Goal: Task Accomplishment & Management: Manage account settings

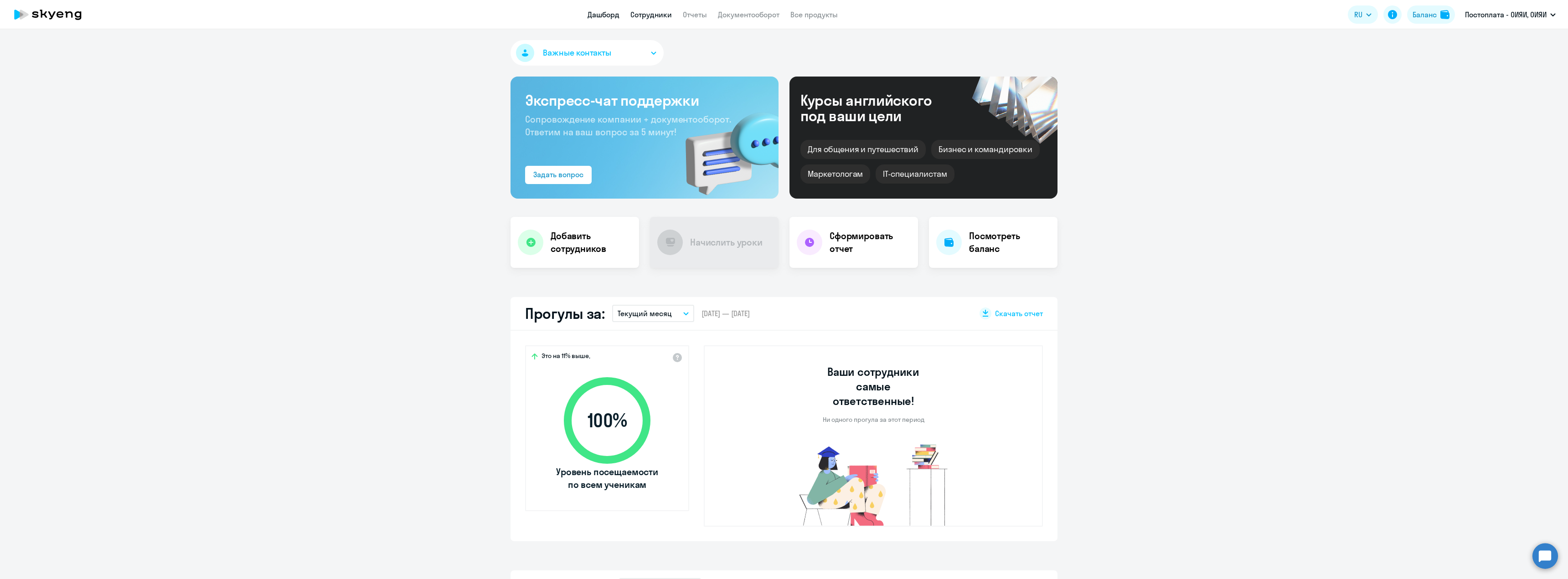
click at [649, 16] on link "Сотрудники" at bounding box center [651, 14] width 41 height 9
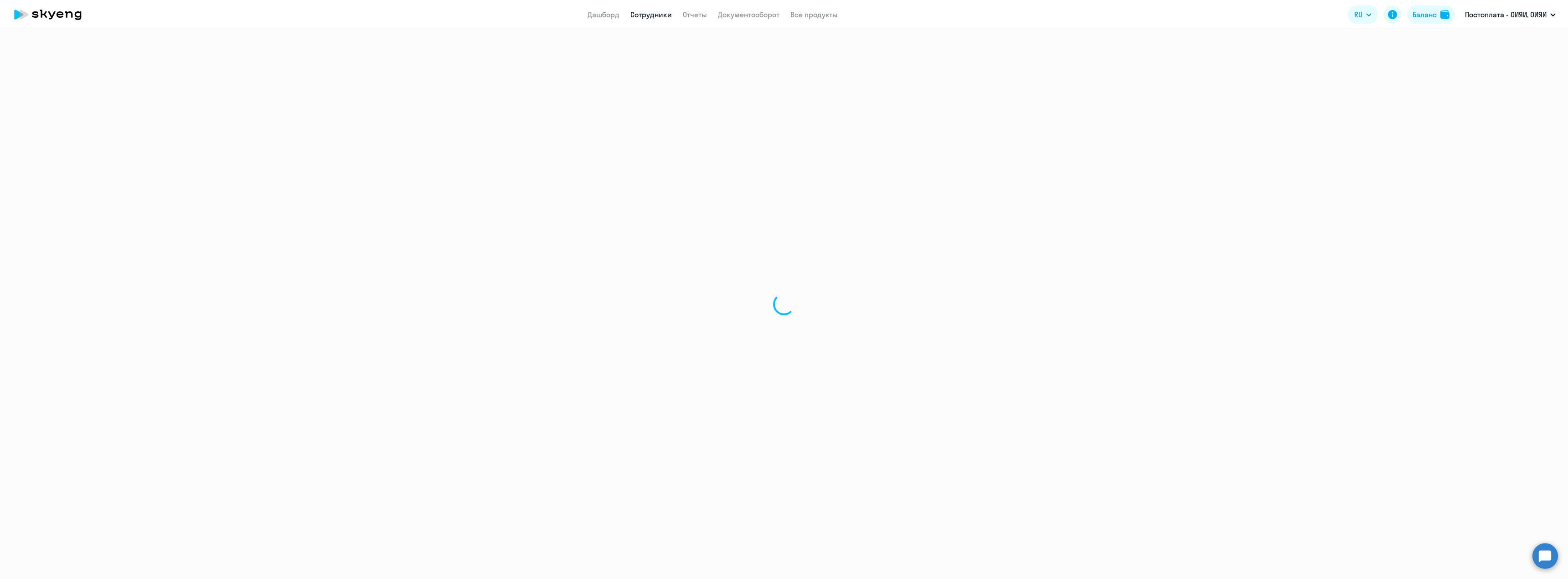
select select "30"
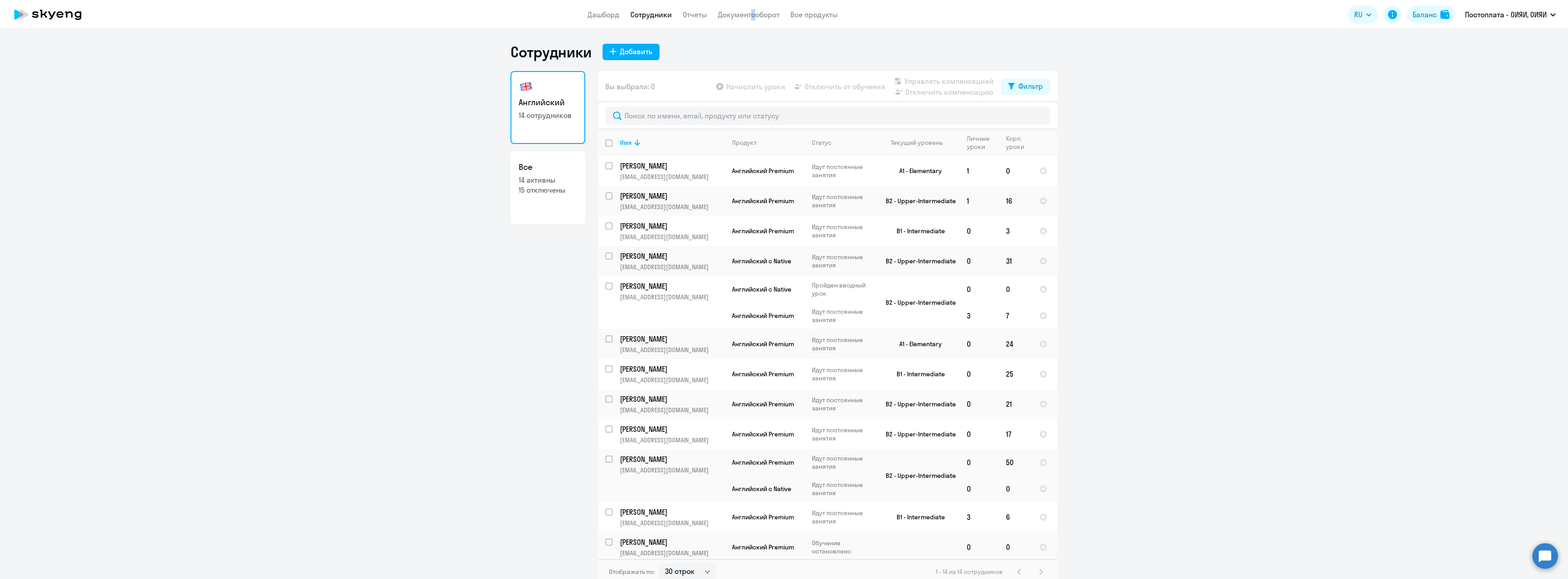
click at [748, 10] on app-menu-item-link "Документооборот" at bounding box center [748, 15] width 62 height 11
click at [750, 14] on link "Документооборот" at bounding box center [748, 14] width 62 height 9
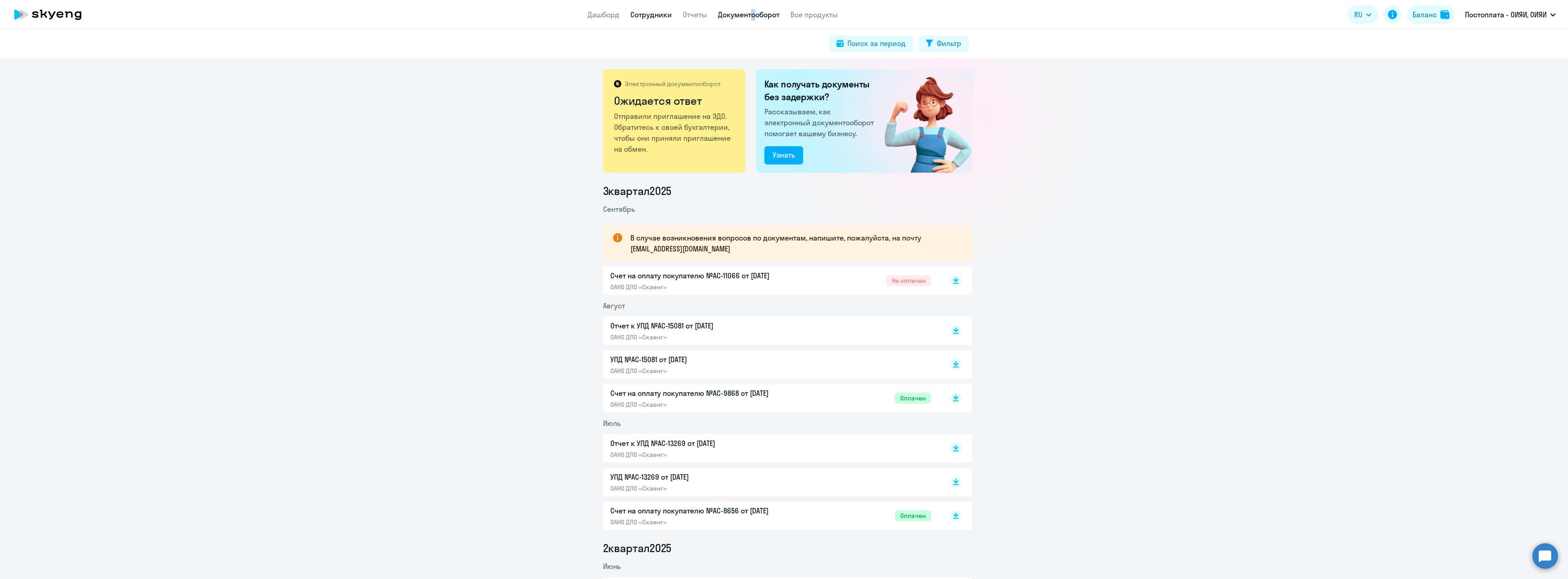
click at [643, 16] on link "Сотрудники" at bounding box center [651, 14] width 41 height 9
select select "30"
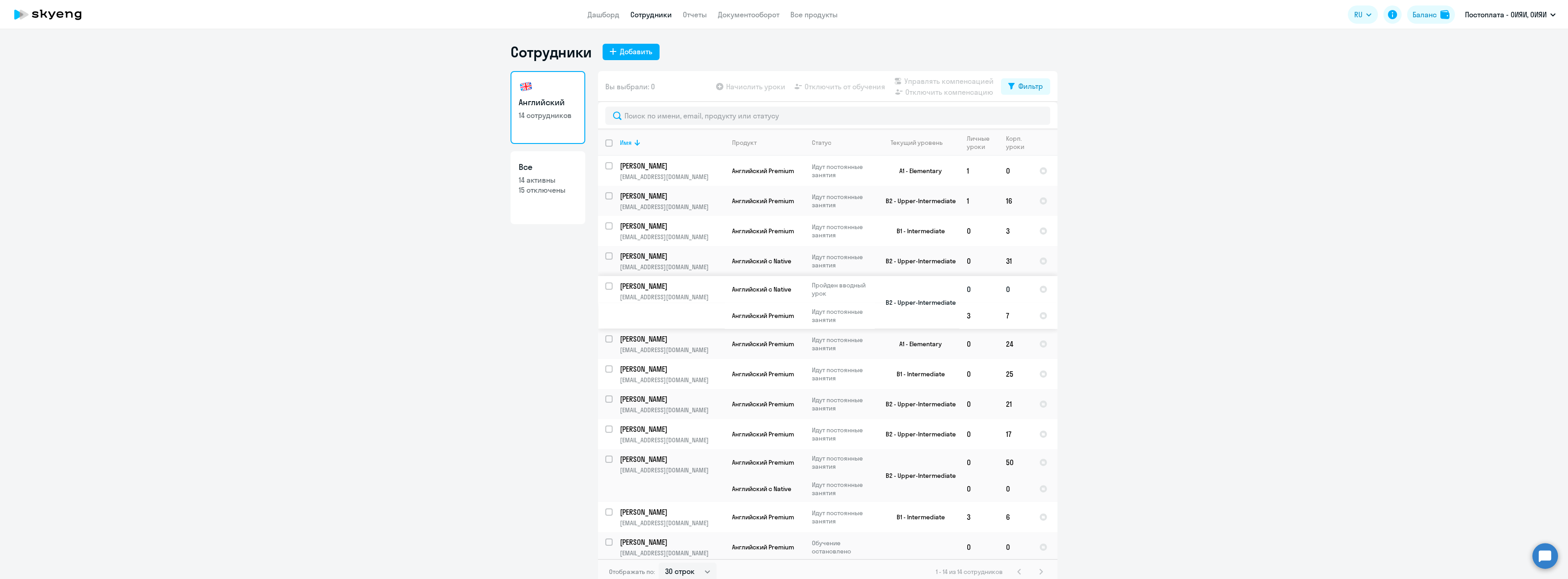
click at [639, 293] on p "[EMAIL_ADDRESS][DOMAIN_NAME]" at bounding box center [672, 297] width 104 height 8
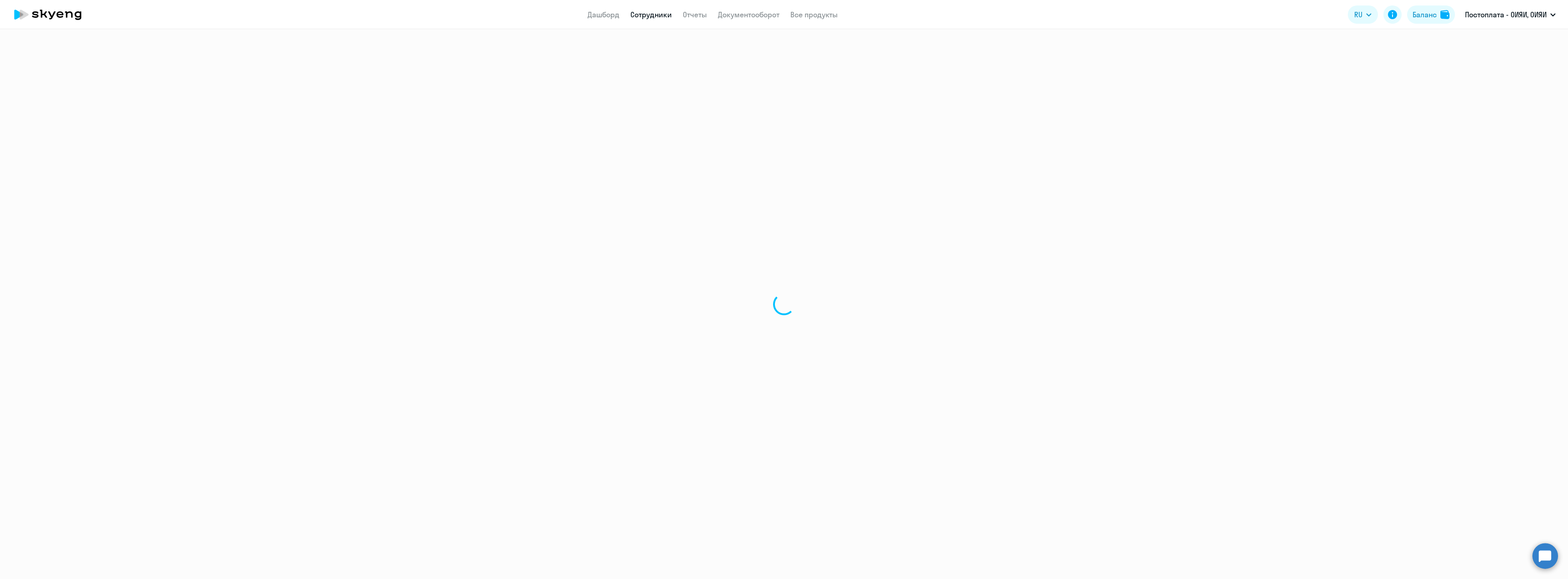
select select "english"
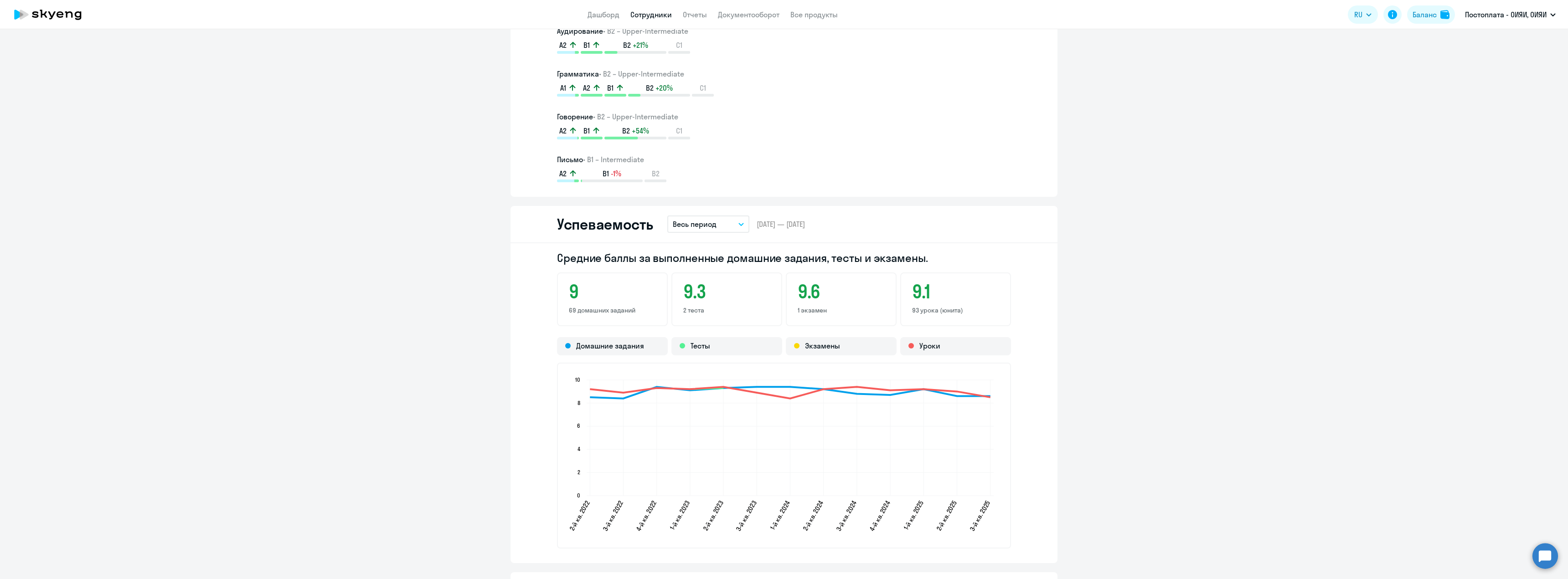
scroll to position [683, 0]
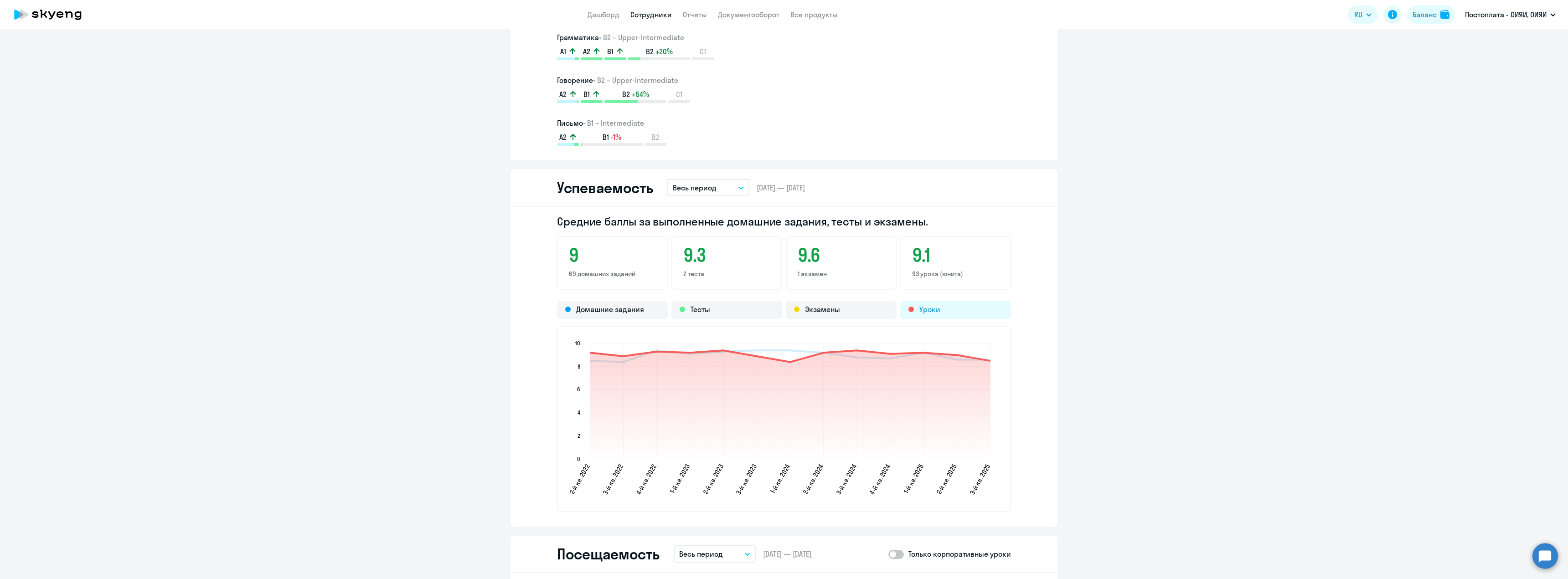
click at [924, 308] on div "Уроки" at bounding box center [955, 310] width 111 height 18
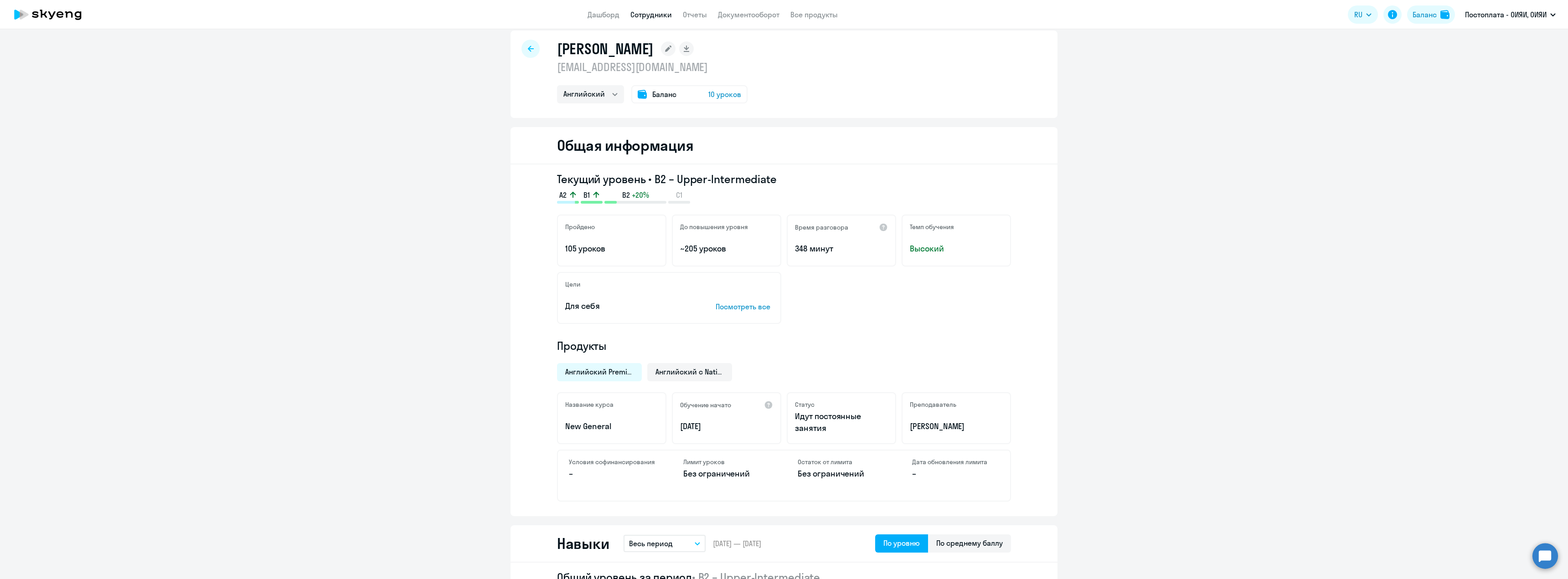
scroll to position [0, 0]
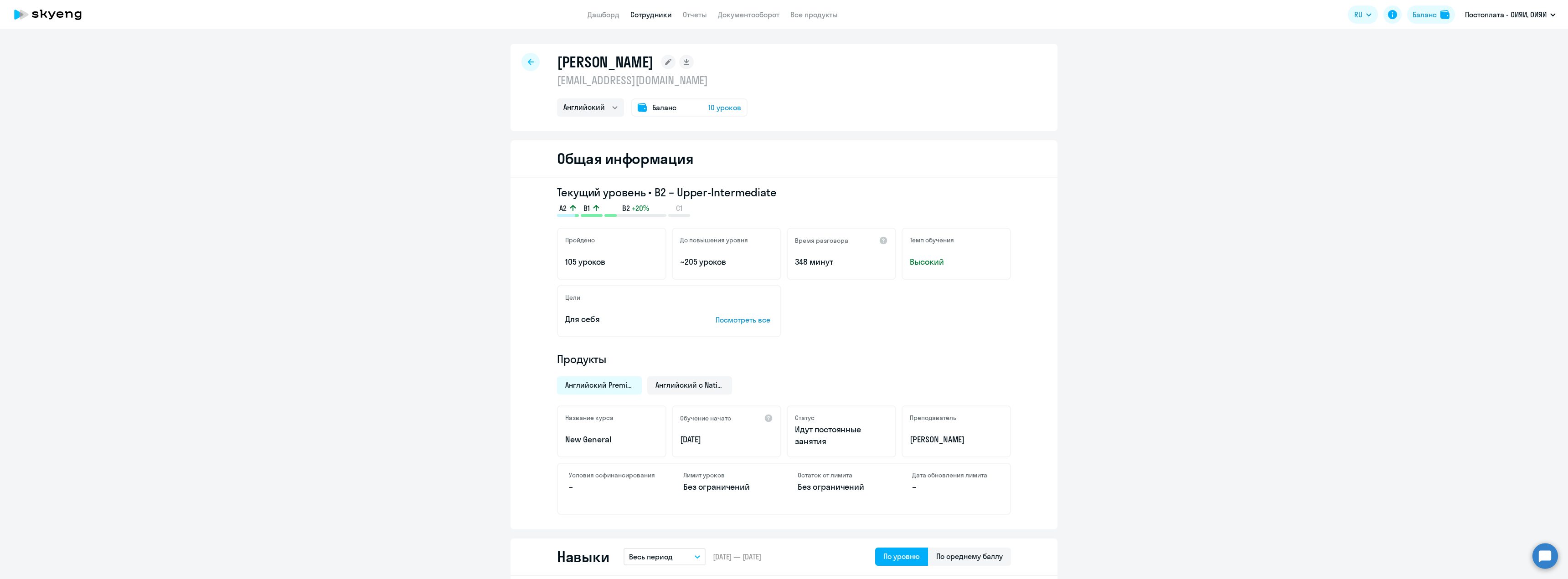
click at [528, 62] on icon at bounding box center [531, 62] width 6 height 6
select select "30"
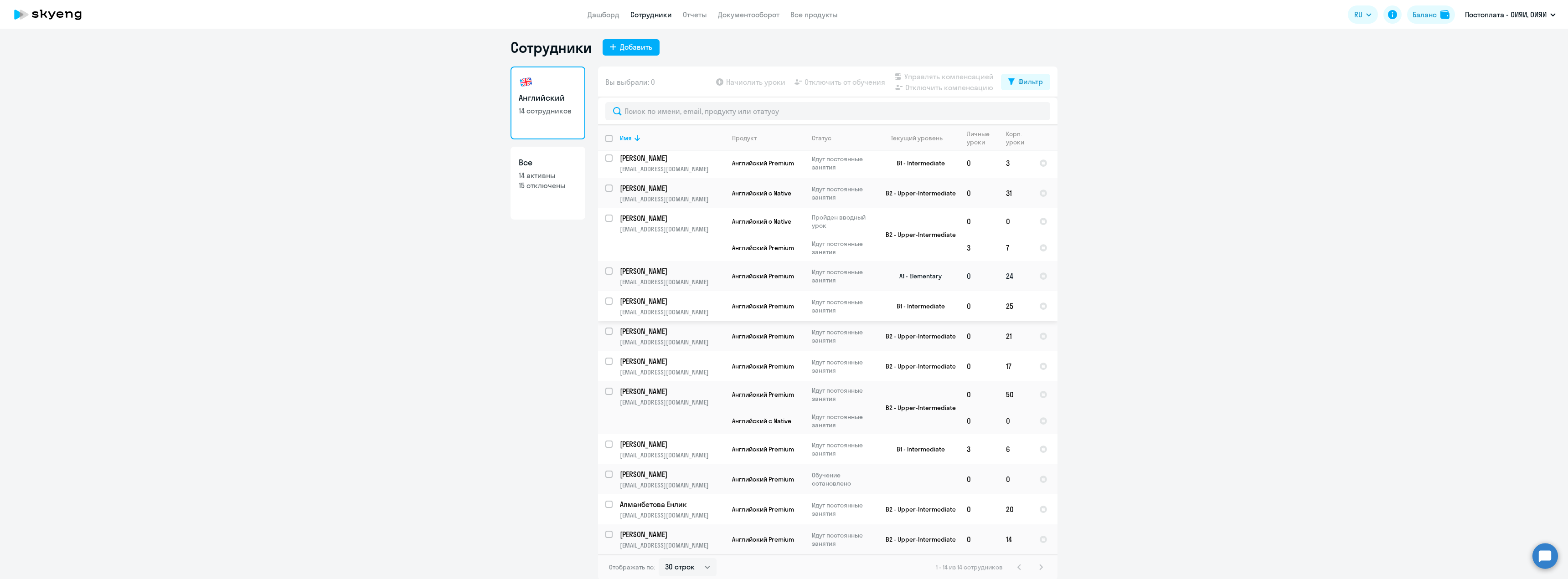
scroll to position [6, 0]
click at [605, 328] on input "select row 19087445" at bounding box center [614, 336] width 18 height 18
checkbox input "true"
click at [1039, 332] on div at bounding box center [1043, 336] width 8 height 8
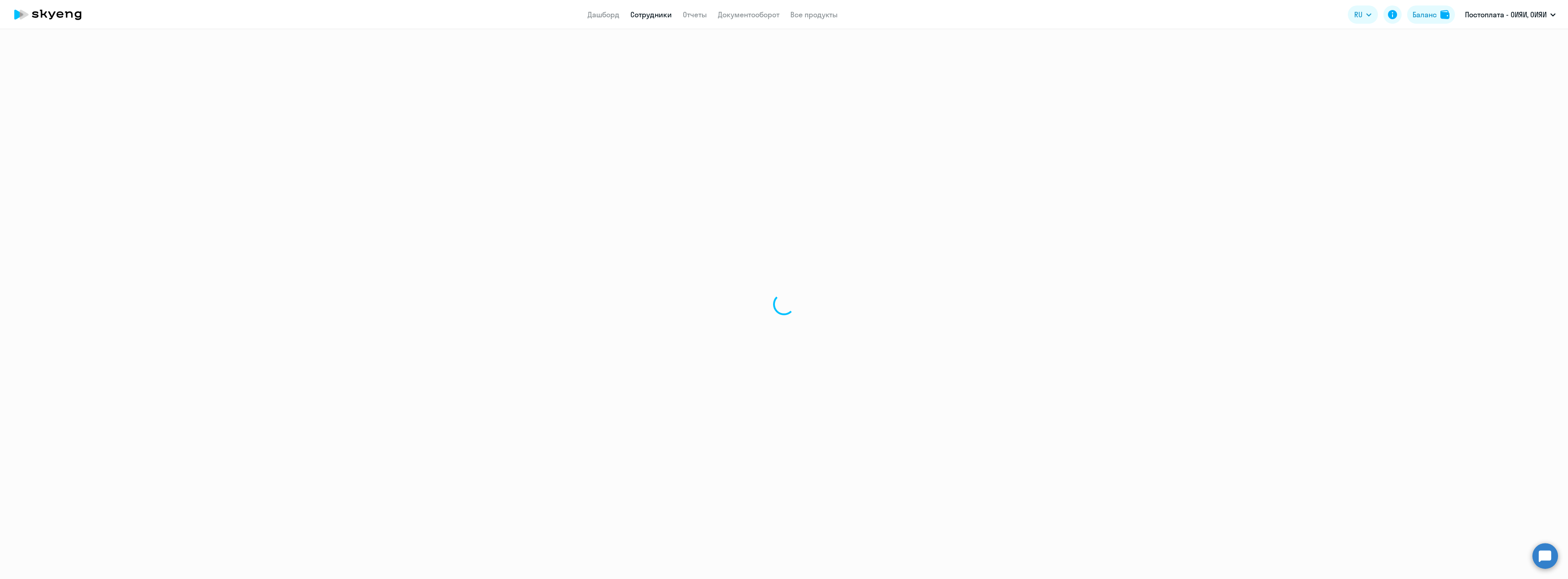
select select "english"
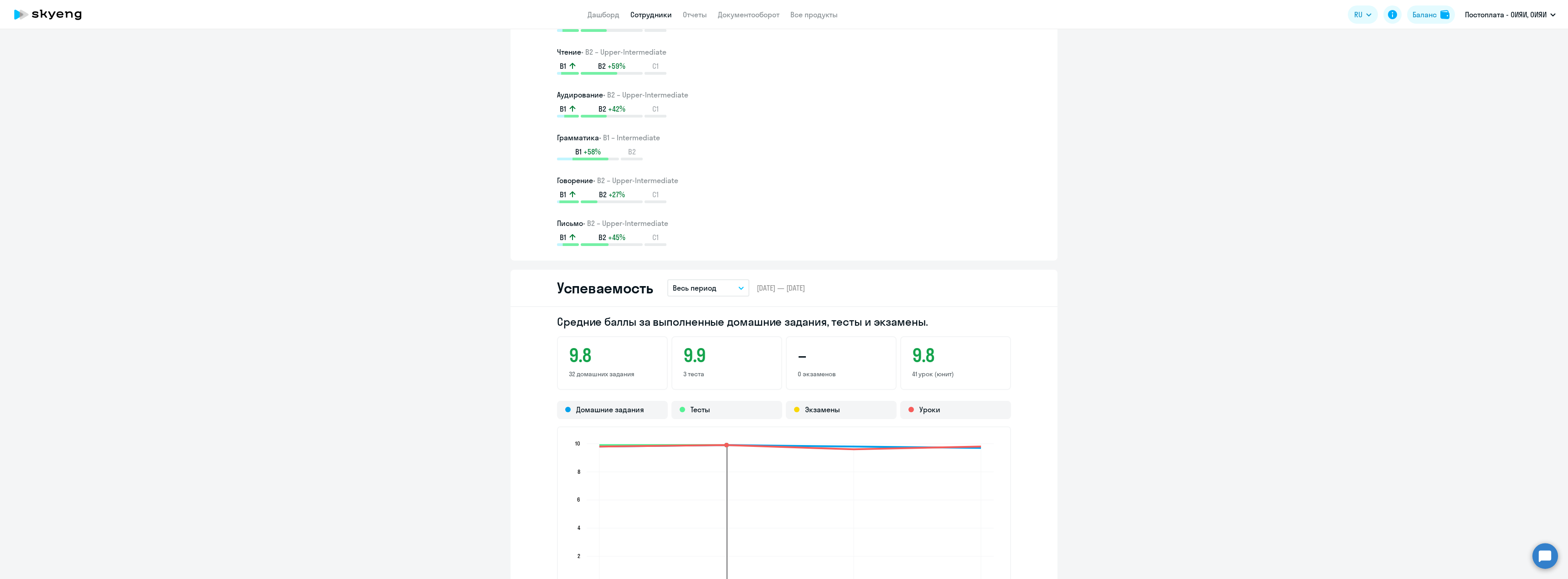
scroll to position [729, 0]
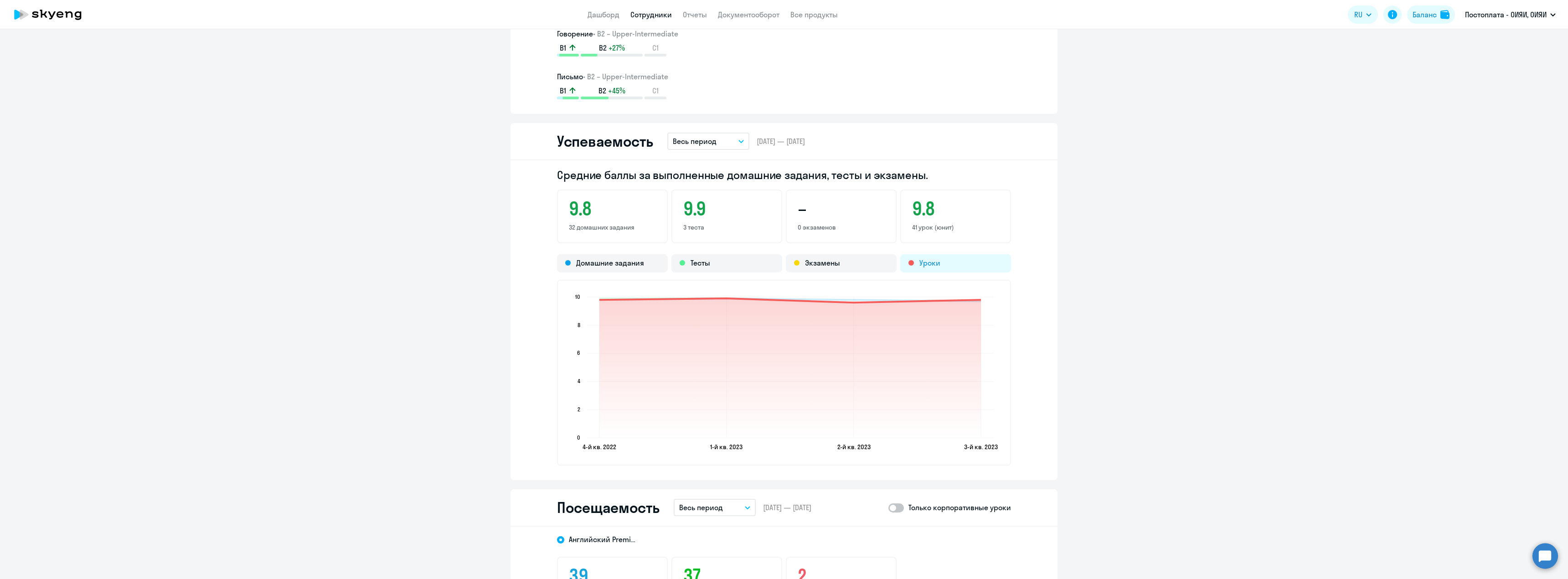
click at [923, 263] on div "Уроки" at bounding box center [955, 264] width 111 height 18
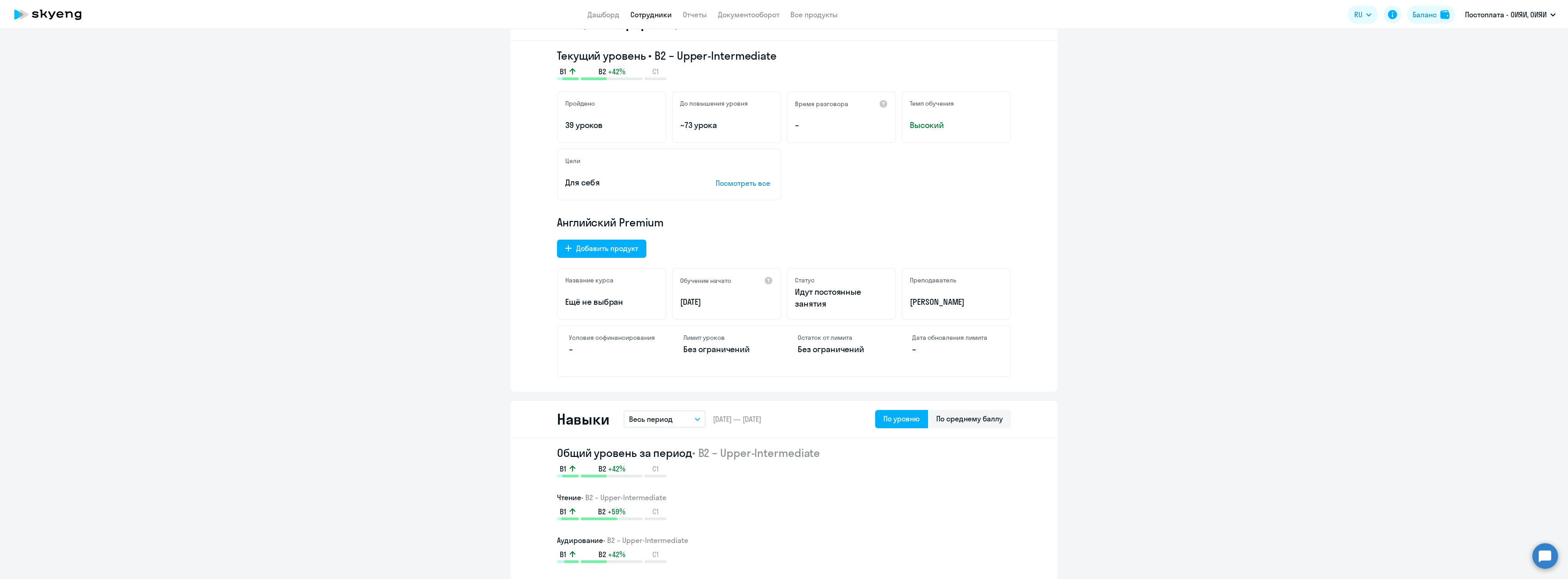
scroll to position [0, 0]
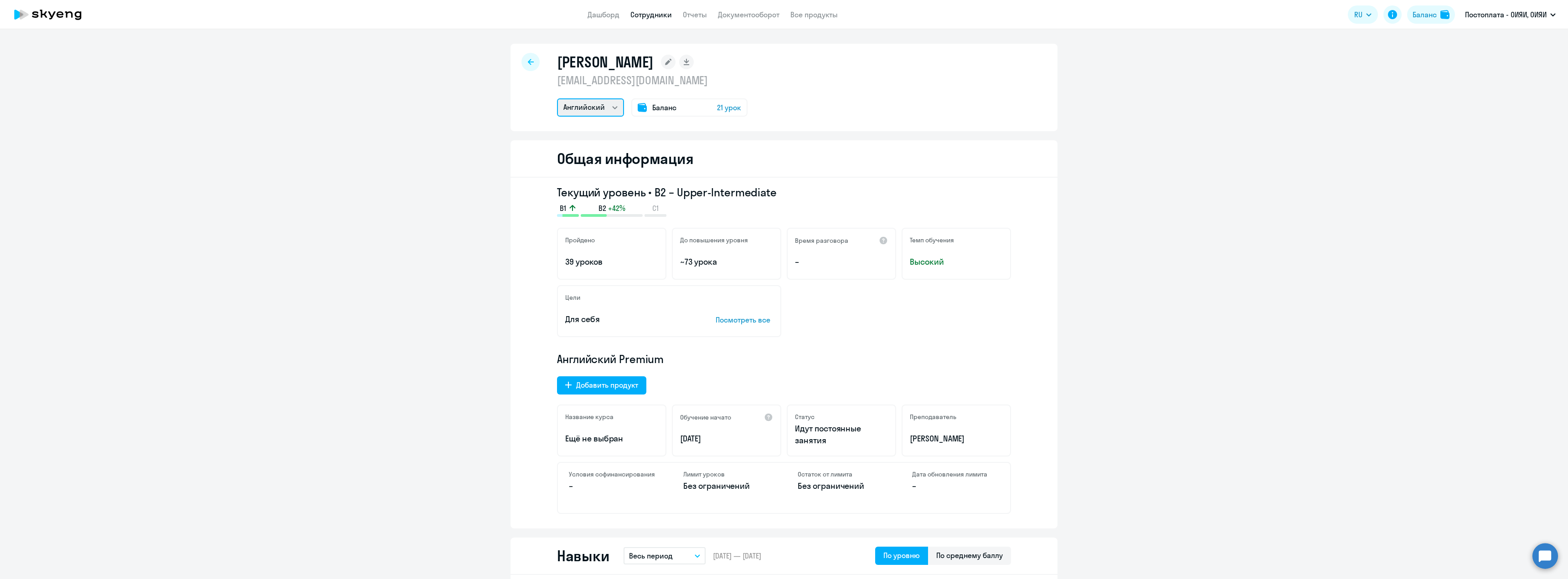
click at [611, 105] on select "Английский" at bounding box center [590, 107] width 67 height 18
click at [832, 116] on div "[PERSON_NAME] [EMAIL_ADDRESS][DOMAIN_NAME] Английский Баланс 21 урок" at bounding box center [784, 87] width 547 height 88
click at [534, 63] on div at bounding box center [531, 62] width 18 height 18
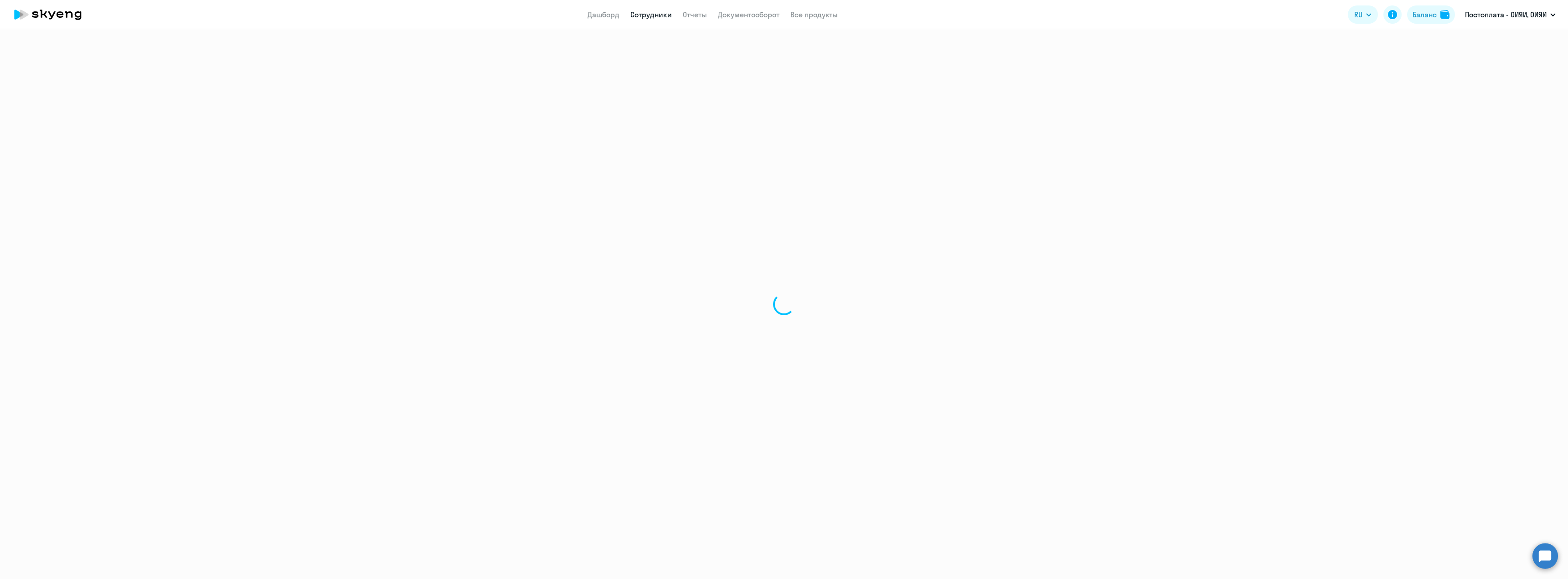
select select "30"
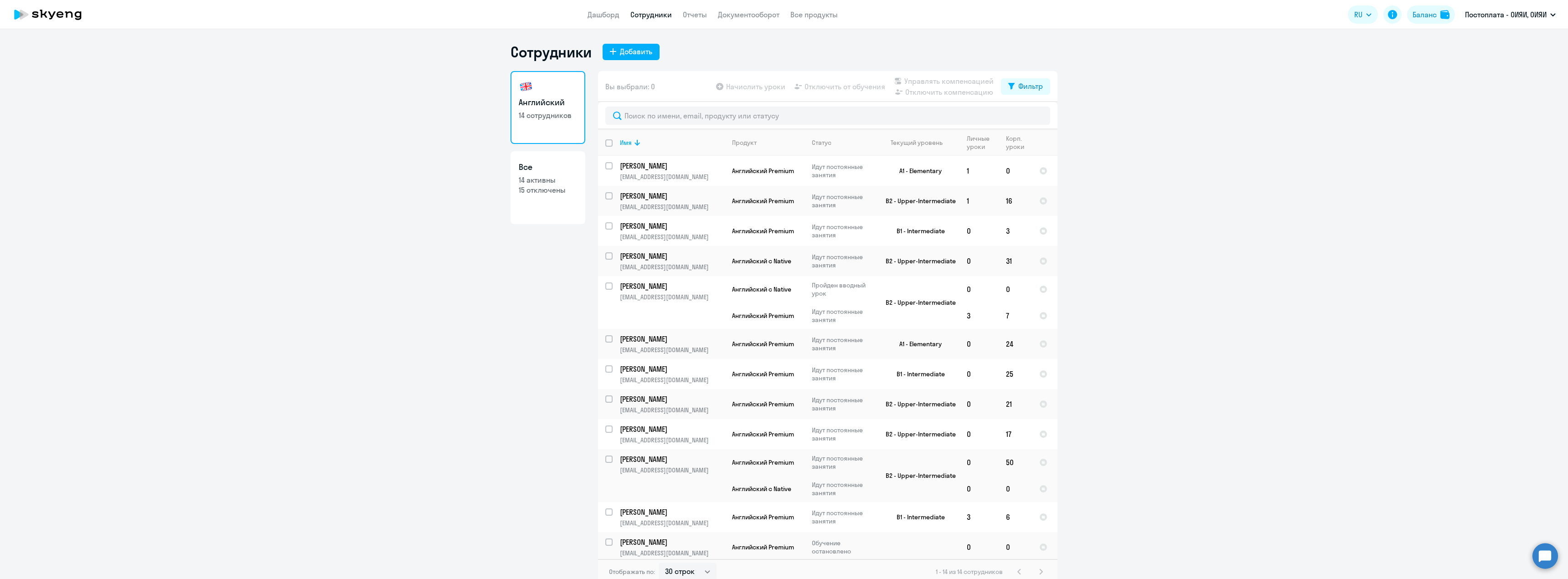
click at [818, 86] on app-table-action-button "Отключить от обучения" at bounding box center [839, 86] width 93 height 11
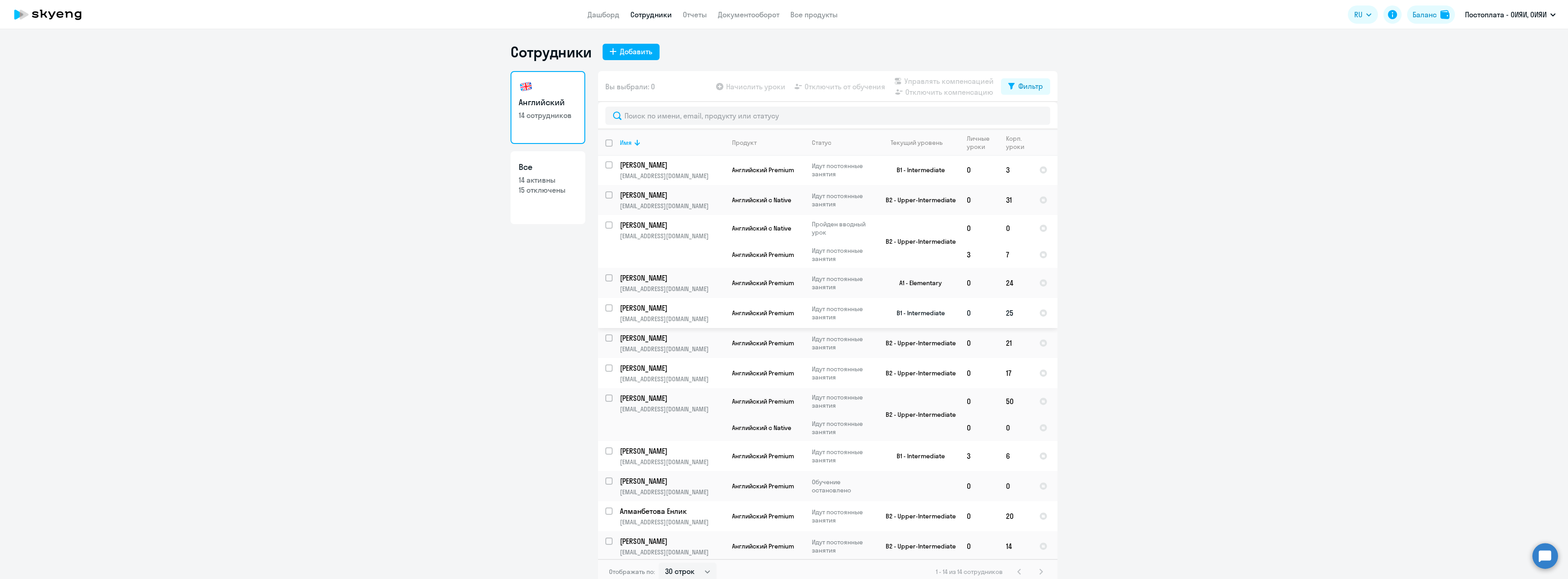
scroll to position [64, 0]
click at [1039, 369] on div at bounding box center [1043, 371] width 8 height 8
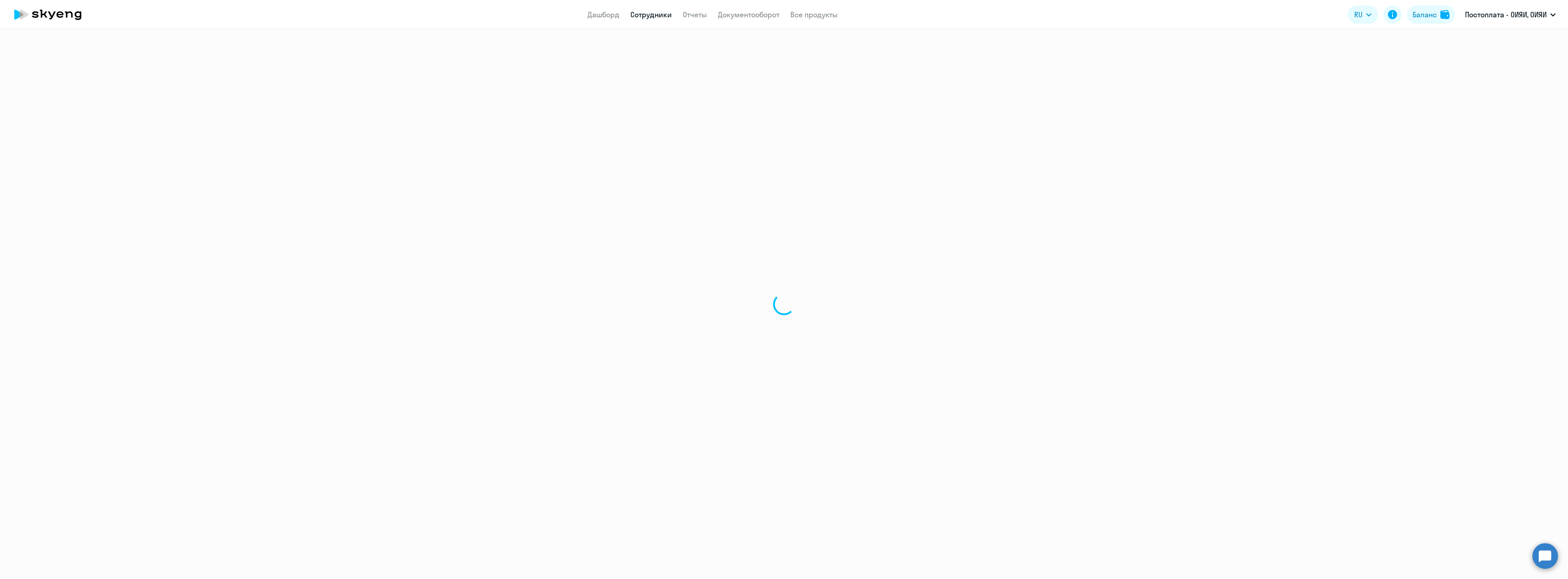
select select "english"
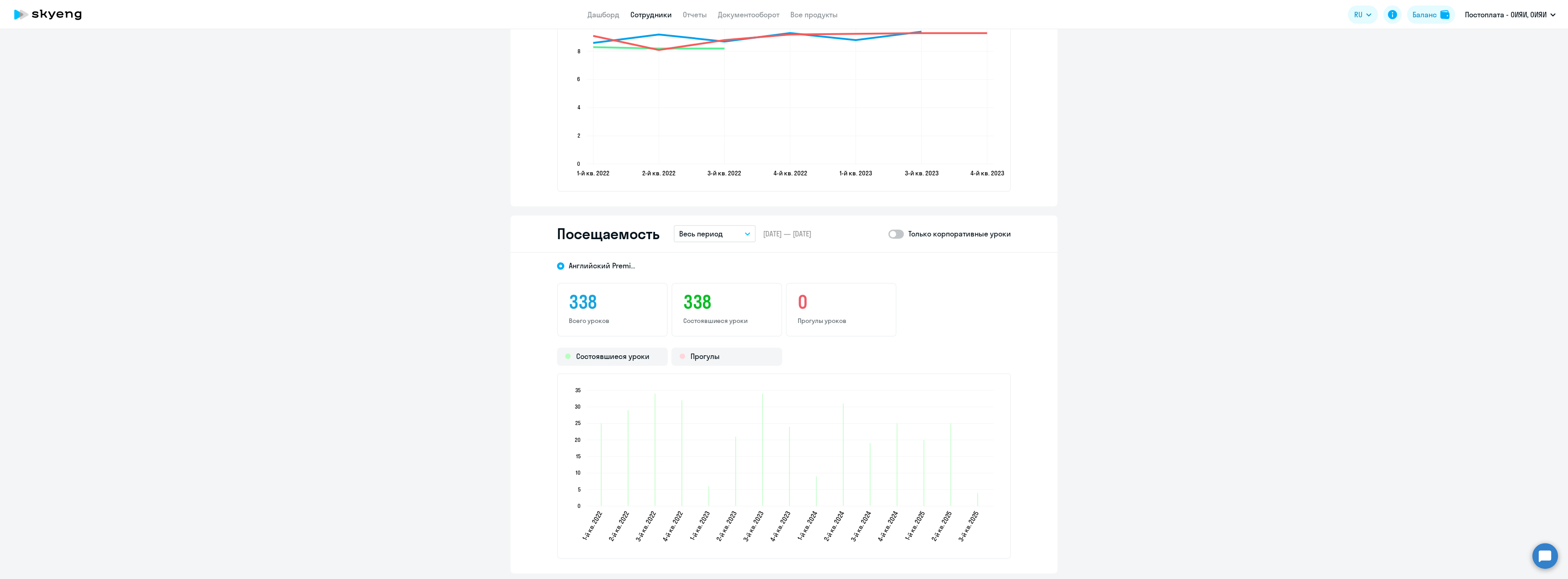
scroll to position [1003, 0]
drag, startPoint x: 570, startPoint y: 305, endPoint x: 898, endPoint y: 288, distance: 328.4
click at [896, 290] on div "338 Всего уроков 338 Состоявшиеся уроки 0 Прогулы уроков" at bounding box center [784, 311] width 454 height 54
click at [961, 248] on div "Посещаемость Весь период – [DATE] — [DATE] Только корпоративные уроки" at bounding box center [784, 235] width 547 height 37
click at [958, 249] on div "Посещаемость Весь период – [DATE] — [DATE] Только корпоративные уроки" at bounding box center [784, 235] width 547 height 37
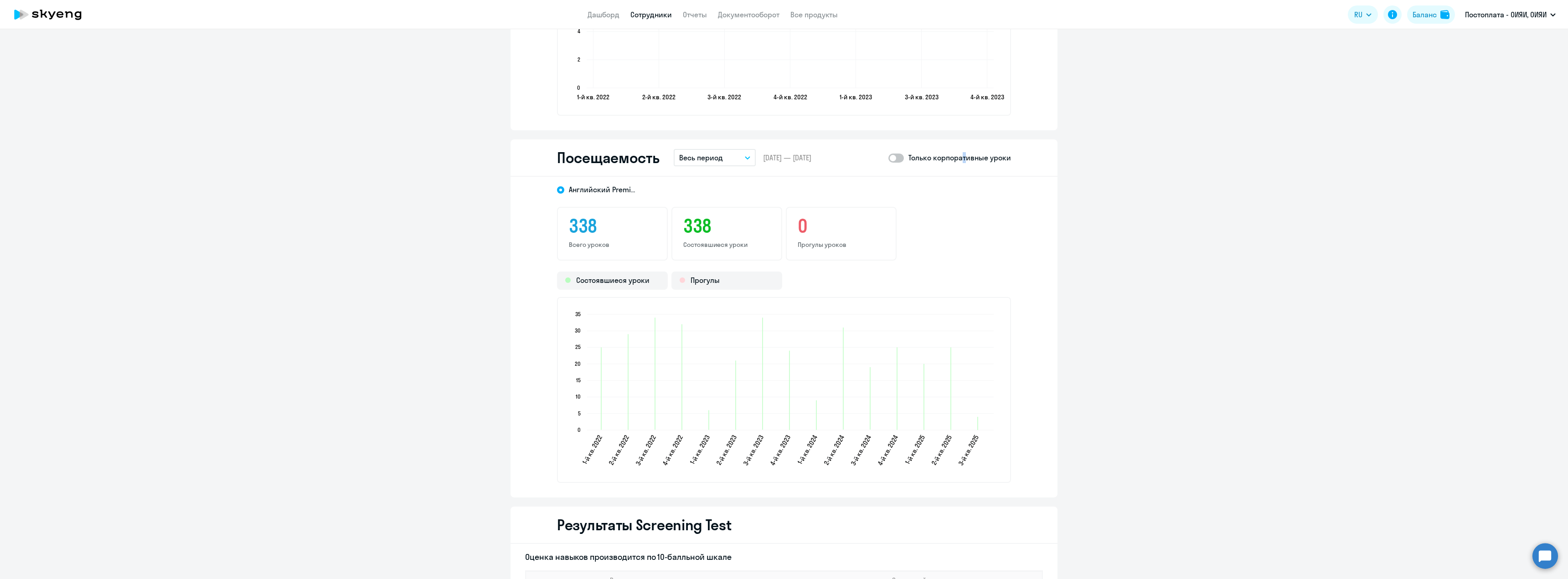
scroll to position [1213, 0]
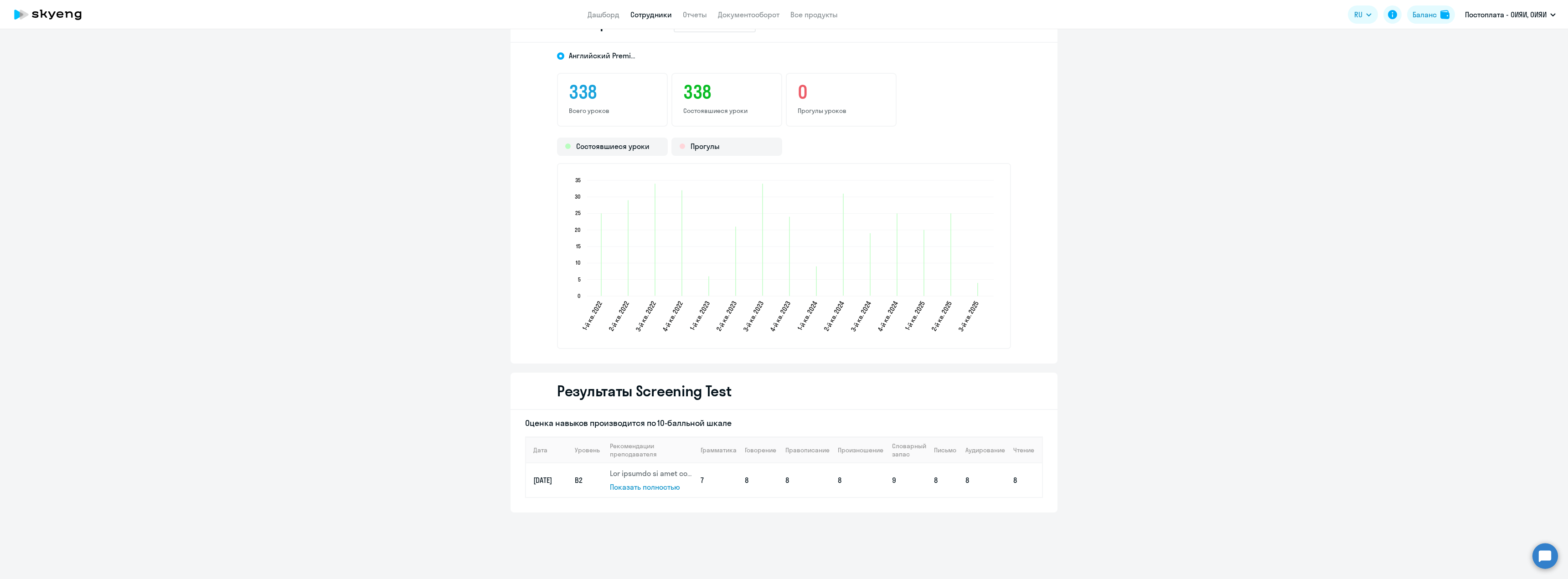
click at [647, 488] on span "Показать полностью" at bounding box center [645, 487] width 70 height 9
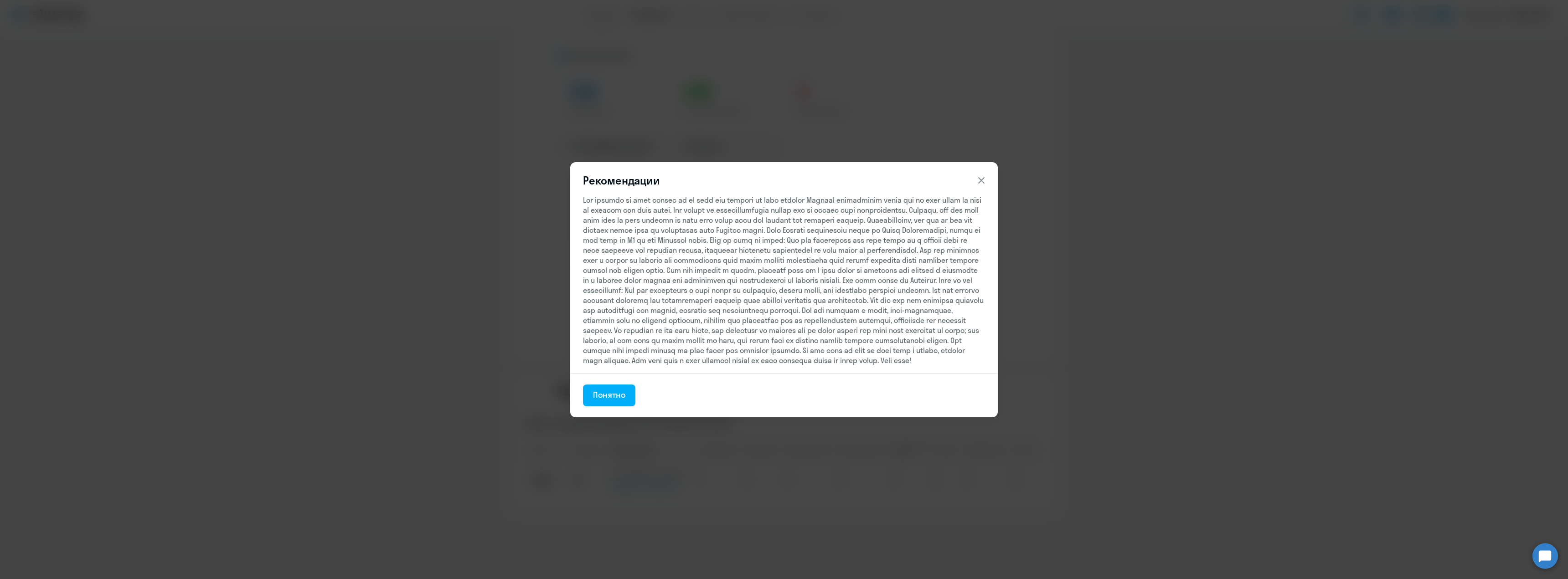
click at [977, 184] on icon at bounding box center [981, 181] width 11 height 11
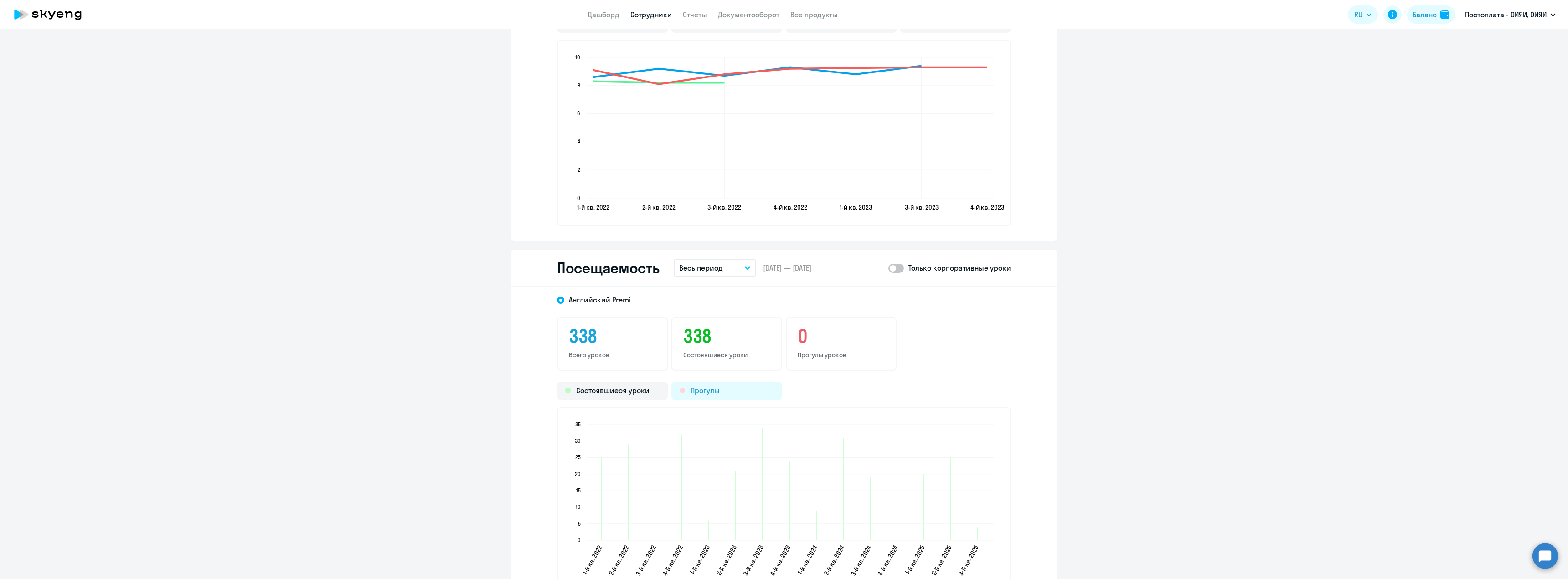
scroll to position [986, 0]
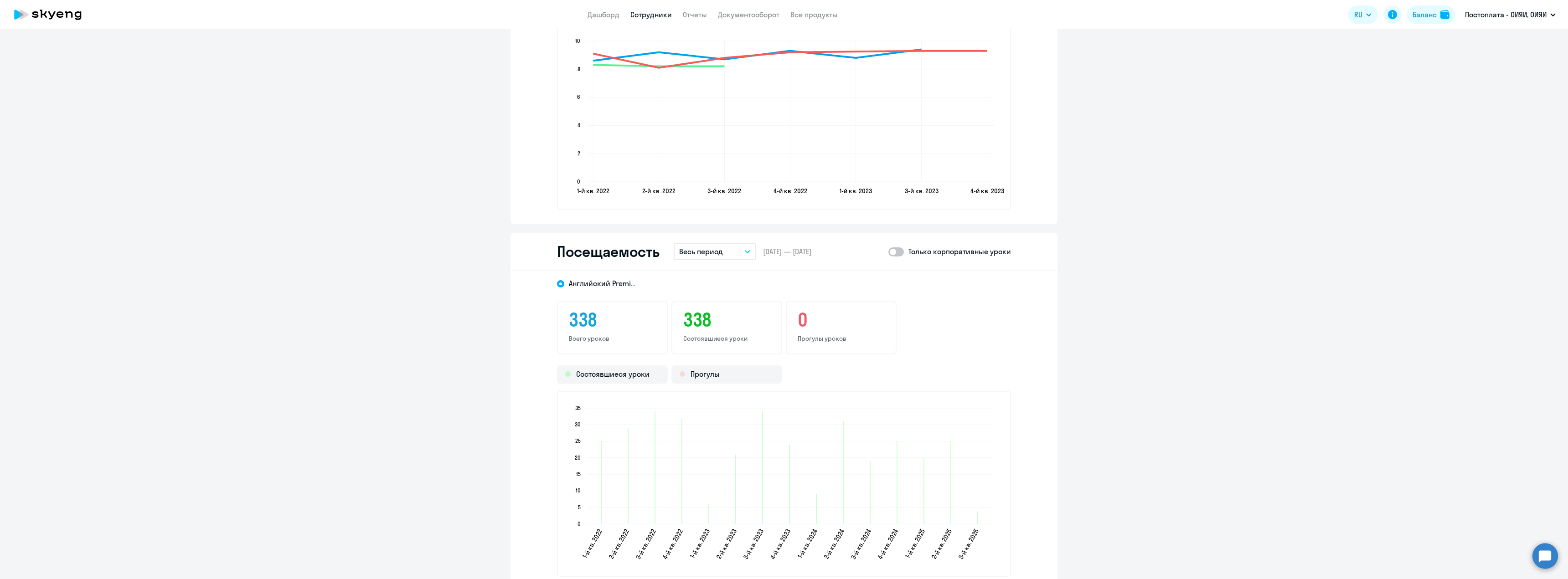
click at [708, 252] on p "Весь период" at bounding box center [701, 252] width 44 height 11
click at [719, 298] on li "Прошлый месяц" at bounding box center [721, 300] width 96 height 23
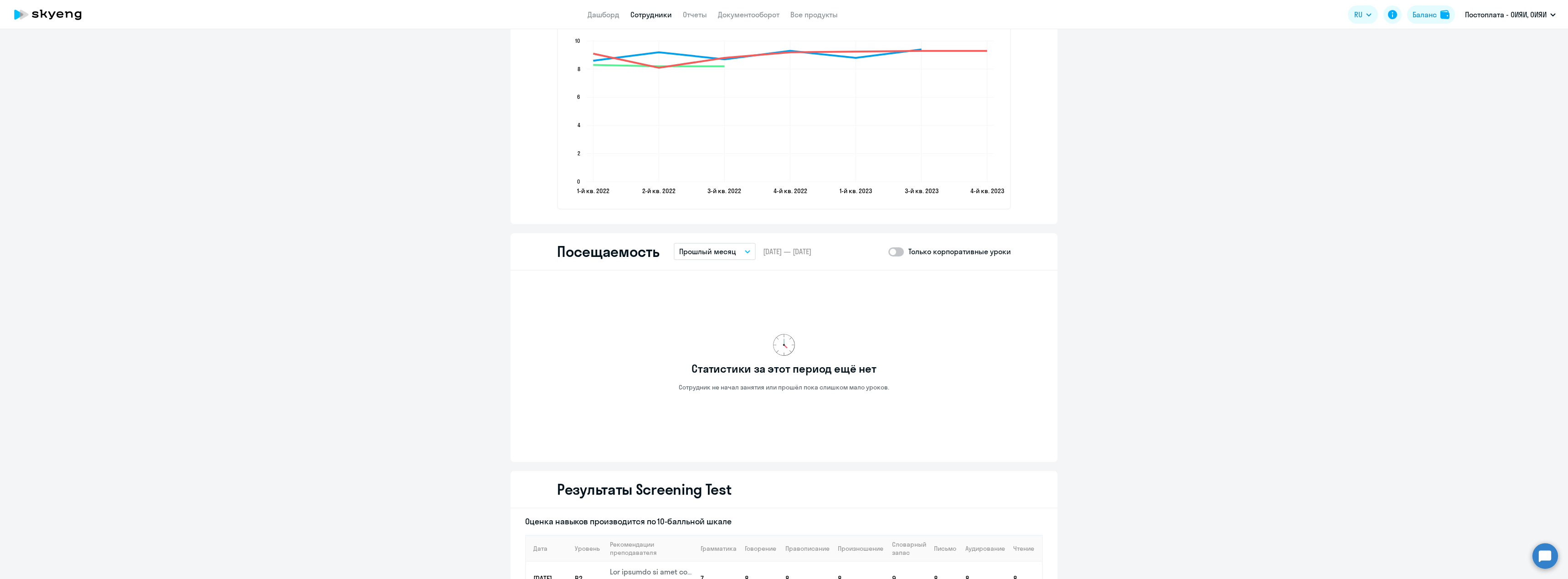
click at [715, 250] on p "Прошлый месяц" at bounding box center [708, 252] width 57 height 11
click at [718, 325] on li "Текущий квартал" at bounding box center [721, 322] width 96 height 23
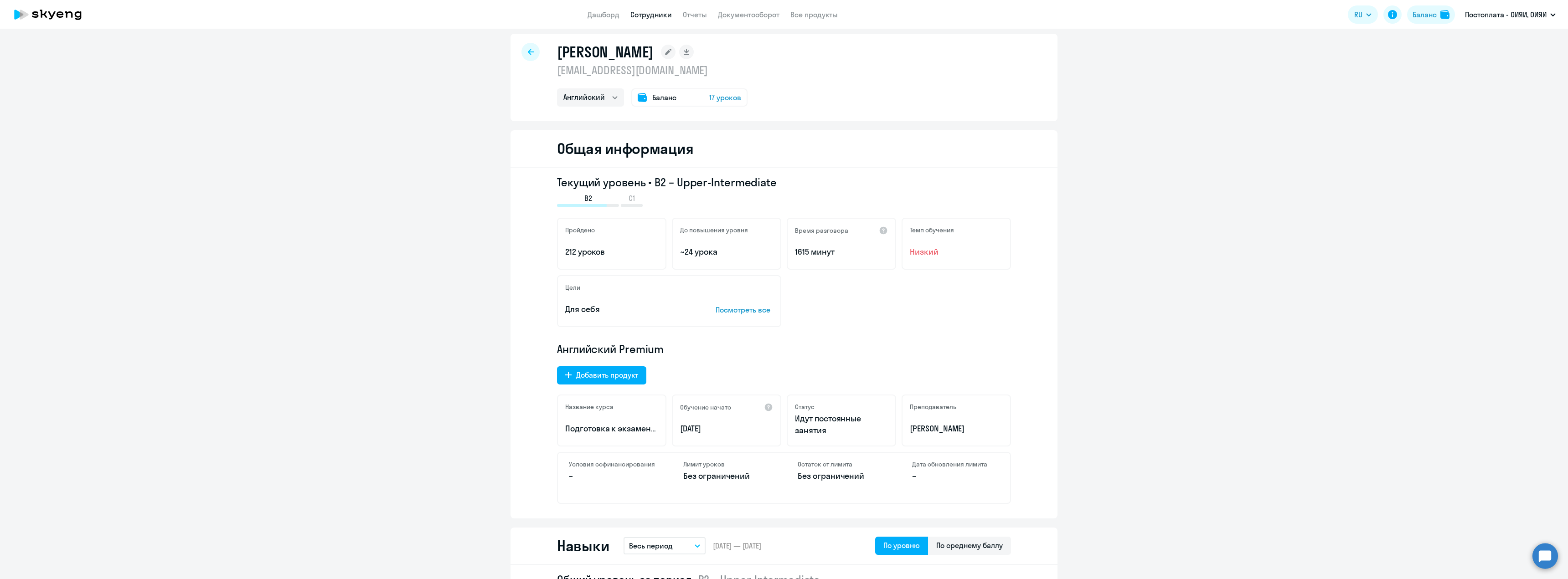
scroll to position [0, 0]
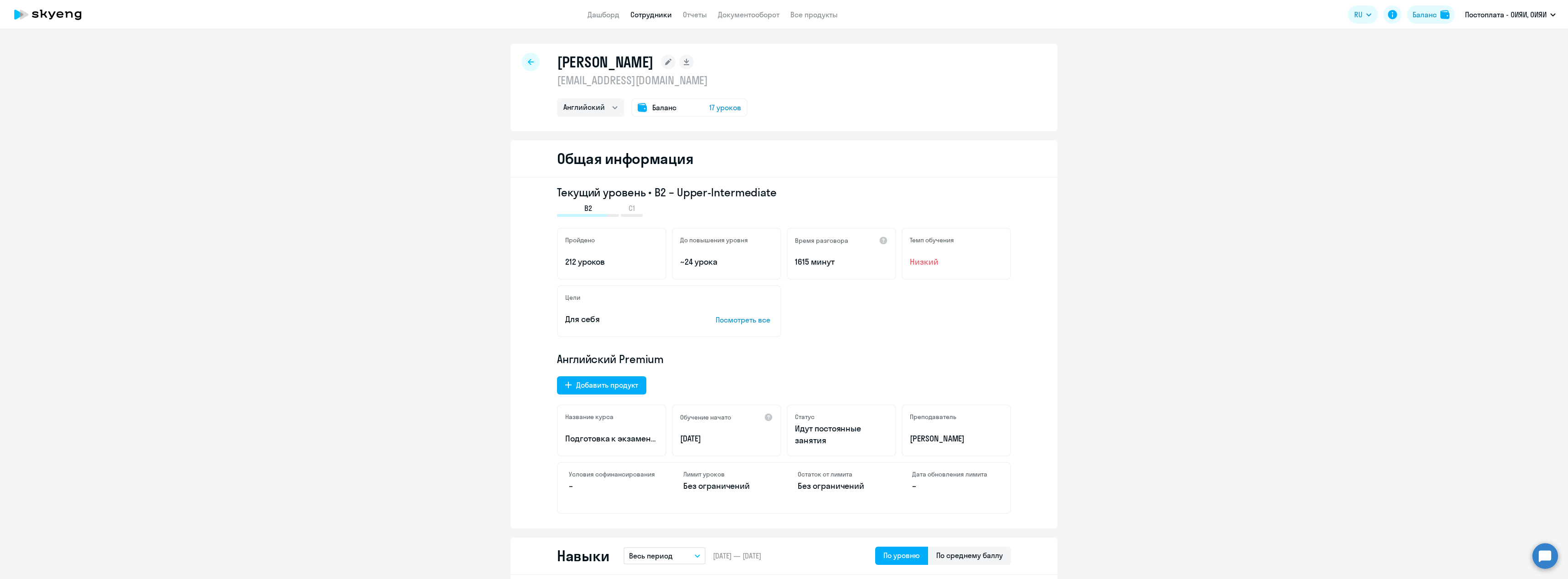
click at [524, 61] on div at bounding box center [531, 62] width 18 height 18
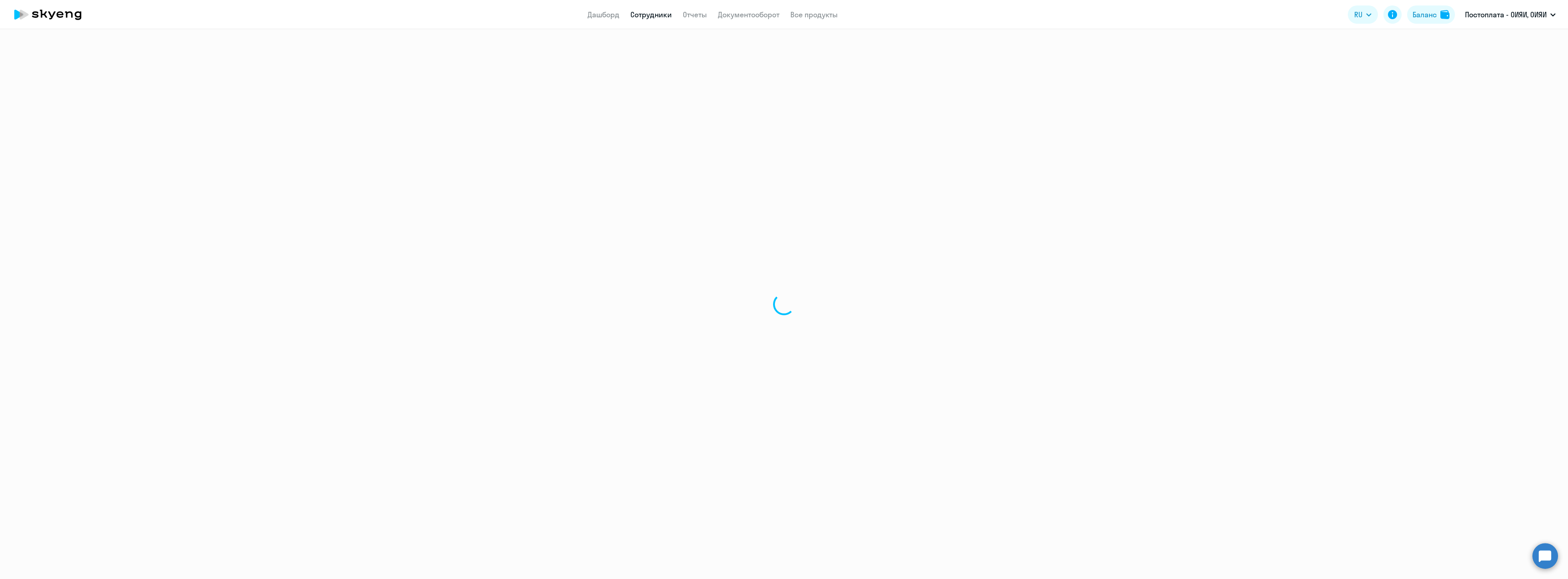
select select "30"
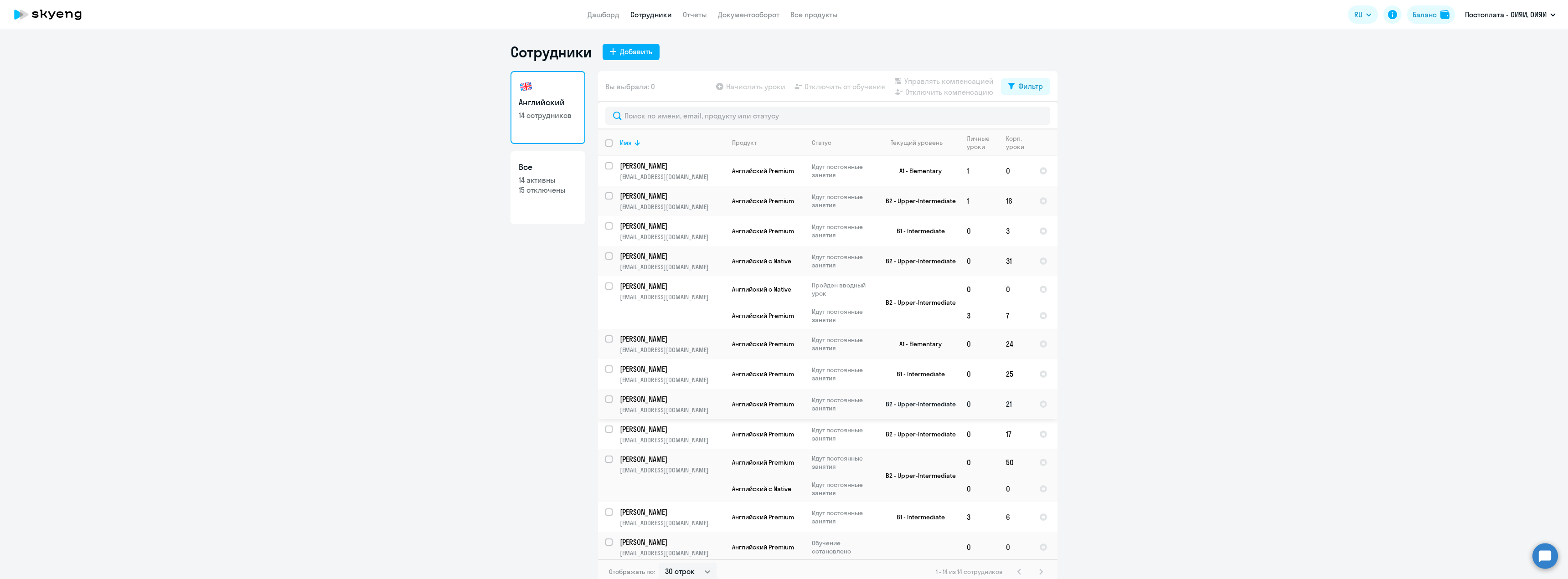
click at [605, 400] on input "select row 19087445" at bounding box center [614, 405] width 18 height 18
checkbox input "true"
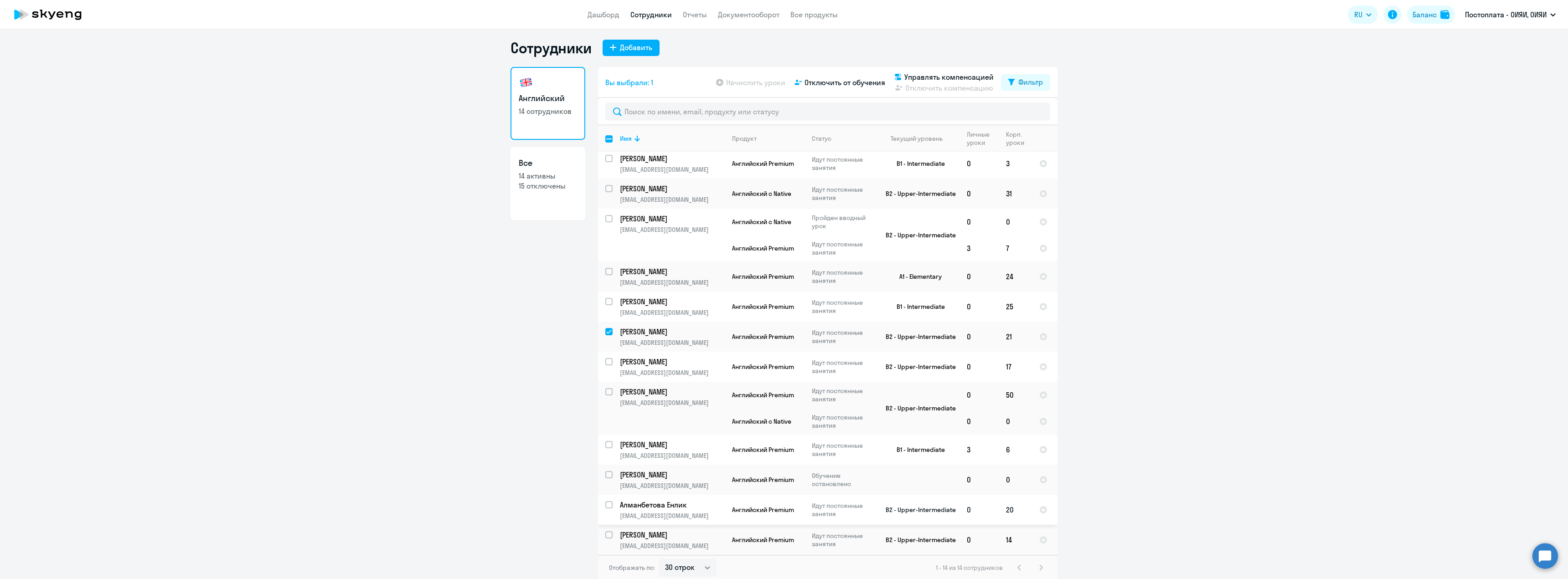
scroll to position [6, 0]
click at [607, 358] on input "select row 14002885" at bounding box center [614, 366] width 18 height 18
checkbox input "true"
click at [856, 82] on span "Отключить от обучения" at bounding box center [845, 81] width 81 height 11
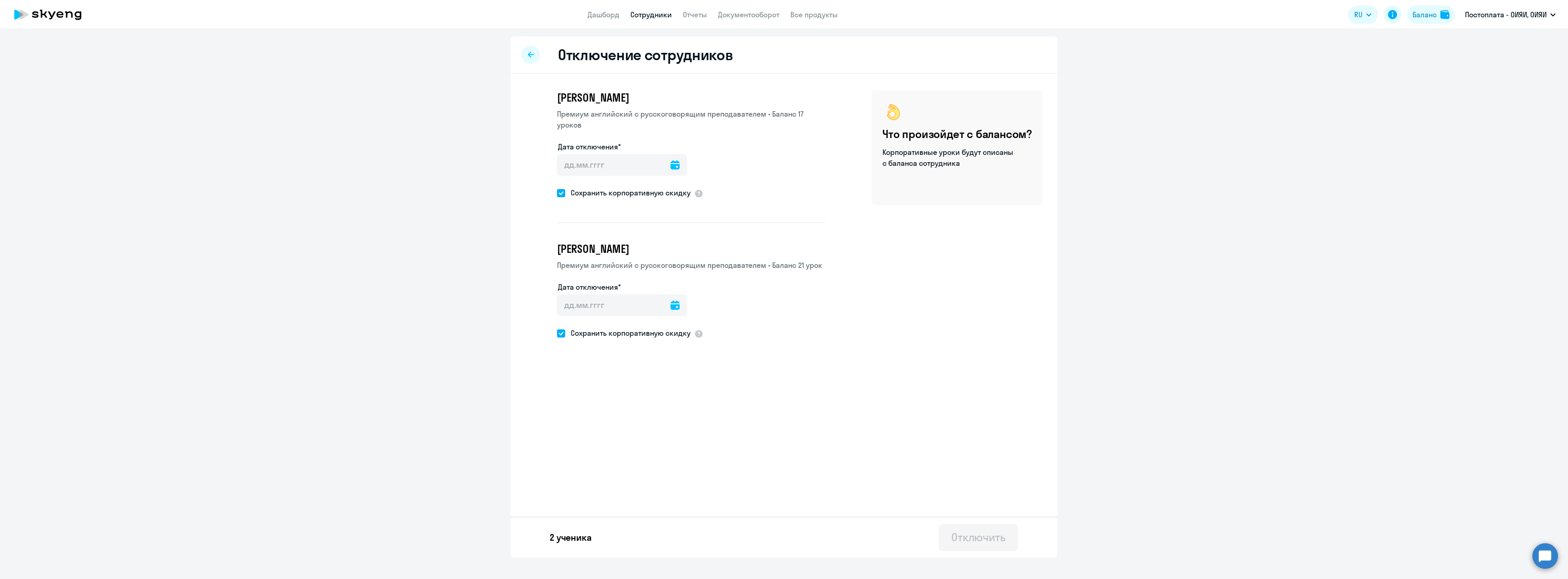
click at [673, 165] on icon at bounding box center [674, 165] width 9 height 9
click at [676, 250] on span "5" at bounding box center [679, 251] width 17 height 17
type input "[DATE]"
click at [670, 306] on icon at bounding box center [674, 305] width 9 height 9
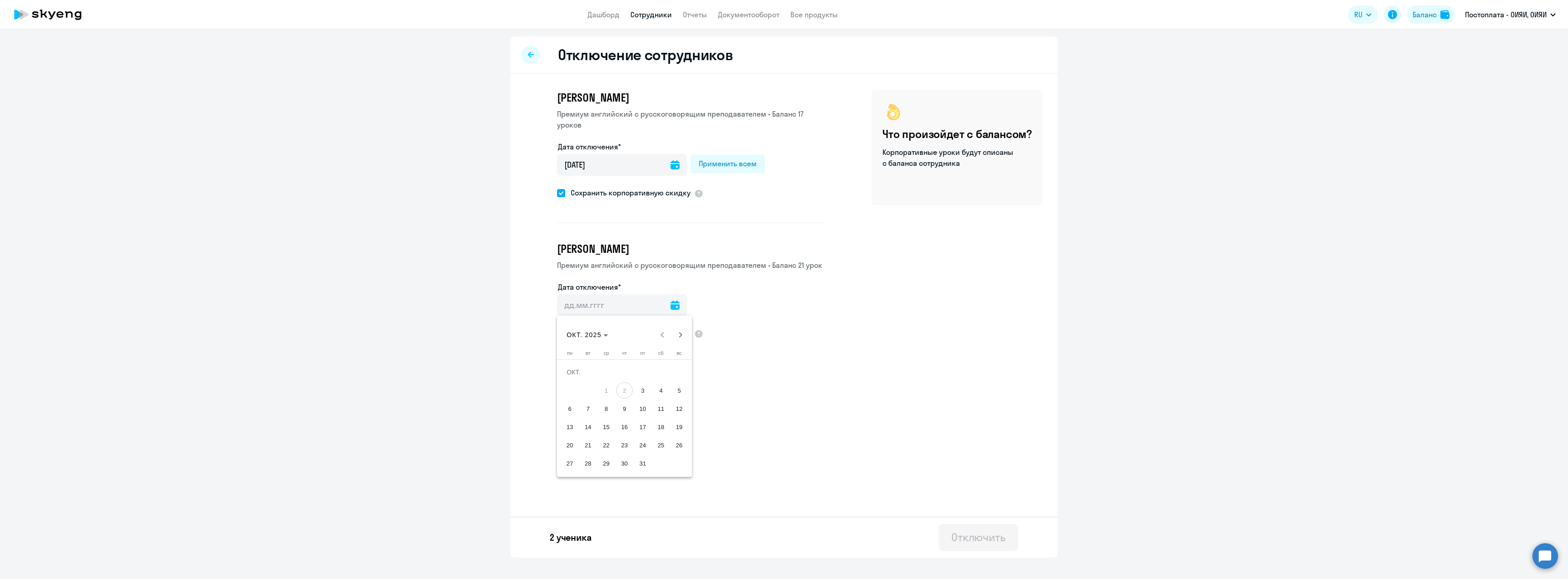
click at [680, 392] on span "5" at bounding box center [679, 391] width 17 height 17
type input "[DATE]"
click at [583, 161] on input "[DATE]" at bounding box center [622, 165] width 130 height 22
click at [672, 164] on icon at bounding box center [674, 165] width 9 height 9
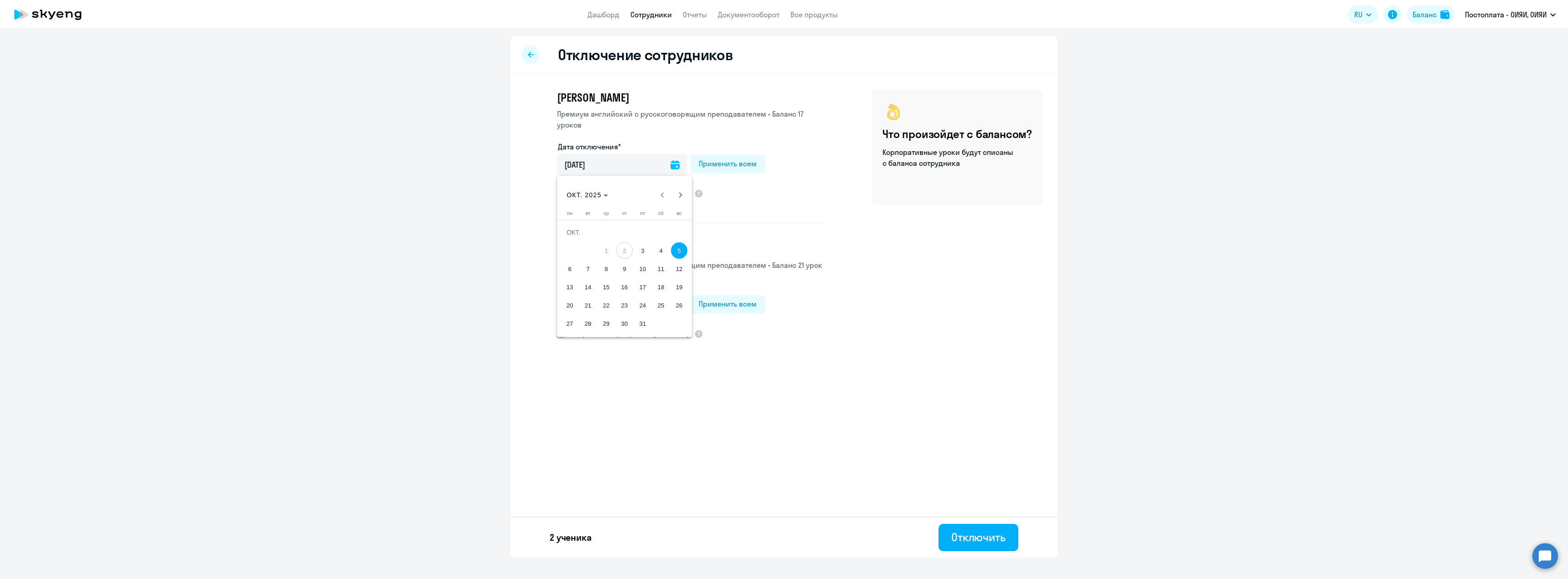
click at [676, 268] on span "12" at bounding box center [679, 269] width 17 height 17
type input "[DATE]"
click at [973, 533] on div "Отключить" at bounding box center [978, 537] width 54 height 15
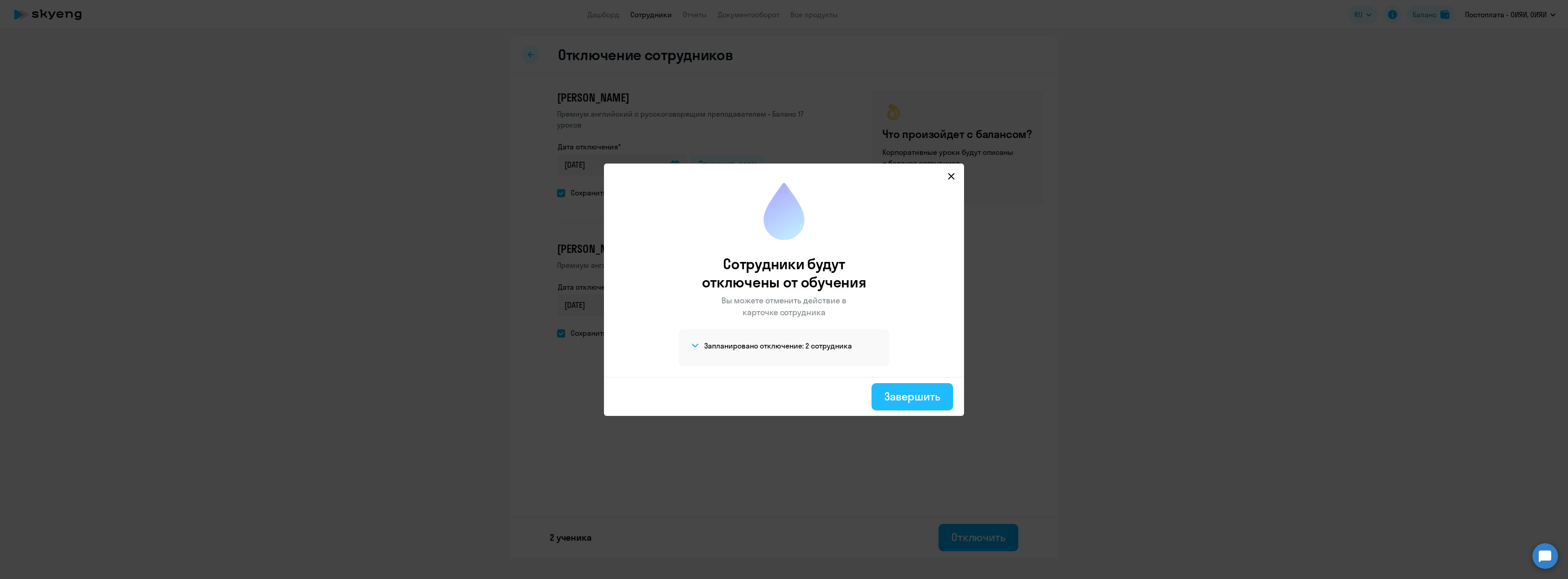
click at [928, 398] on div "Завершить" at bounding box center [912, 396] width 56 height 15
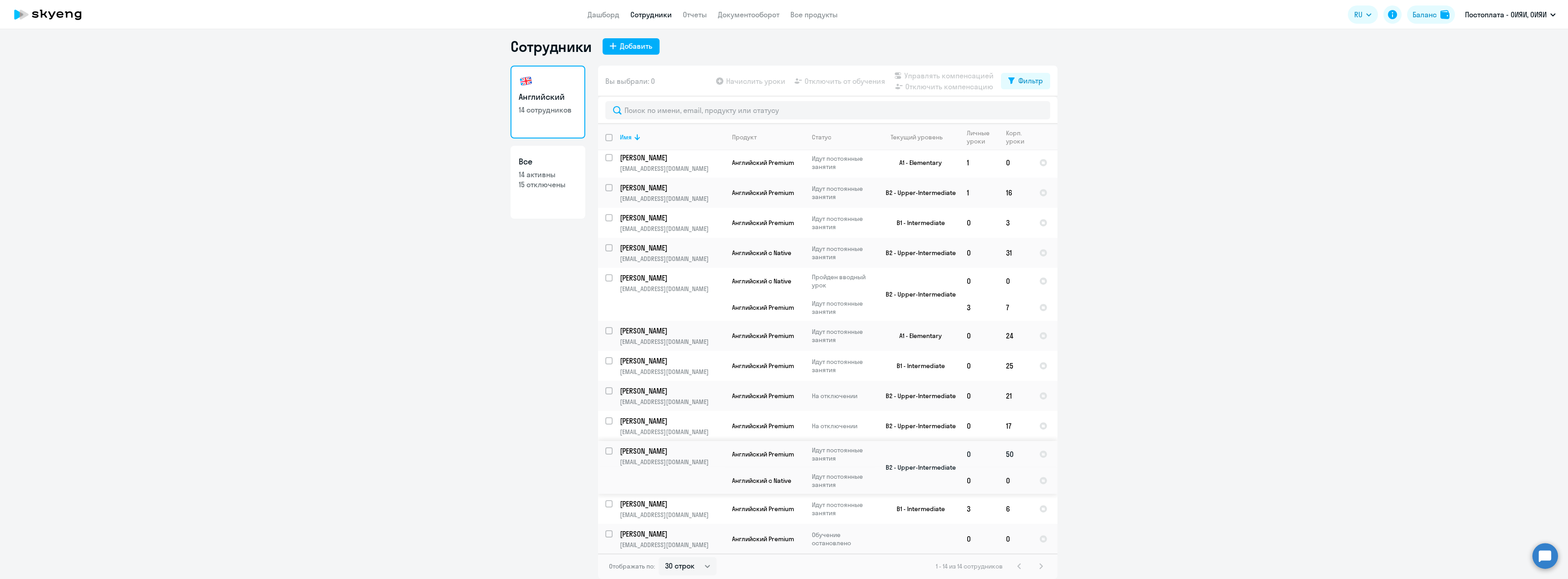
scroll to position [64, 0]
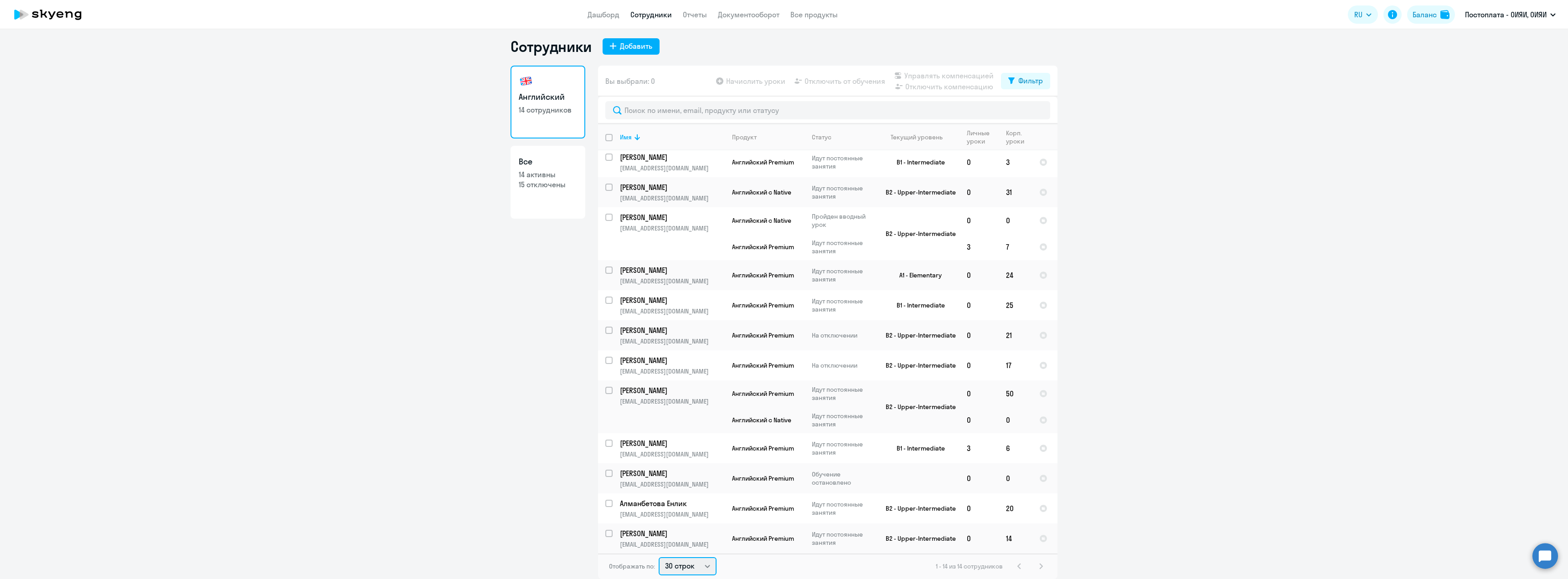
click at [686, 564] on select "30 строк 50 строк 100 строк" at bounding box center [688, 567] width 58 height 18
select select "50"
click at [658, 558] on select "30 строк 50 строк 100 строк" at bounding box center [688, 567] width 58 height 18
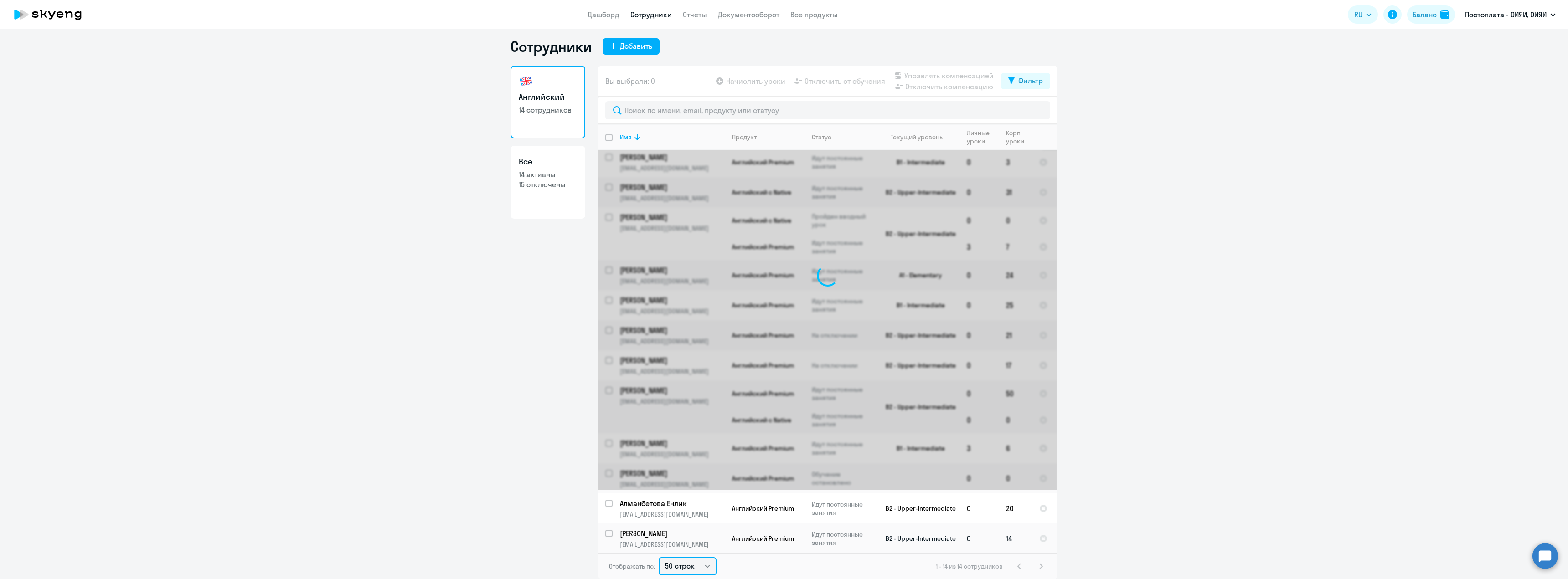
scroll to position [0, 0]
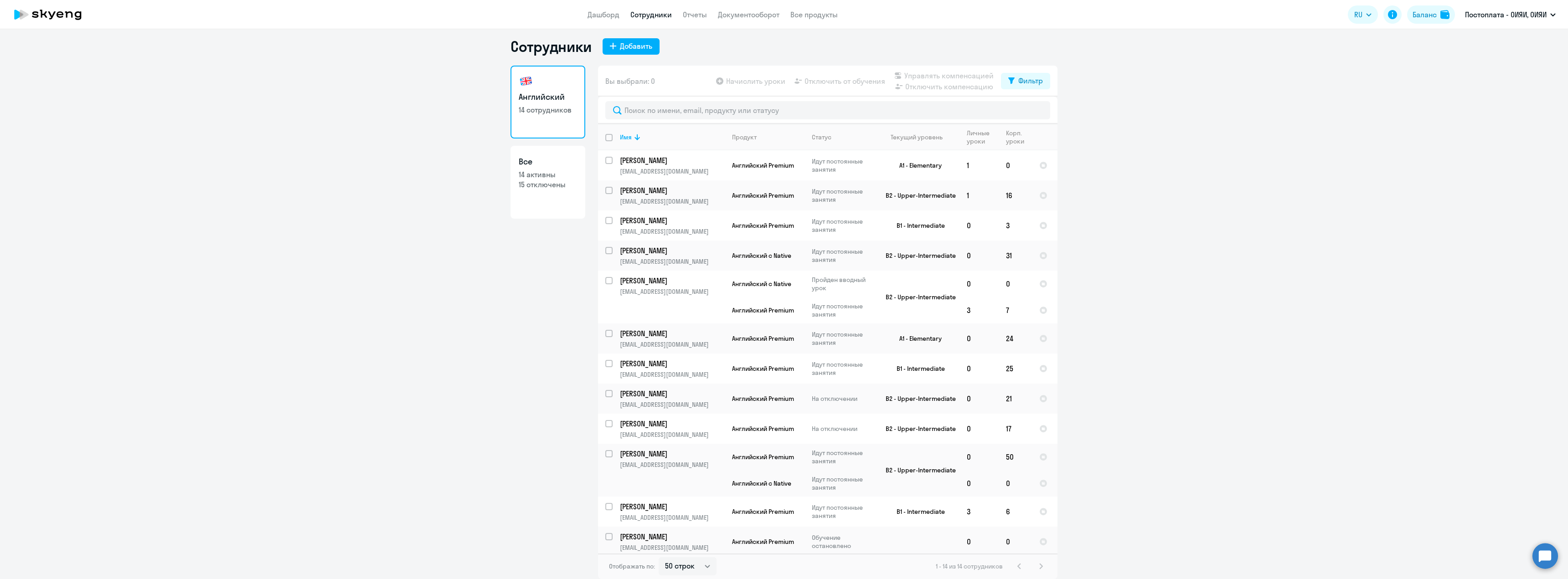
click at [1134, 291] on ng-component "Сотрудники Добавить [DEMOGRAPHIC_DATA] 14 сотрудников Все 14 активны 15 отключе…" at bounding box center [784, 308] width 1568 height 542
click at [672, 226] on p "[PERSON_NAME]" at bounding box center [671, 221] width 103 height 10
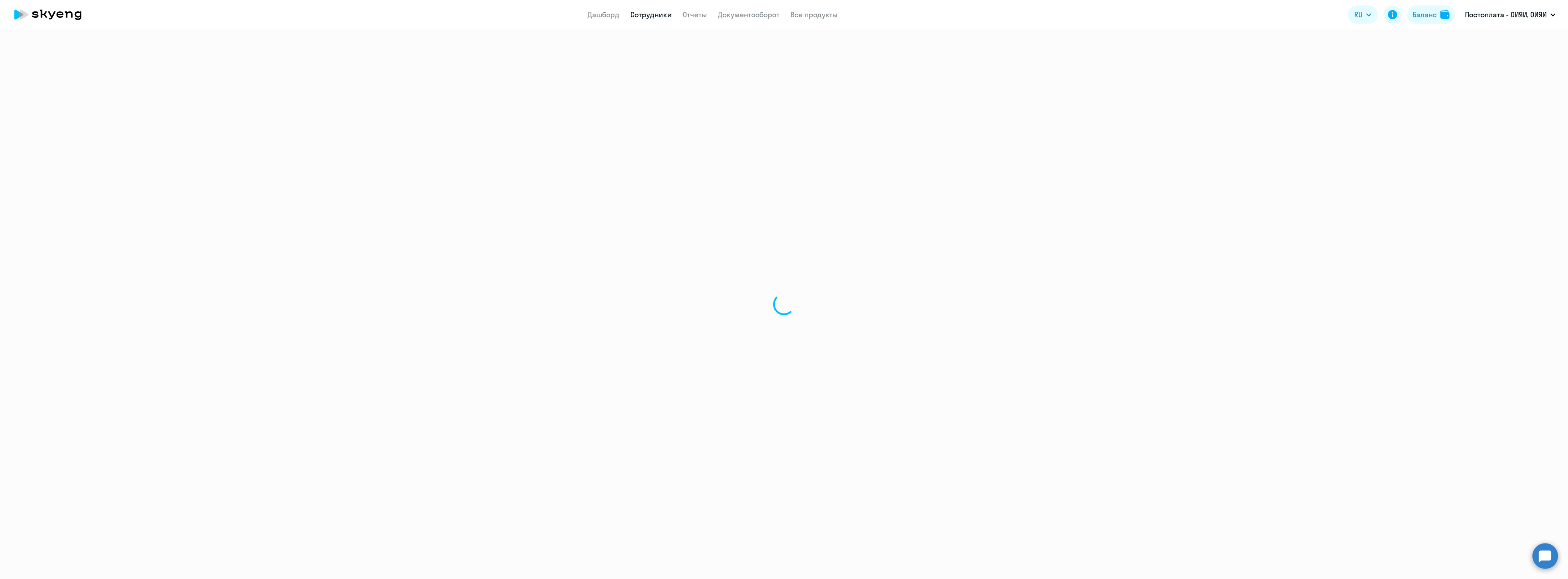
select select "english"
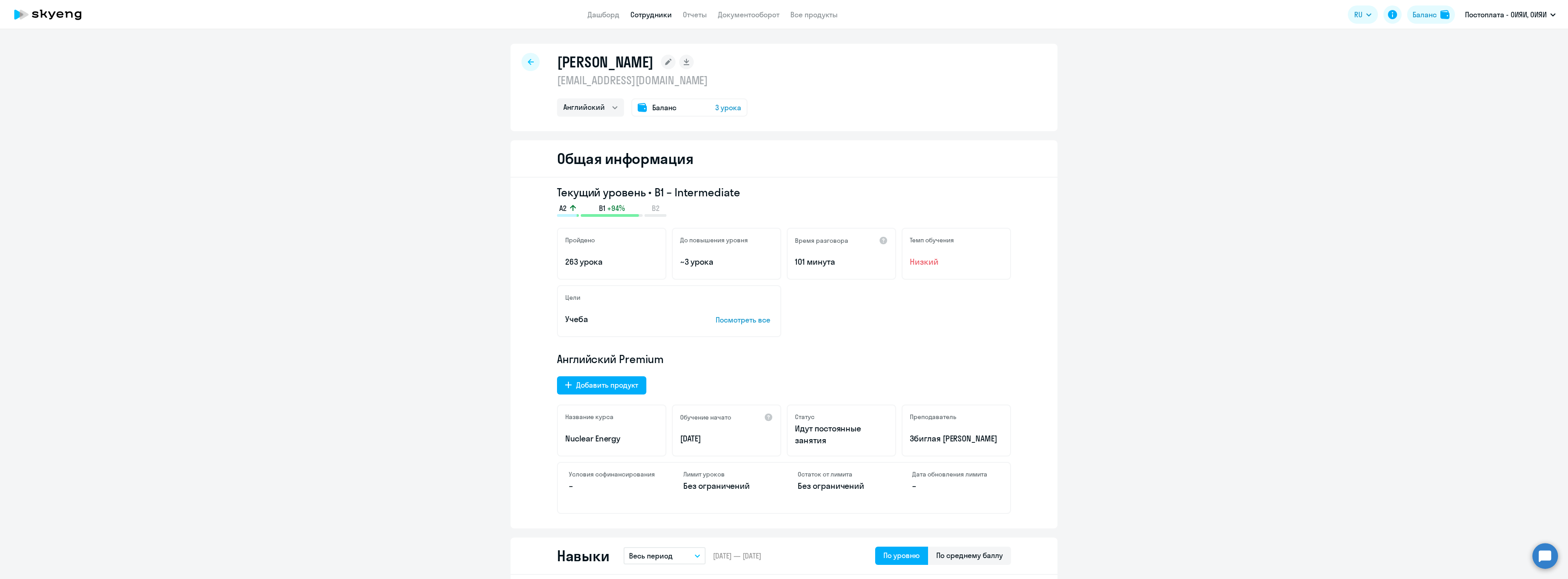
click at [522, 60] on div at bounding box center [531, 62] width 18 height 18
select select "30"
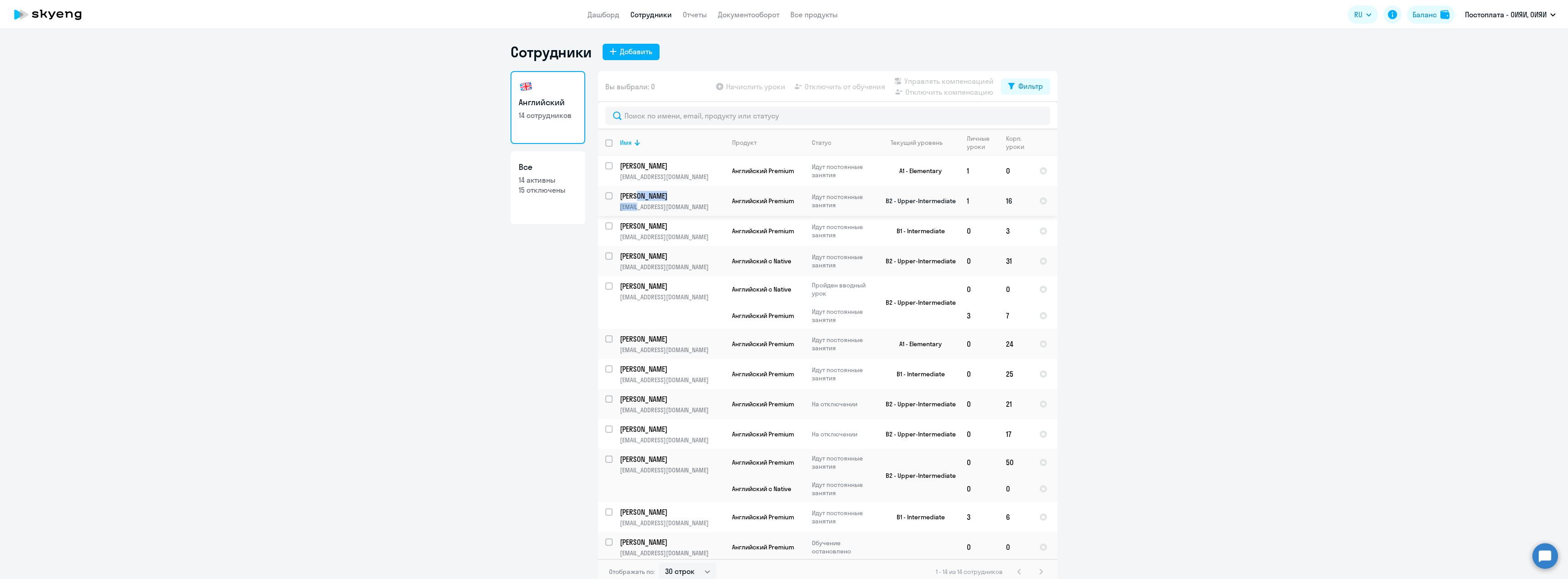
click at [636, 201] on td "Турар [PERSON_NAME] [PERSON_NAME][EMAIL_ADDRESS][DOMAIN_NAME]" at bounding box center [669, 201] width 112 height 30
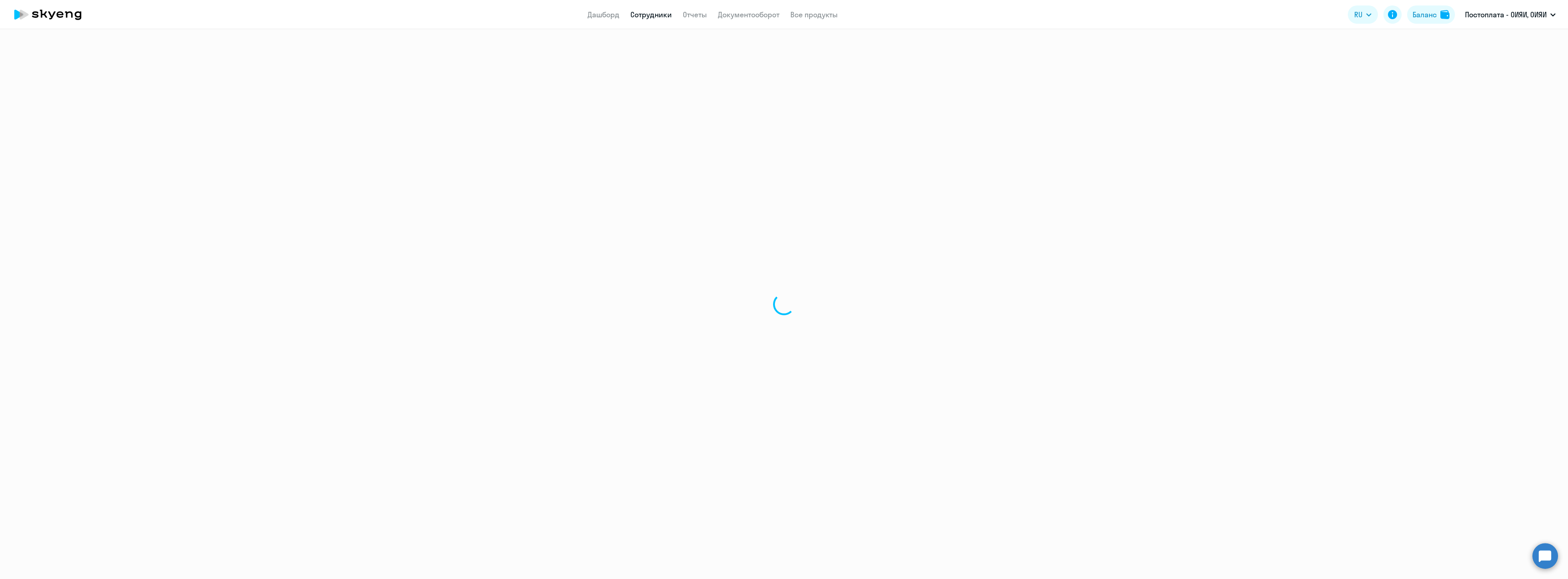
select select "english"
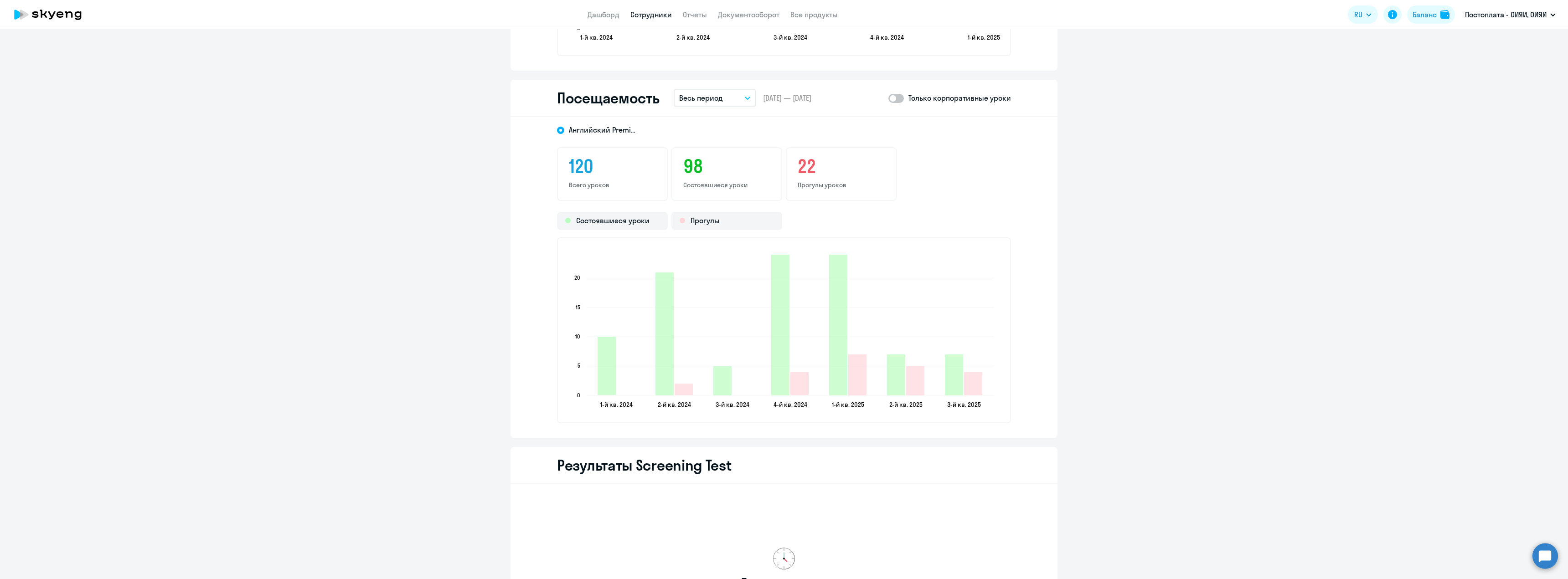
scroll to position [1139, 0]
click at [854, 394] on icon "2025-03-18T21:00:00.000Z Прогулы 7" at bounding box center [857, 374] width 18 height 41
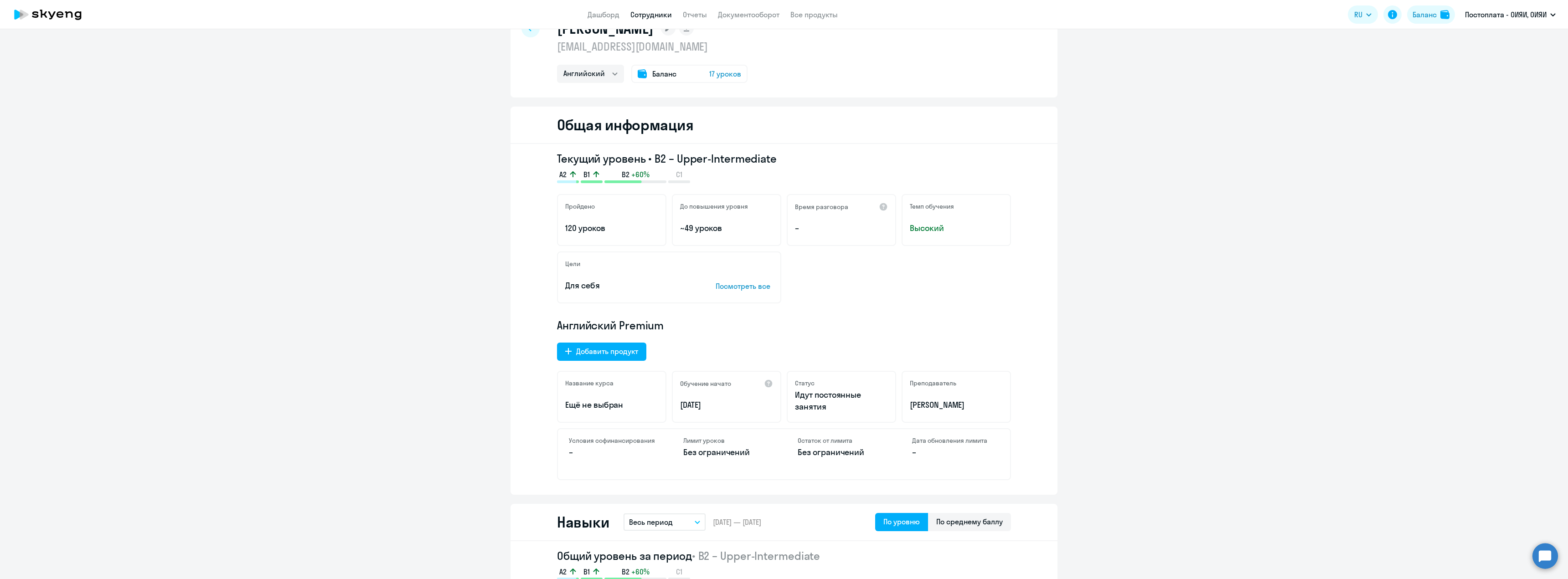
scroll to position [0, 0]
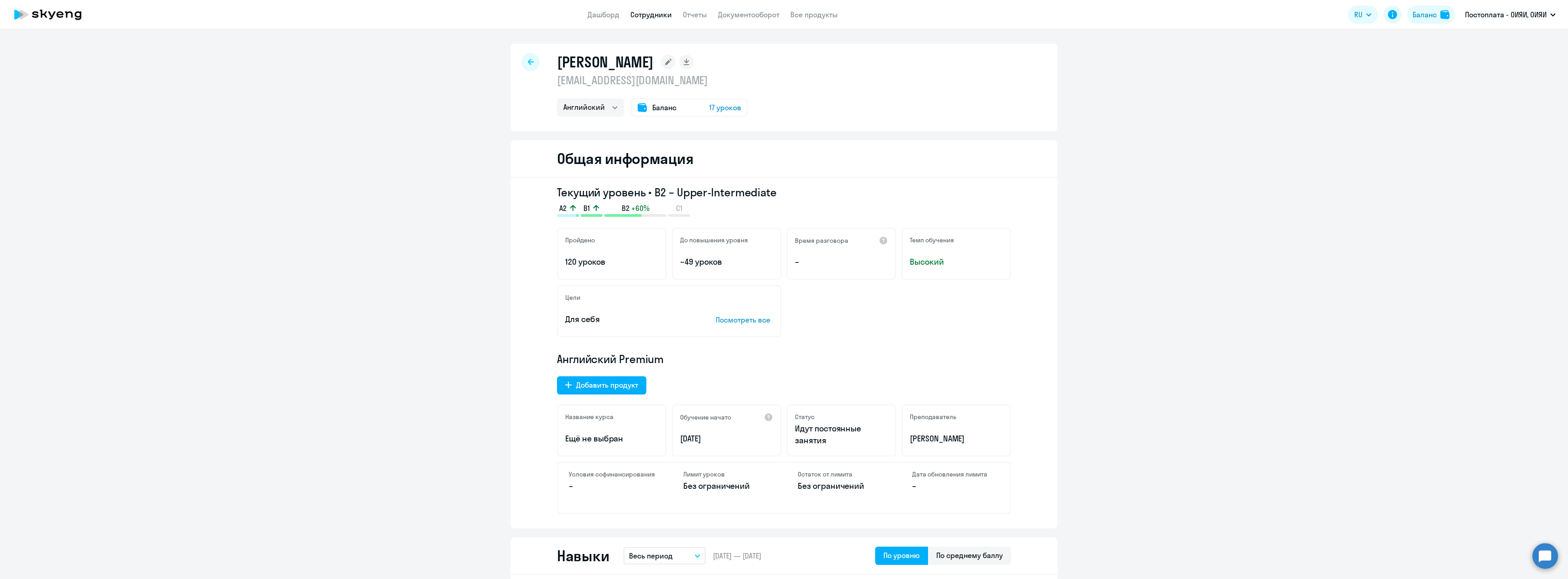
click at [528, 59] on icon at bounding box center [531, 62] width 6 height 6
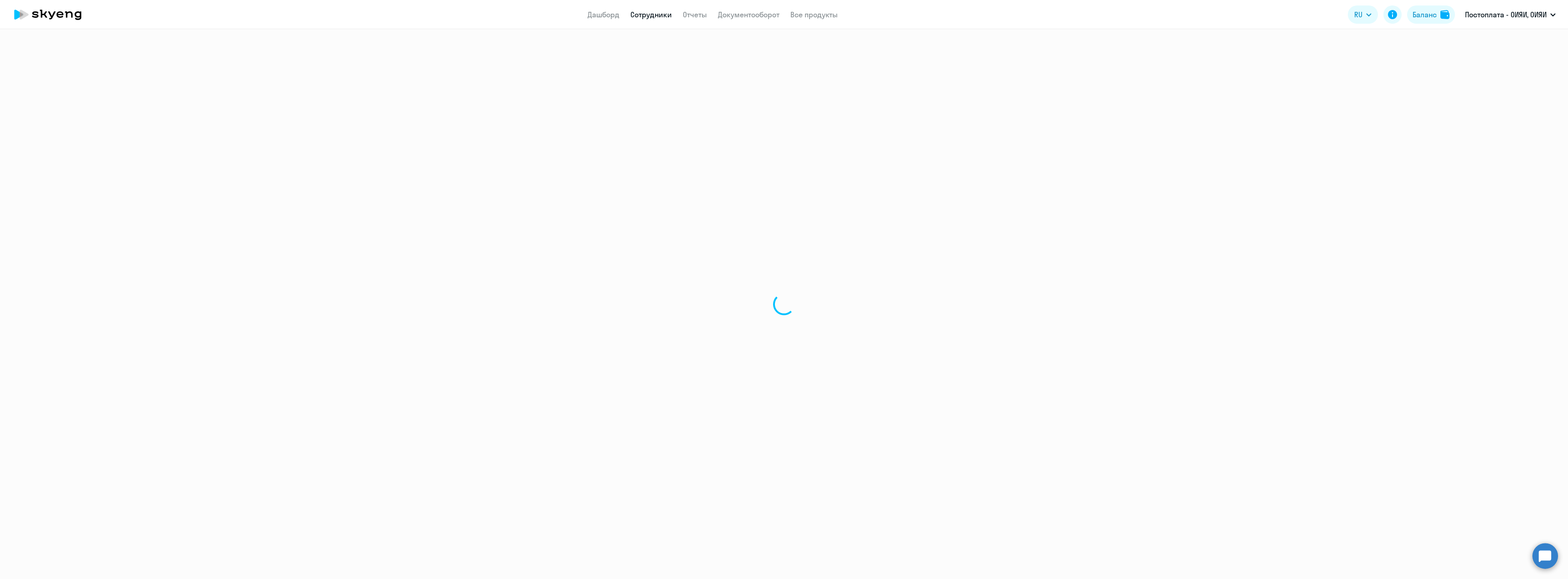
select select "30"
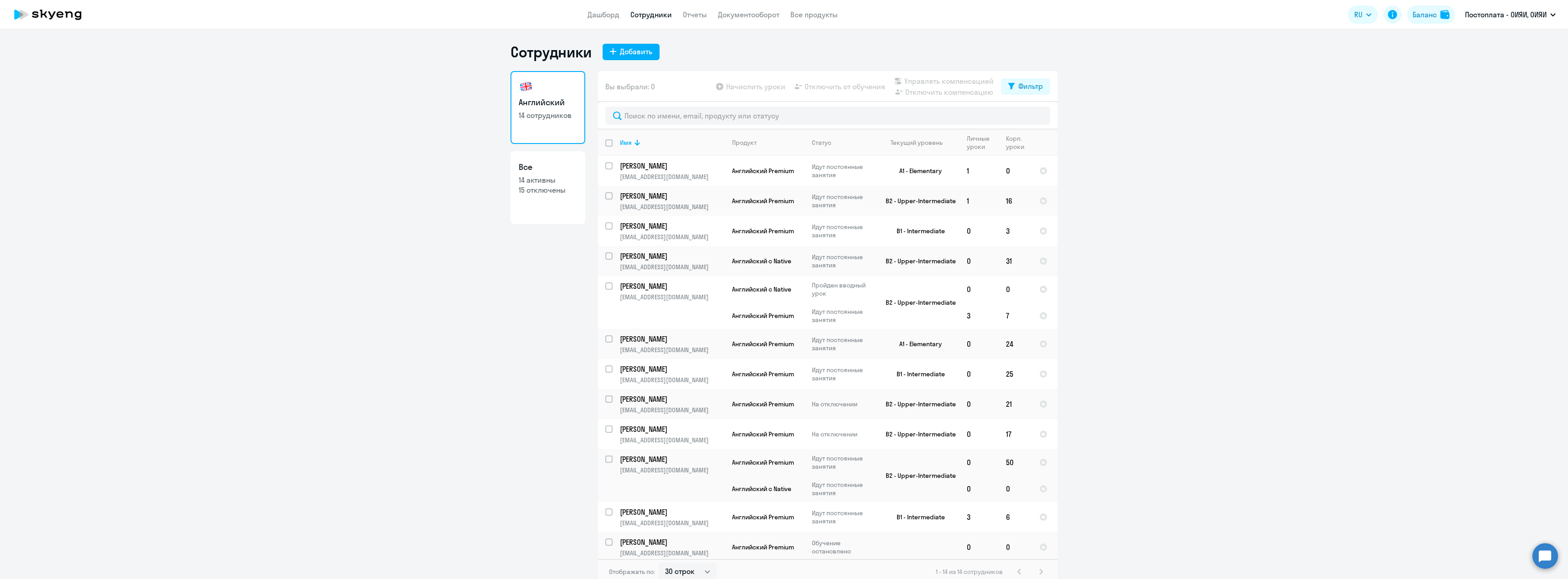
click at [607, 144] on input "deselect all" at bounding box center [614, 149] width 18 height 18
checkbox input "true"
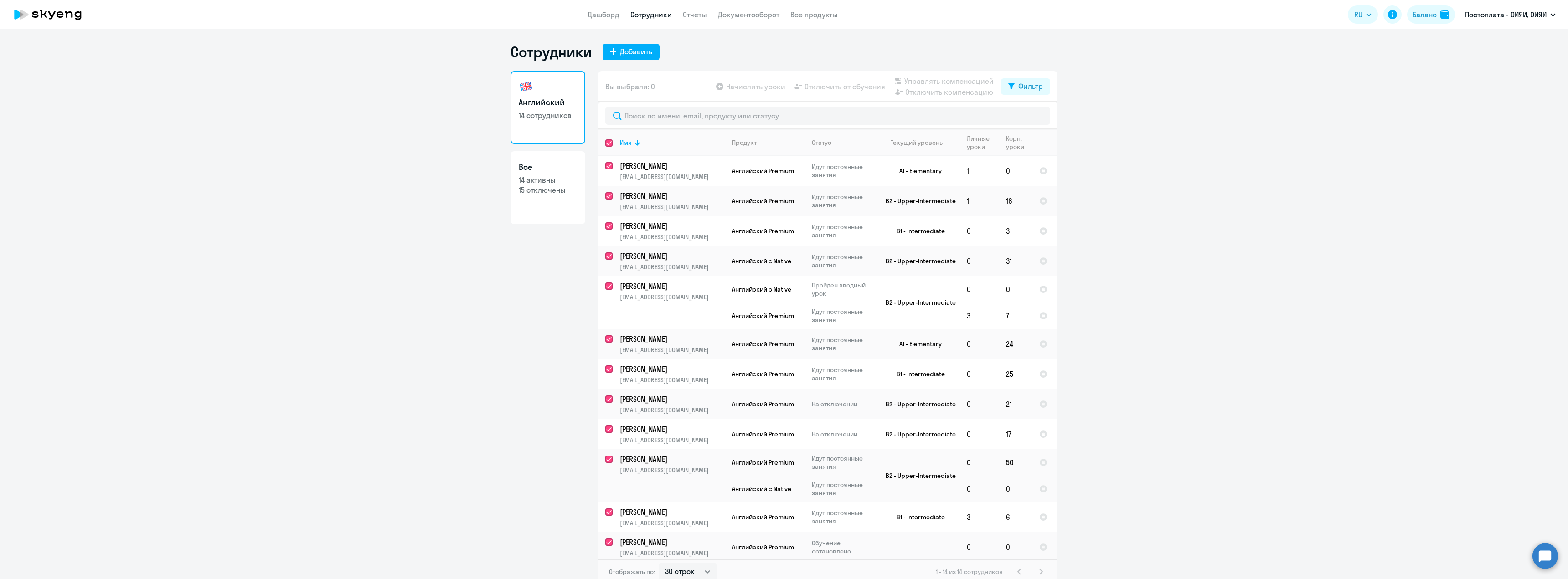
checkbox input "true"
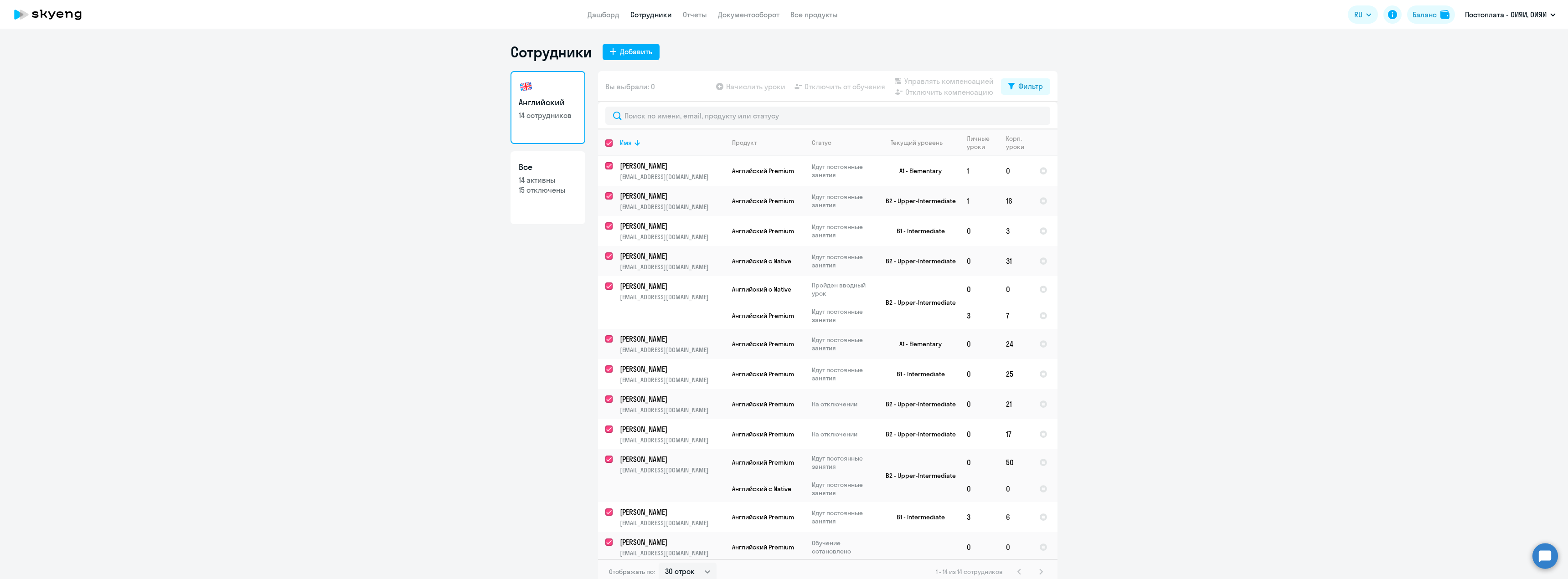
checkbox input "true"
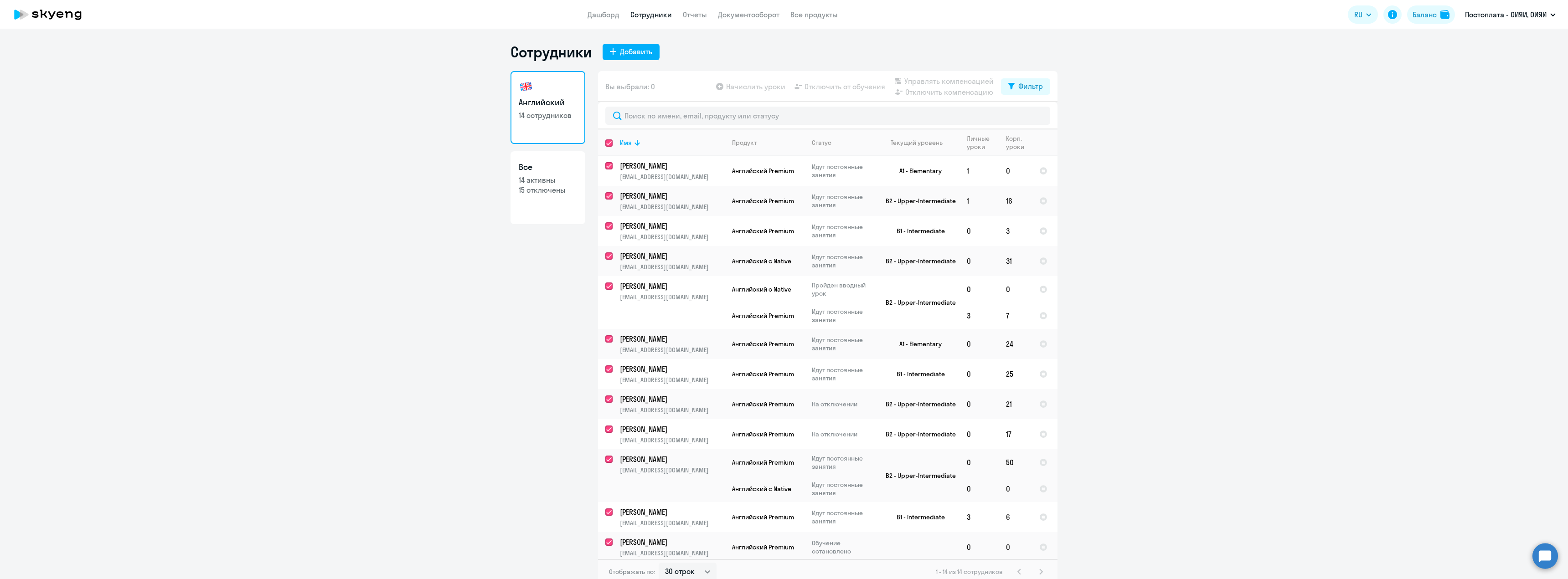
checkbox input "true"
click at [607, 140] on input "select all" at bounding box center [614, 149] width 18 height 18
checkbox input "false"
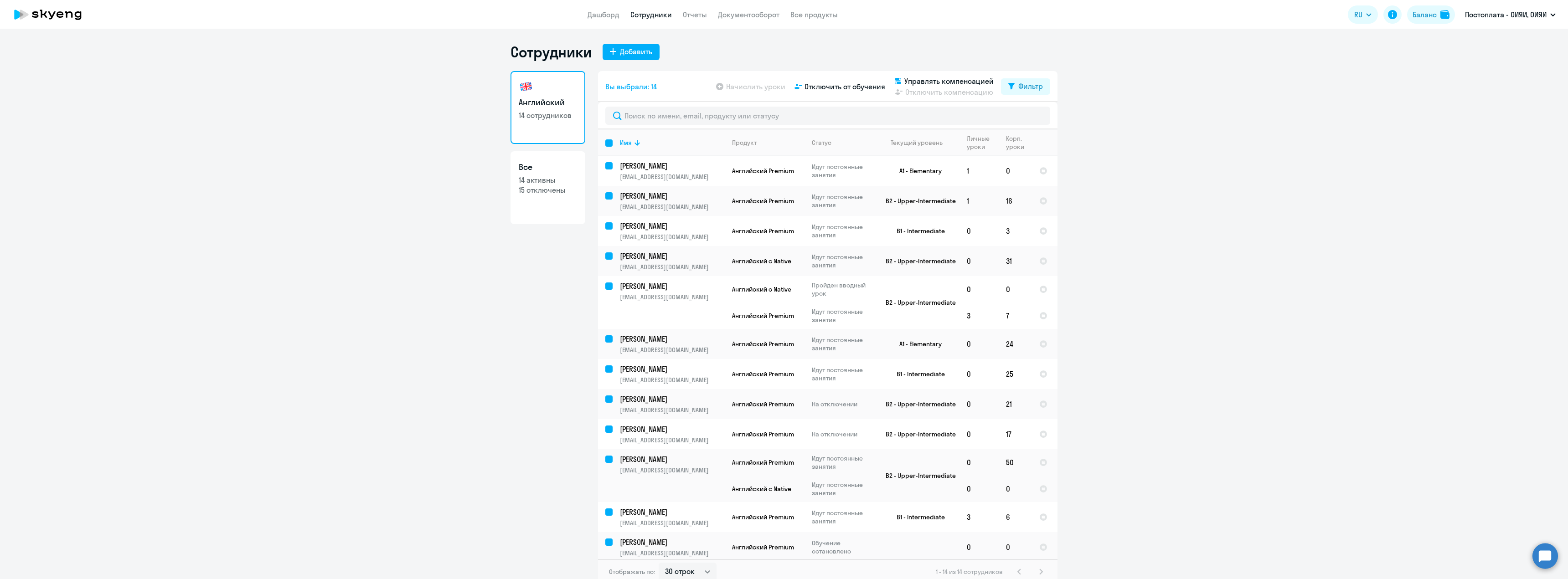
checkbox input "false"
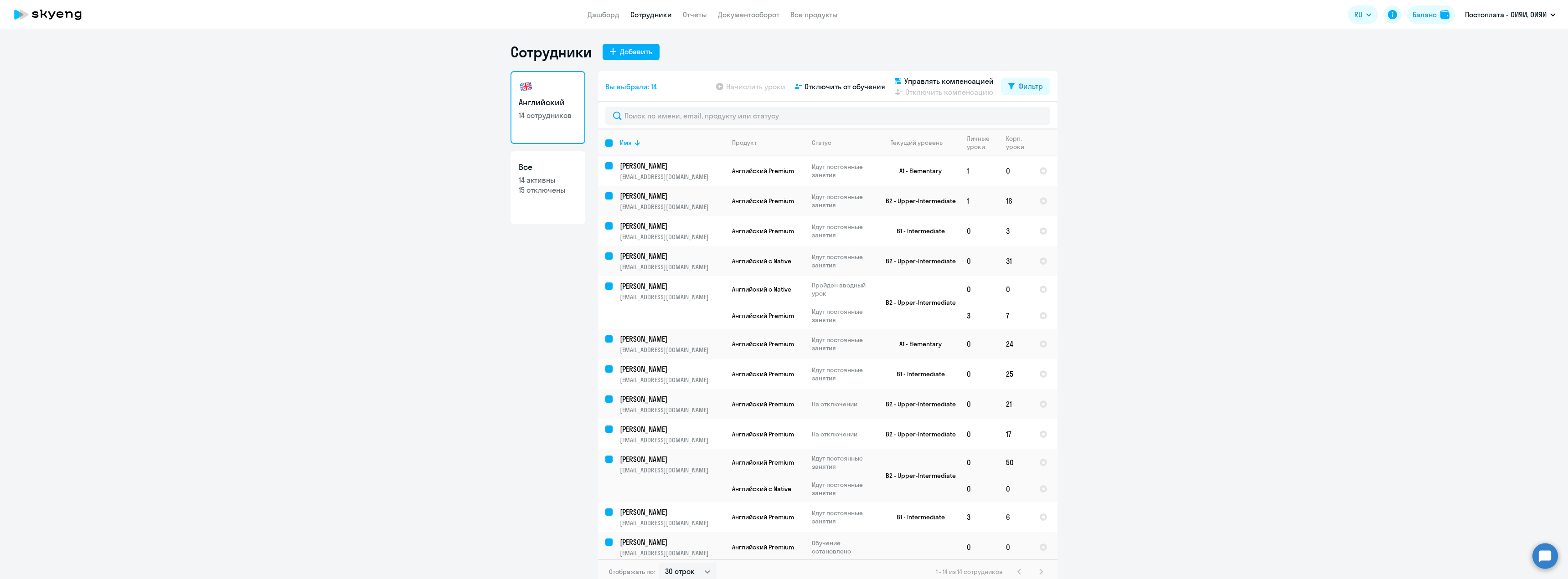
checkbox input "false"
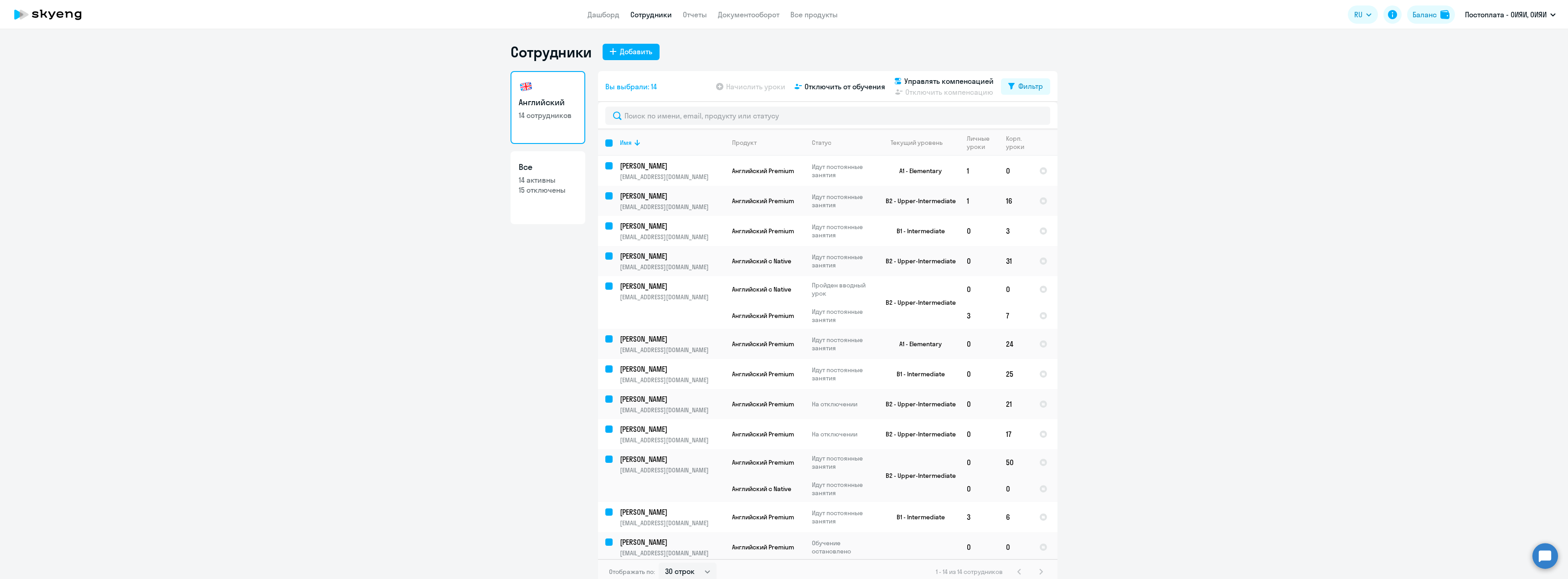
checkbox input "false"
click at [609, 192] on tr "Турар [PERSON_NAME] [PERSON_NAME][EMAIL_ADDRESS][DOMAIN_NAME] Английский Premiu…" at bounding box center [828, 201] width 459 height 30
select select "english"
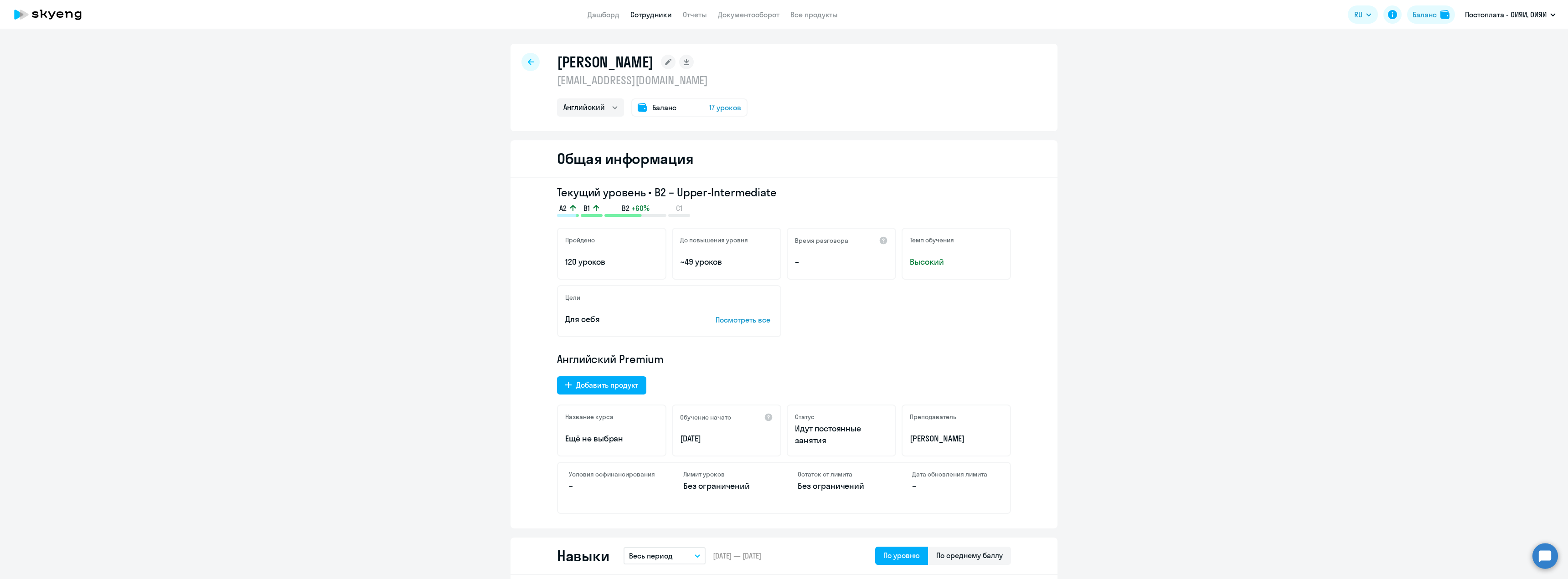
click at [528, 64] on icon at bounding box center [531, 62] width 6 height 6
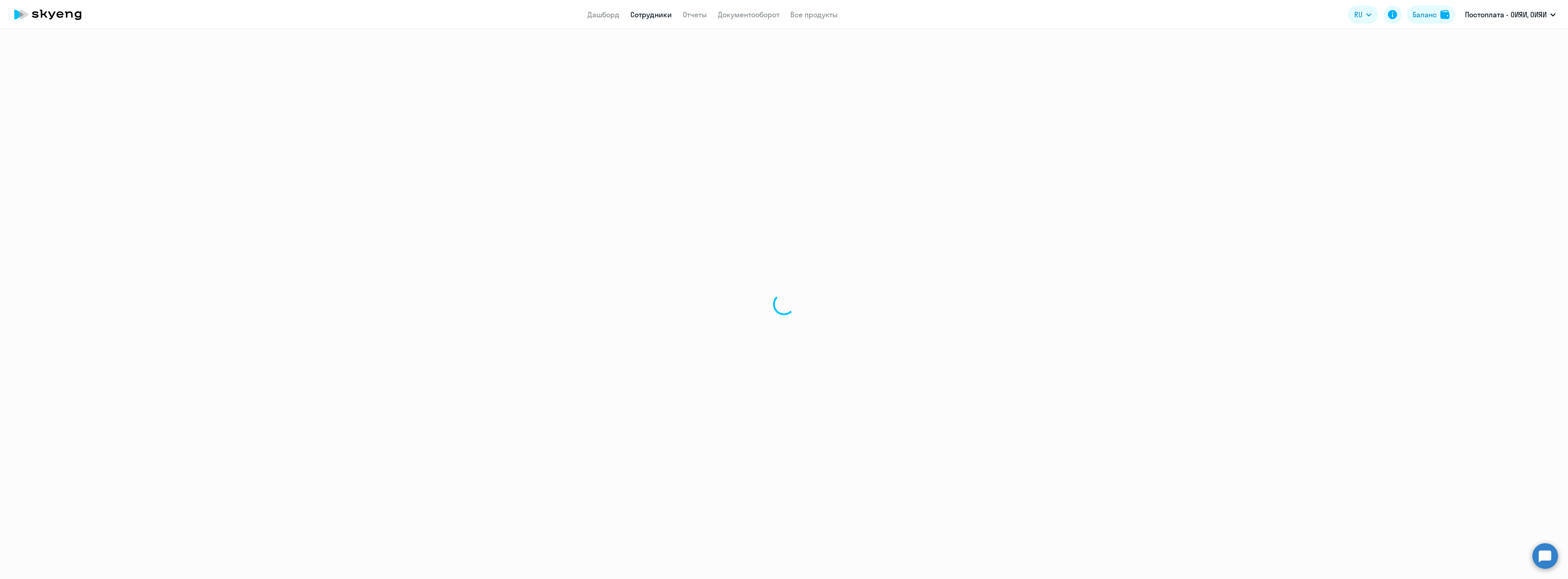
select select "30"
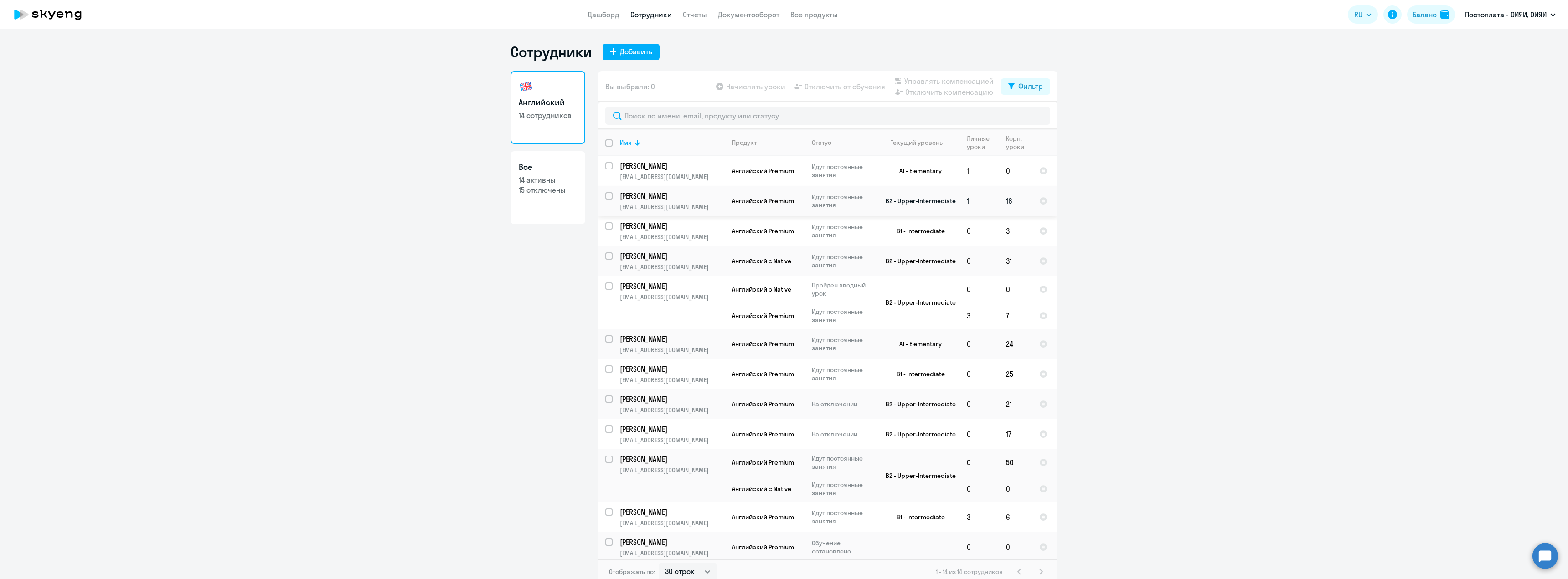
click at [605, 195] on input "select row 37455445" at bounding box center [614, 201] width 18 height 18
checkbox input "true"
click at [844, 85] on span "Отключить от обучения" at bounding box center [845, 86] width 81 height 11
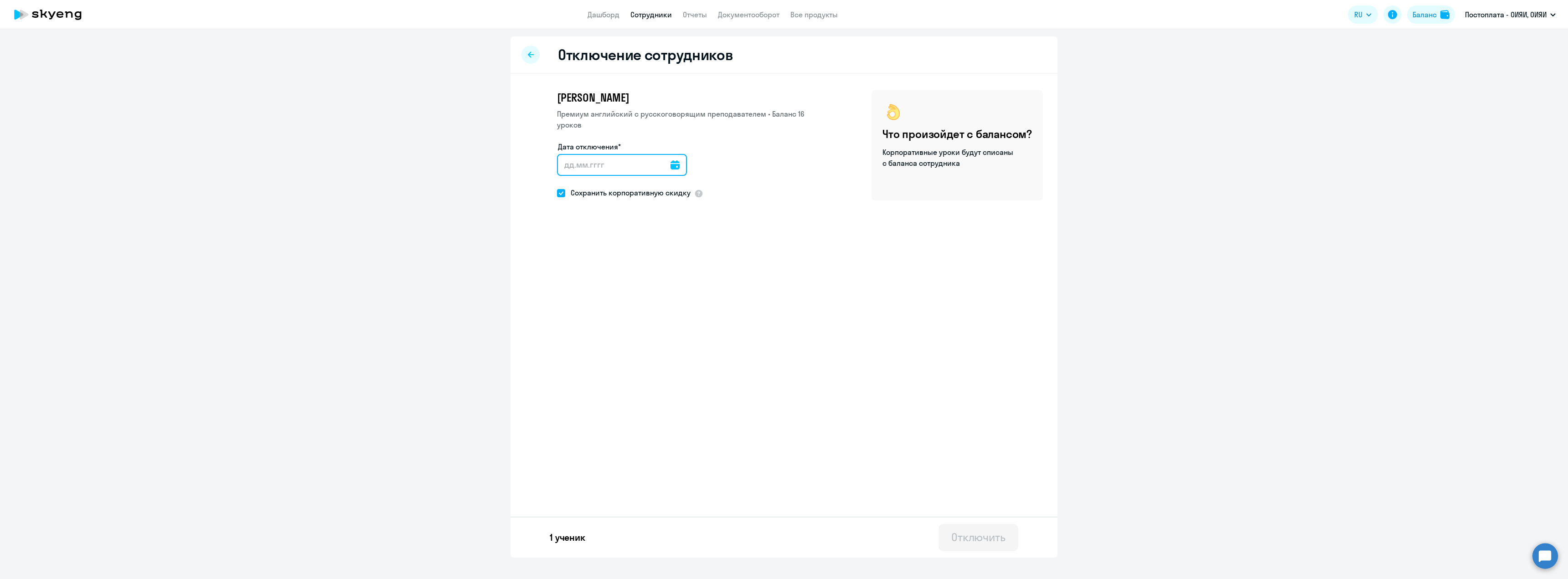
click at [652, 161] on input "Дата отключения*" at bounding box center [622, 165] width 130 height 22
click at [670, 164] on icon at bounding box center [674, 165] width 9 height 9
click at [681, 249] on span "5" at bounding box center [679, 251] width 17 height 17
type input "[DATE]"
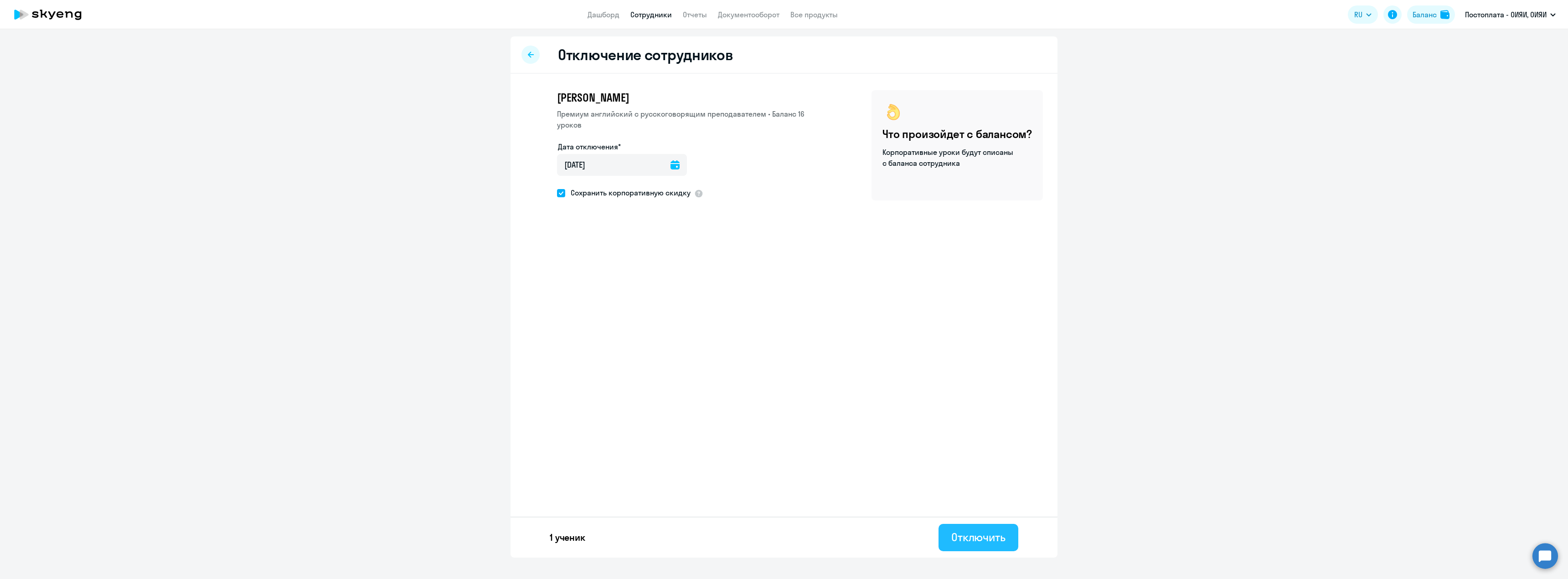
click at [990, 533] on div "Отключить" at bounding box center [978, 537] width 54 height 15
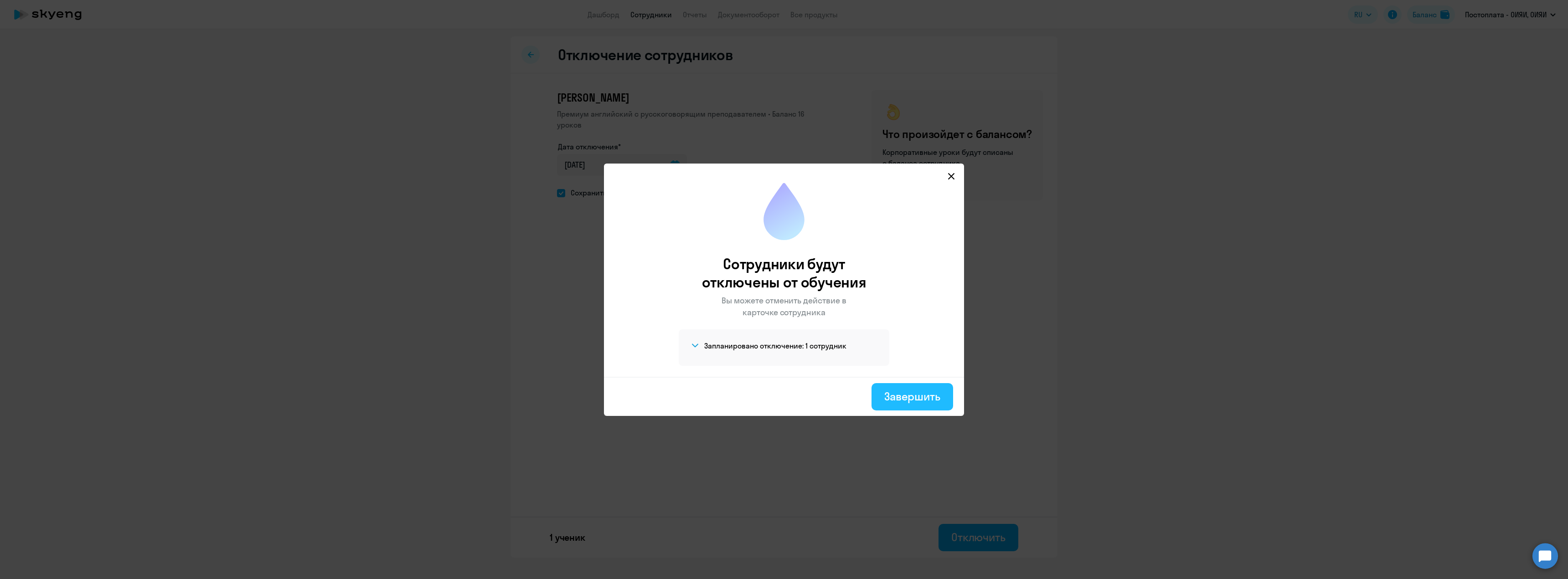
click at [917, 399] on div "Завершить" at bounding box center [912, 396] width 56 height 15
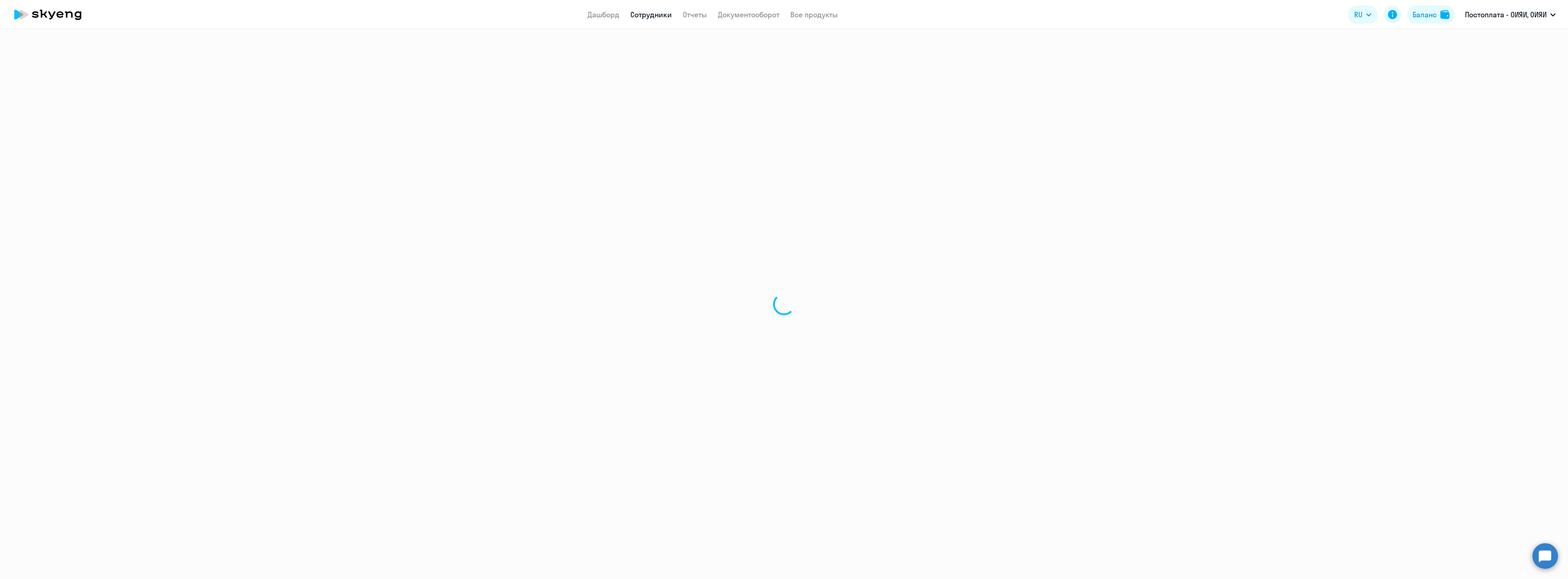
select select "30"
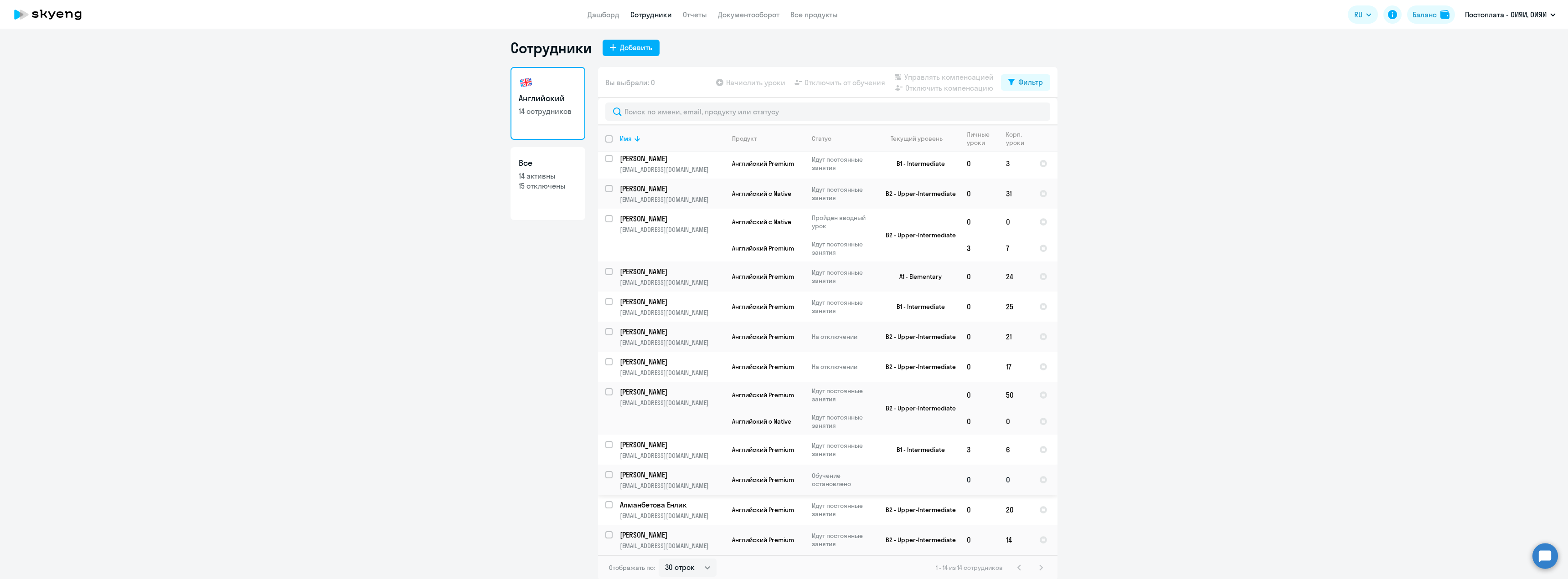
scroll to position [6, 0]
click at [658, 513] on p "[EMAIL_ADDRESS][DOMAIN_NAME]" at bounding box center [672, 515] width 104 height 8
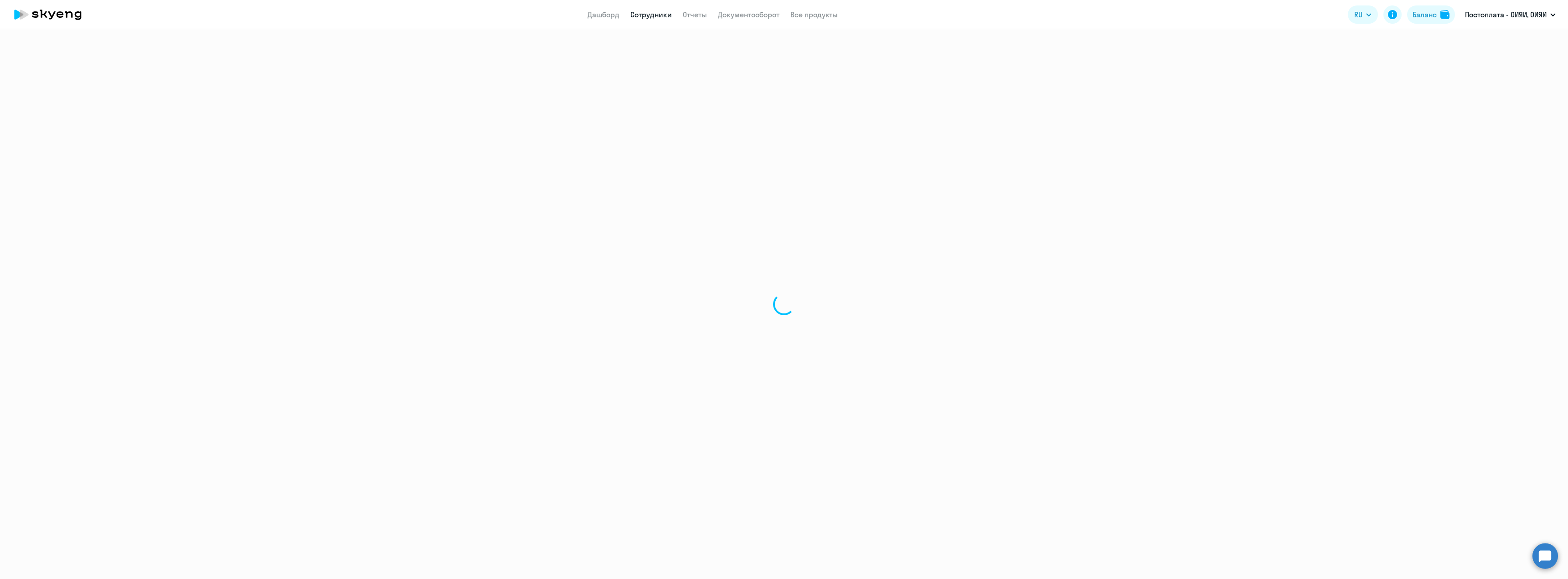
select select "english"
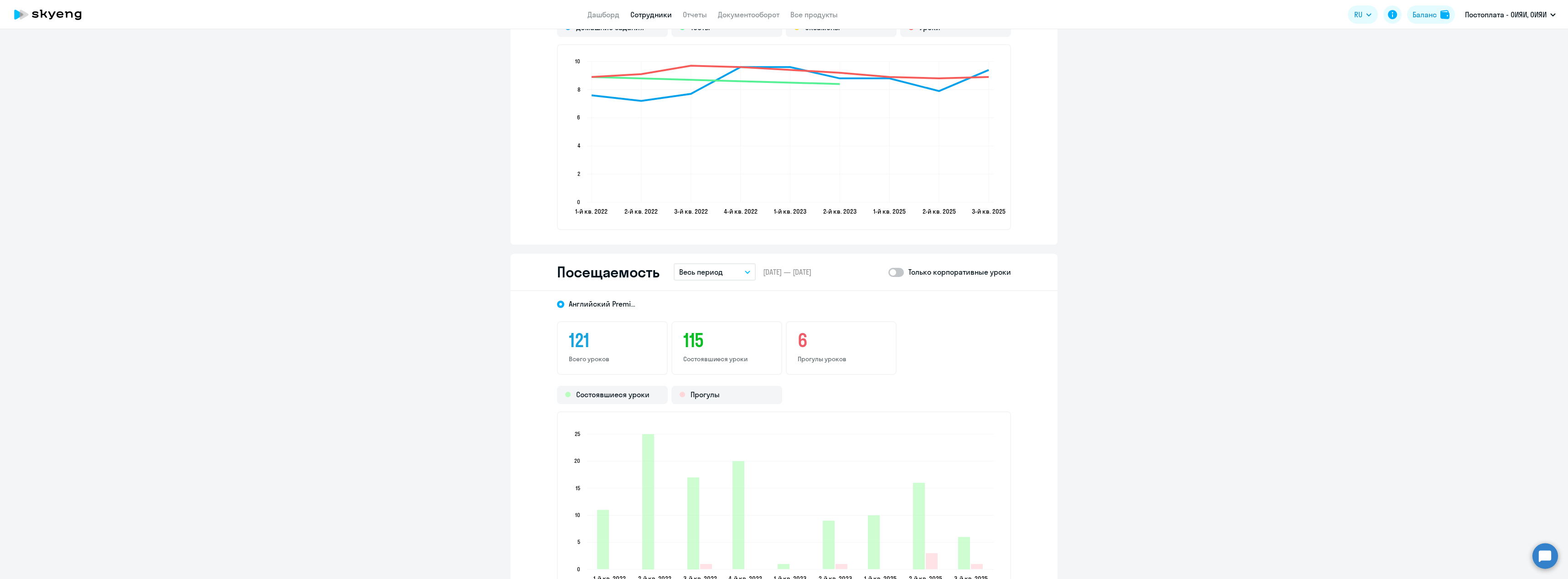
scroll to position [1139, 0]
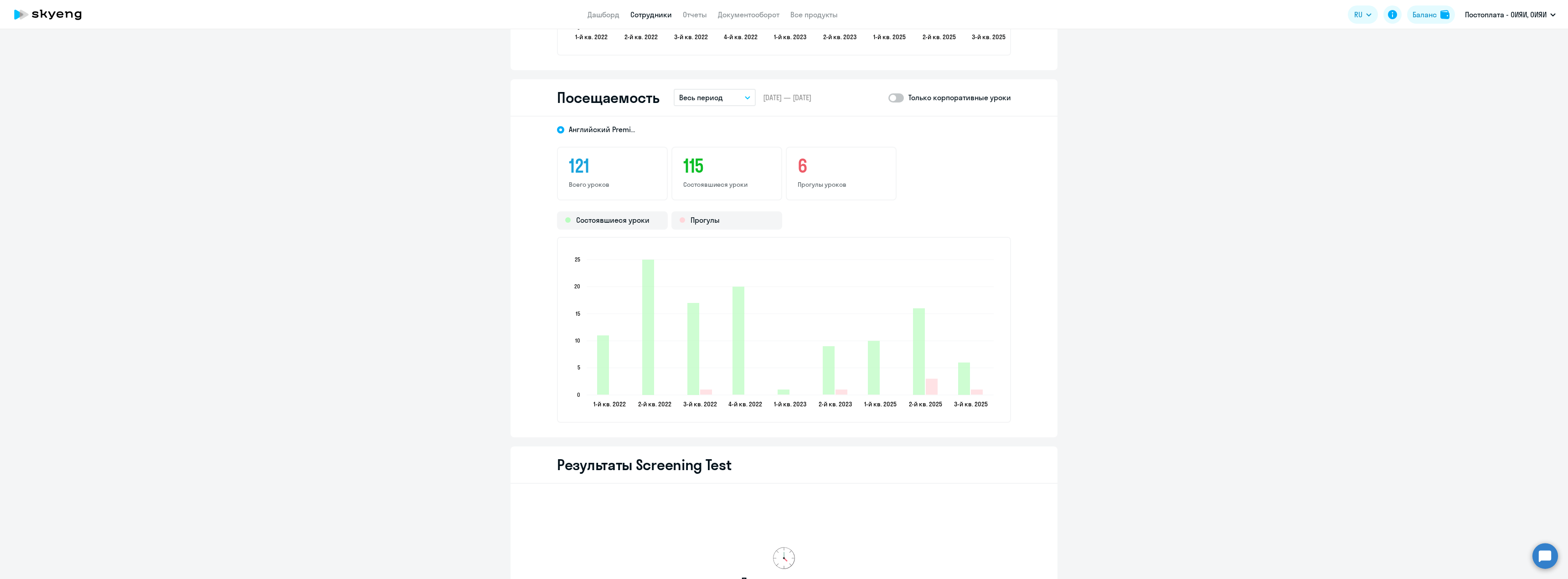
click at [705, 98] on p "Весь период" at bounding box center [701, 98] width 44 height 11
click at [709, 217] on li "Текущий год" at bounding box center [721, 214] width 96 height 23
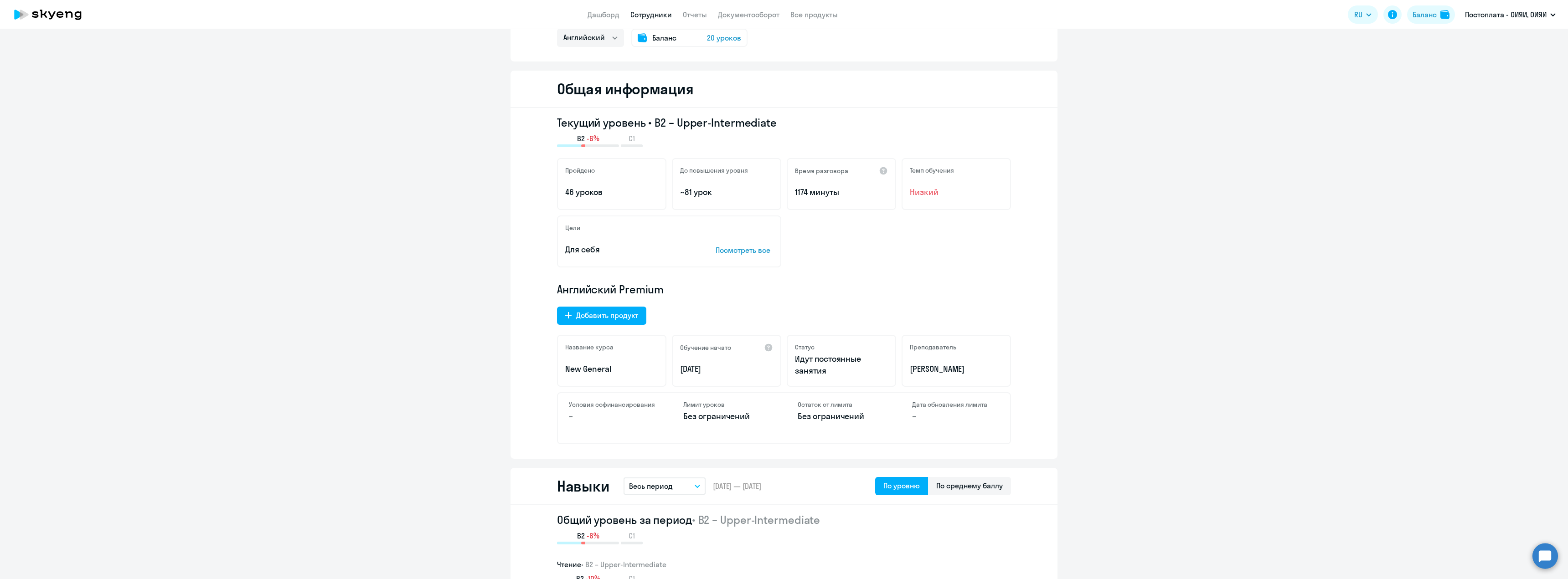
scroll to position [0, 0]
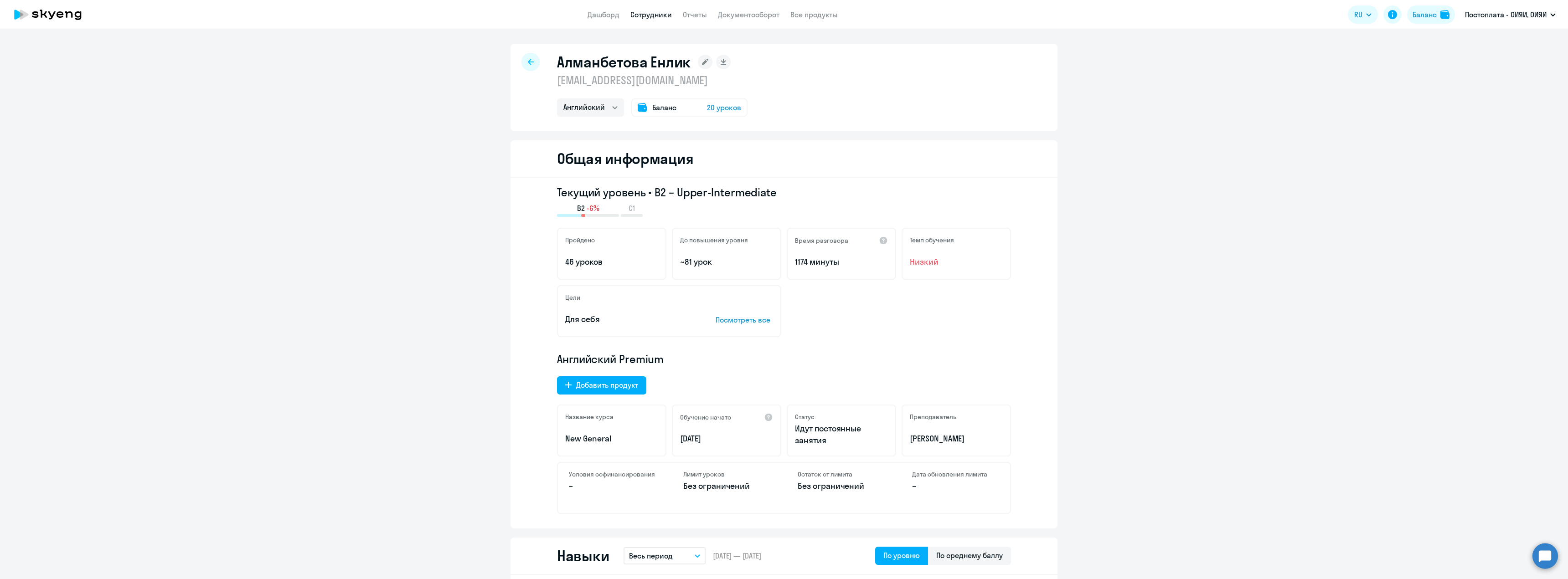
click at [530, 64] on icon at bounding box center [531, 62] width 6 height 6
select select "30"
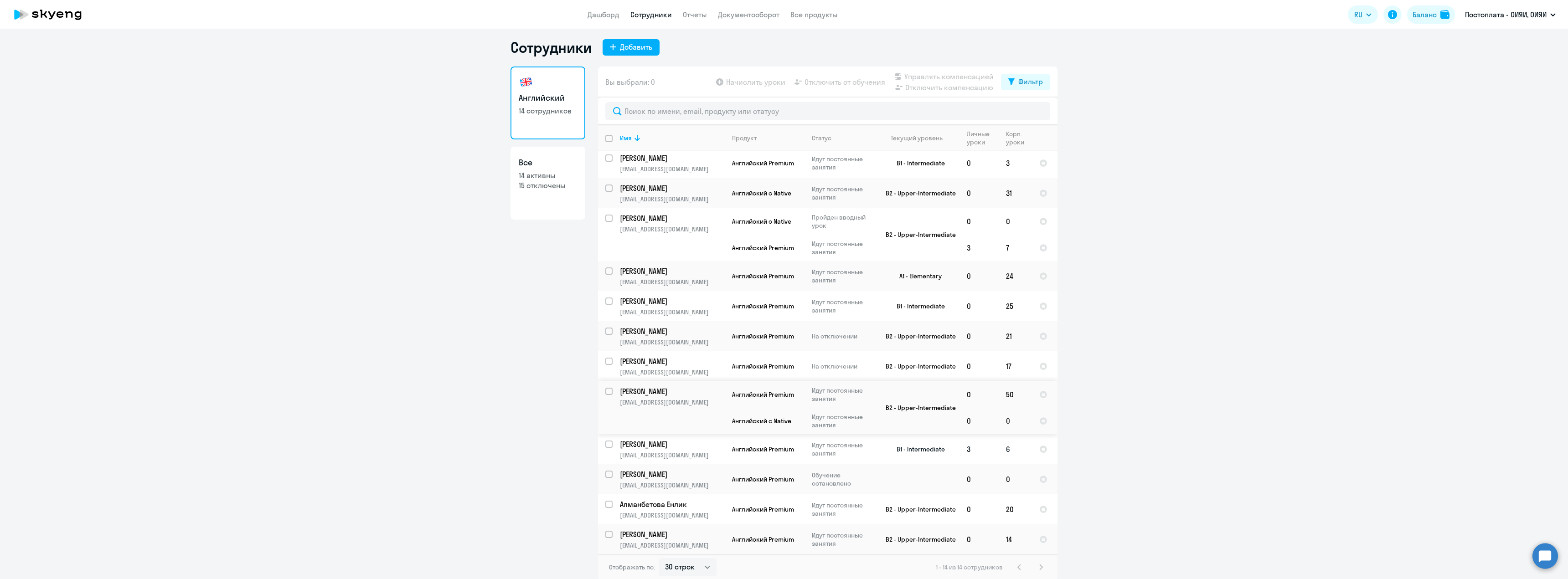
scroll to position [6, 0]
click at [632, 217] on p "[PERSON_NAME]" at bounding box center [671, 217] width 103 height 10
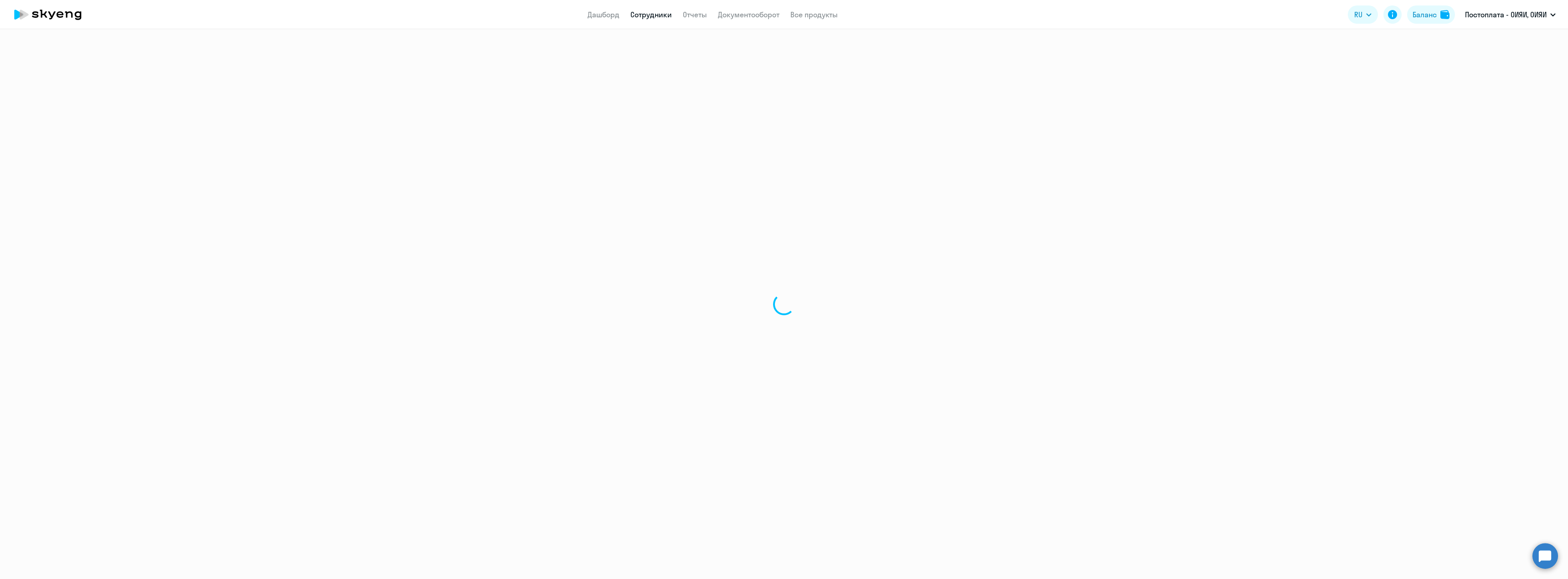
select select "english"
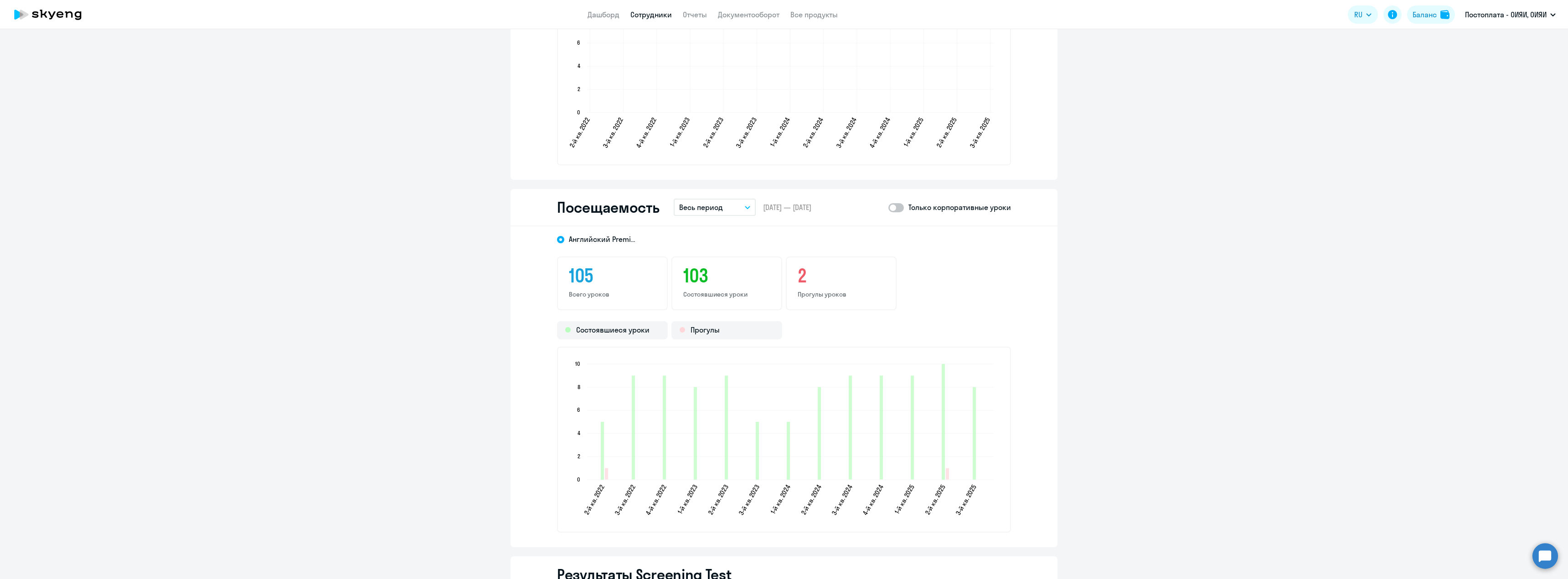
scroll to position [1029, 0]
click at [700, 204] on p "Весь период" at bounding box center [701, 208] width 44 height 11
click at [714, 280] on li "Текущий квартал" at bounding box center [721, 279] width 96 height 23
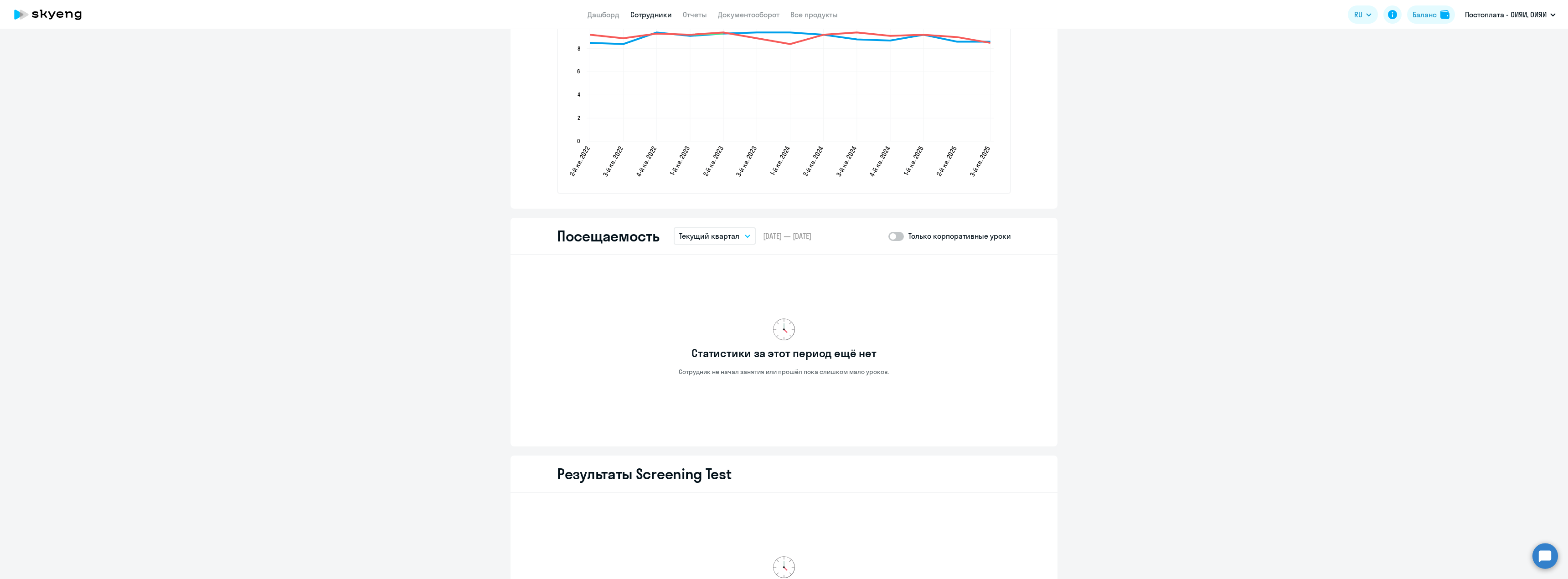
scroll to position [984, 0]
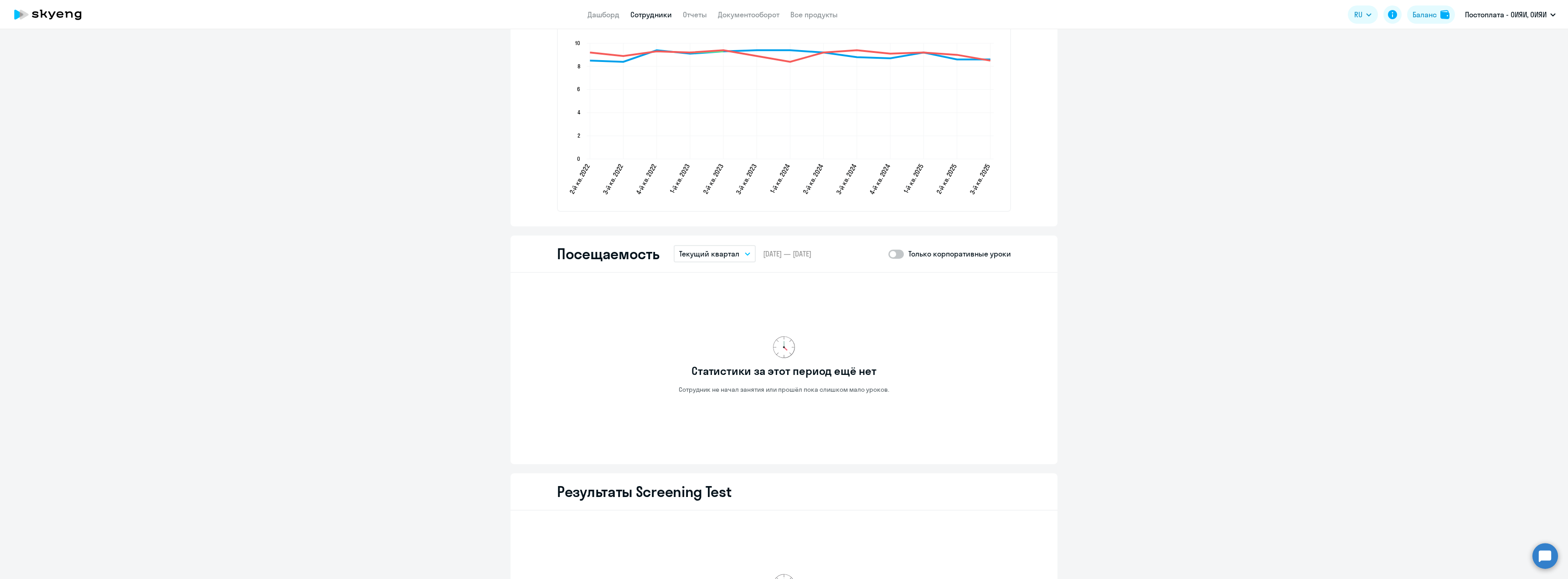
click at [728, 253] on p "Текущий квартал" at bounding box center [709, 254] width 60 height 11
click at [716, 347] on li "Прошлый квартал" at bounding box center [721, 347] width 96 height 23
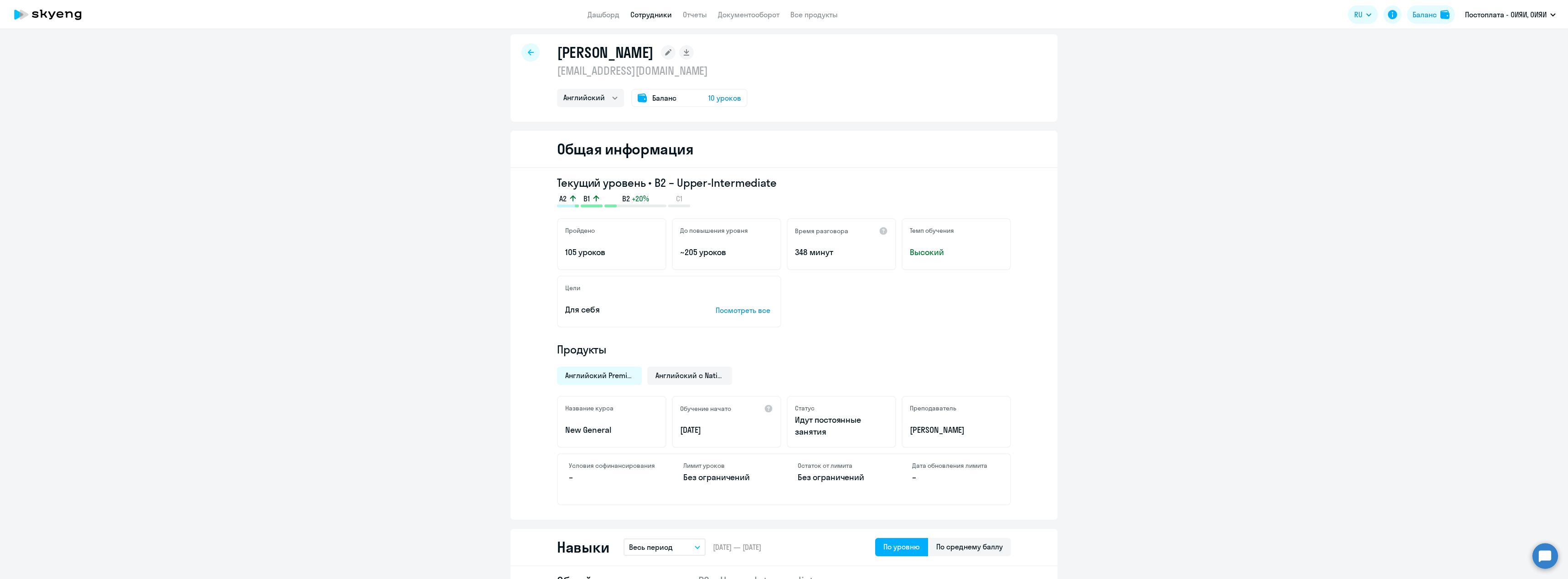
scroll to position [0, 0]
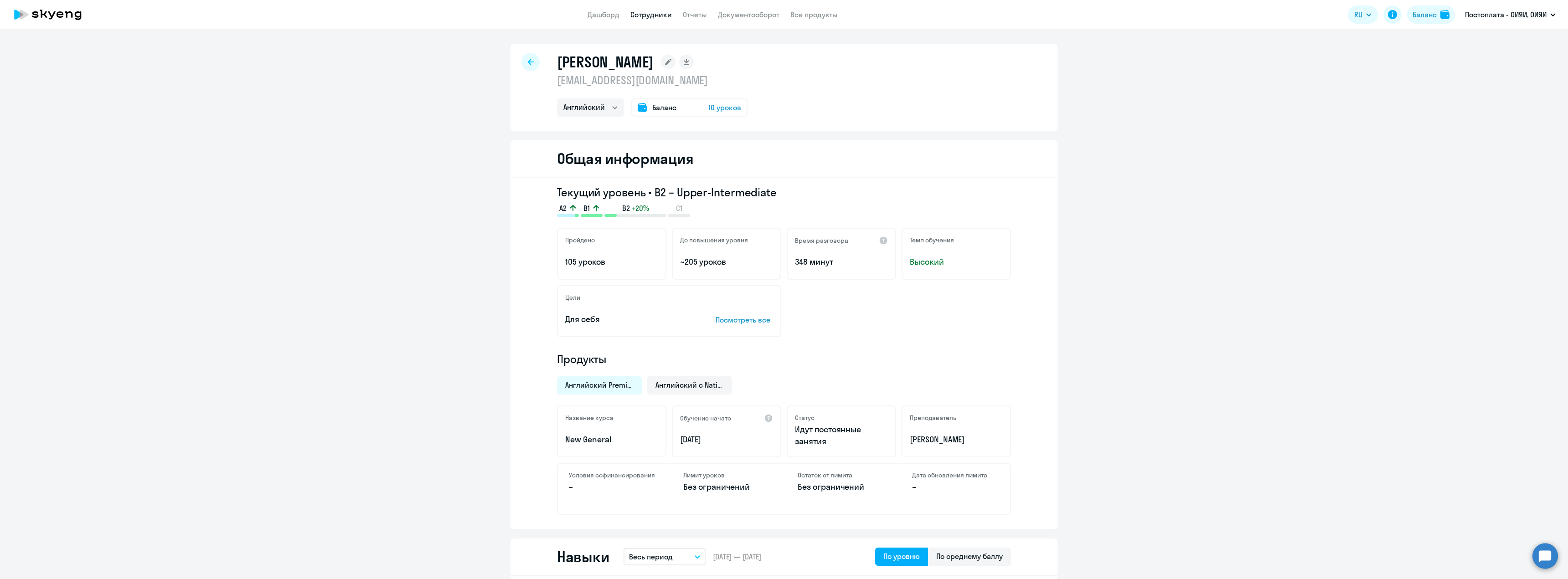
click at [535, 62] on div at bounding box center [531, 62] width 18 height 18
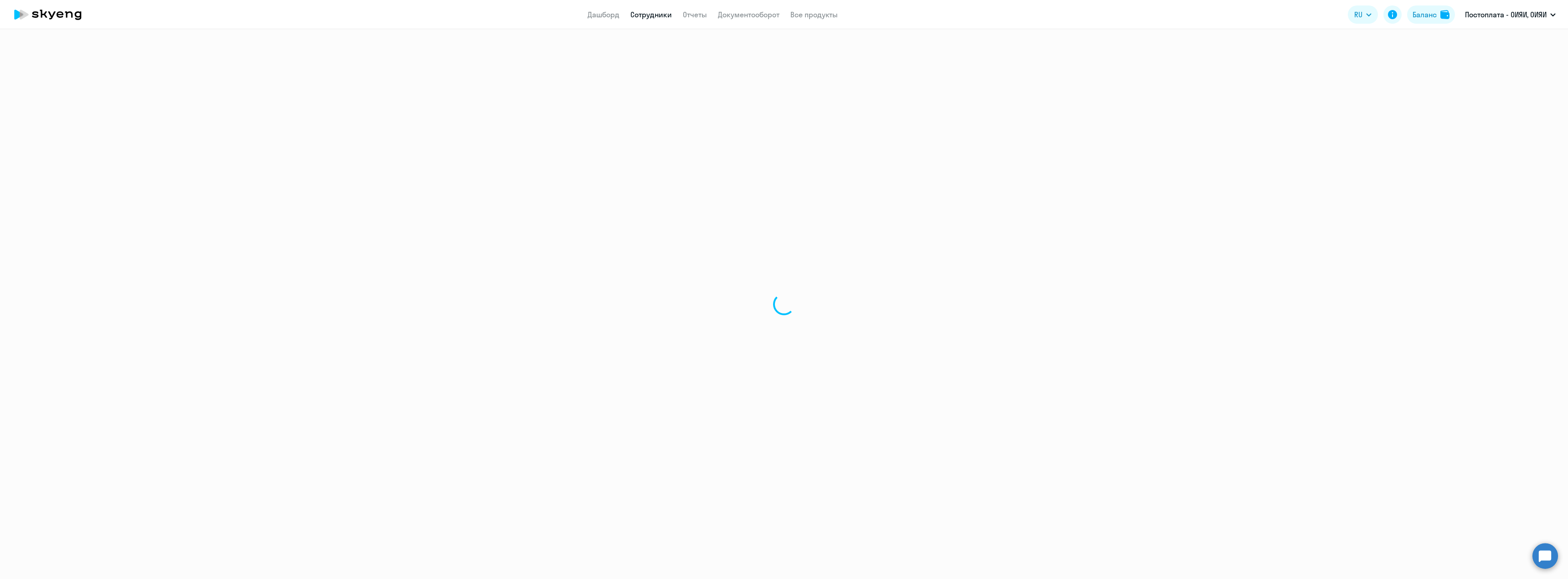
select select "30"
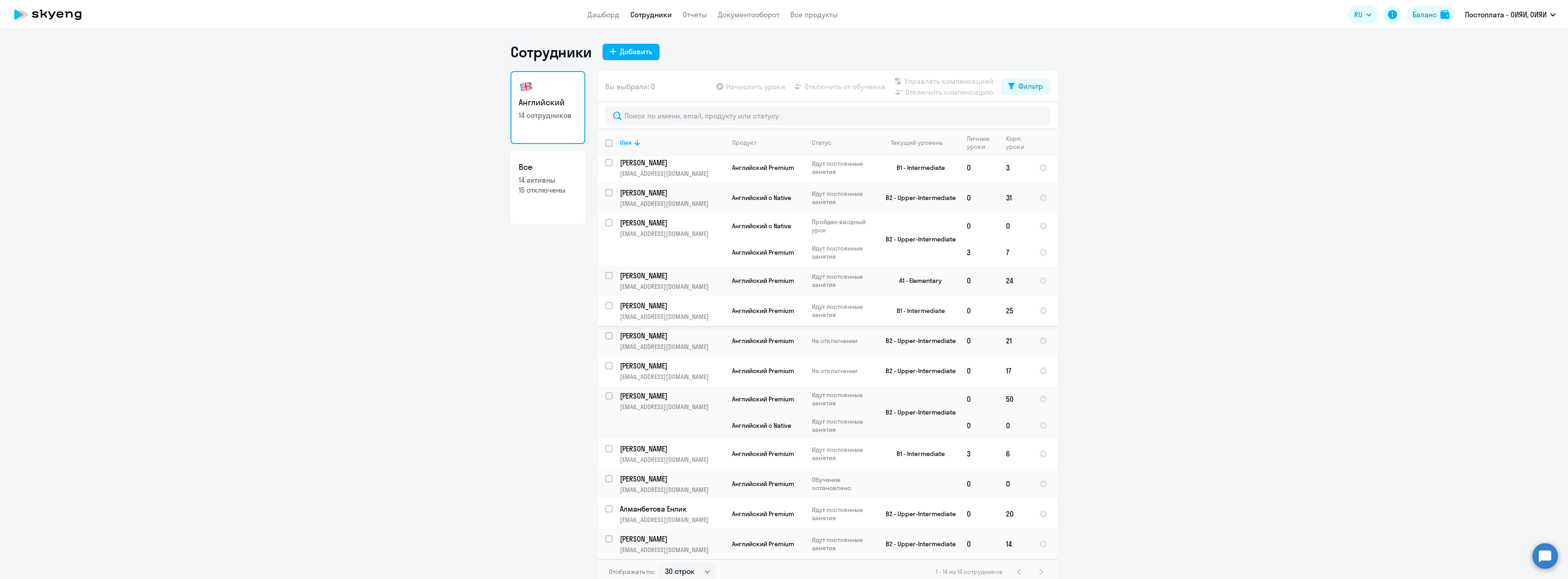
scroll to position [6, 0]
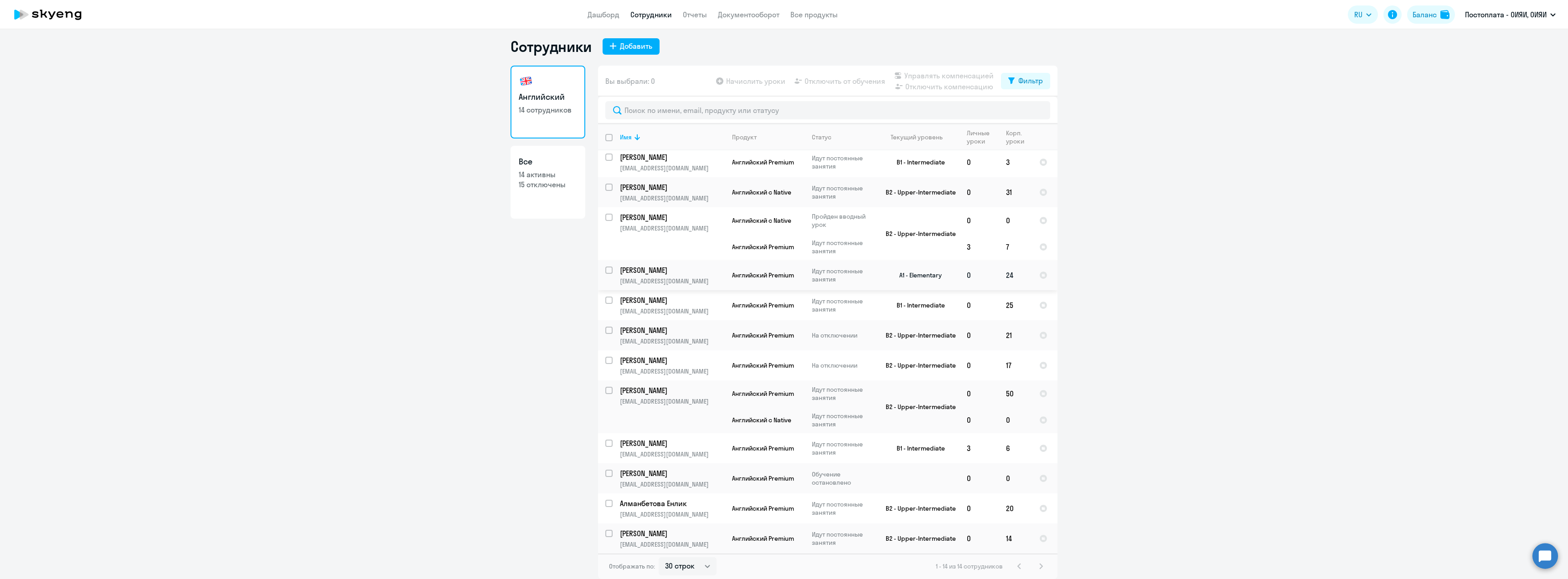
click at [641, 271] on p "[PERSON_NAME]" at bounding box center [671, 270] width 103 height 10
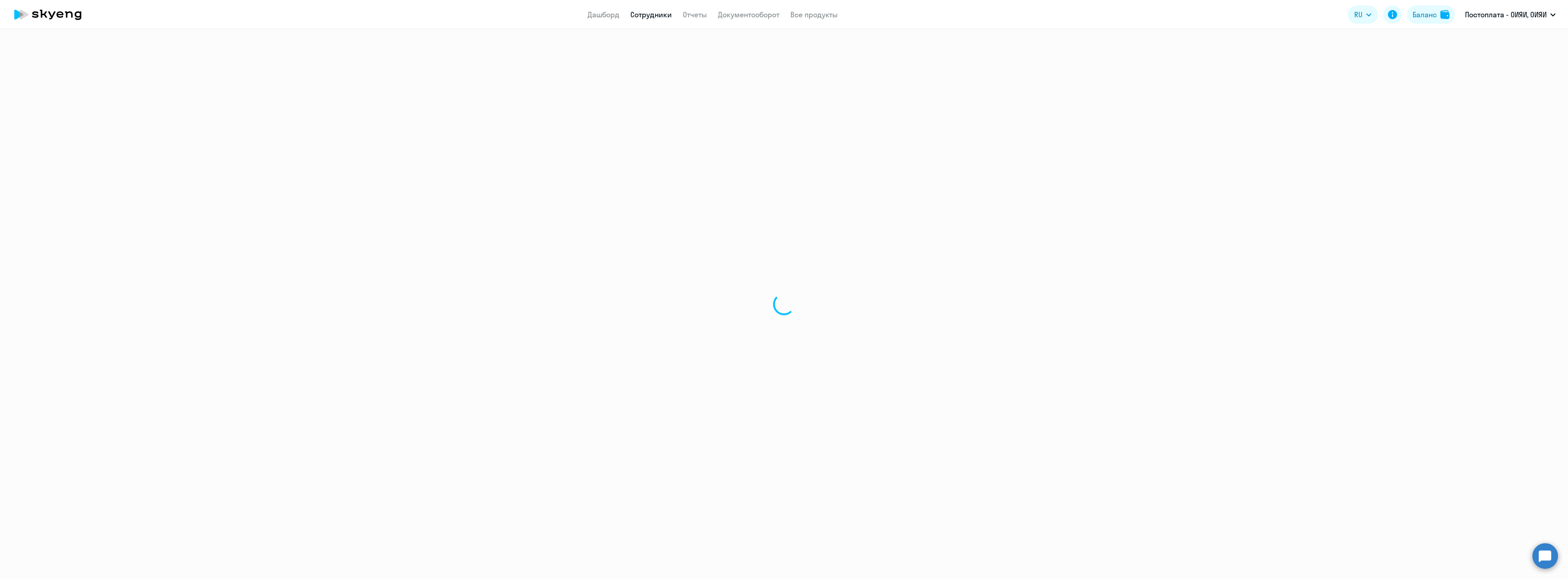
select select "english"
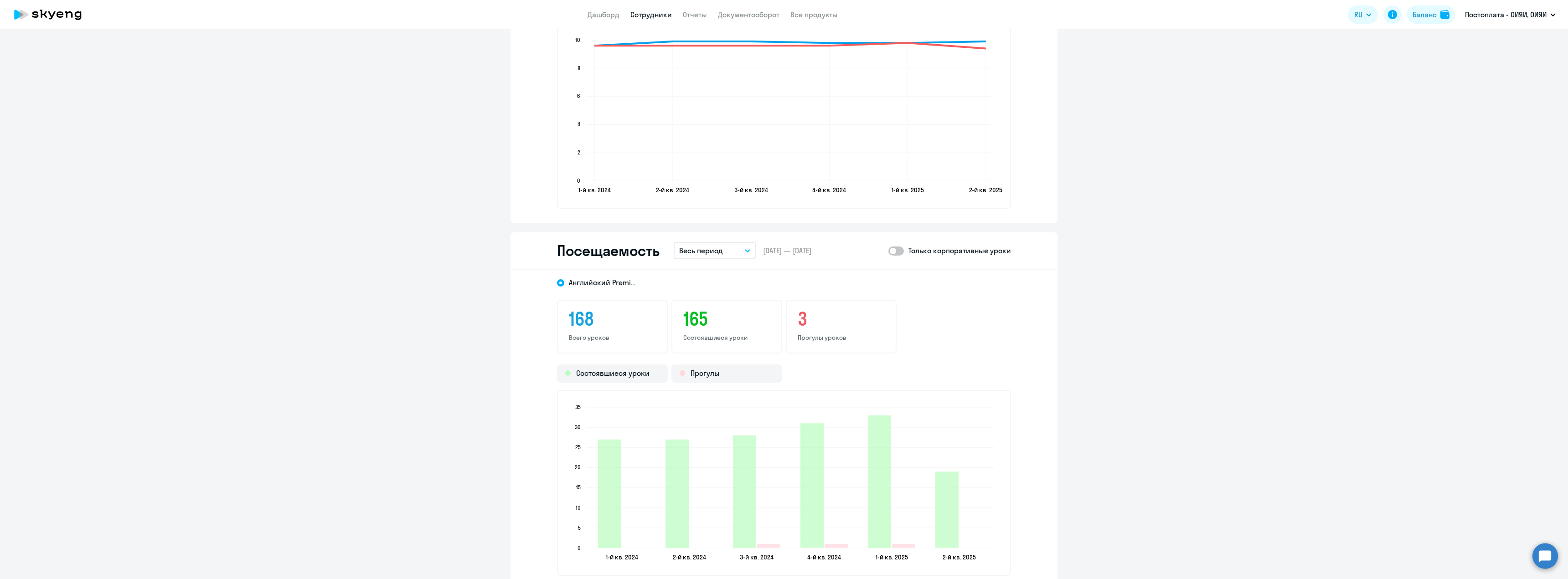
scroll to position [1003, 0]
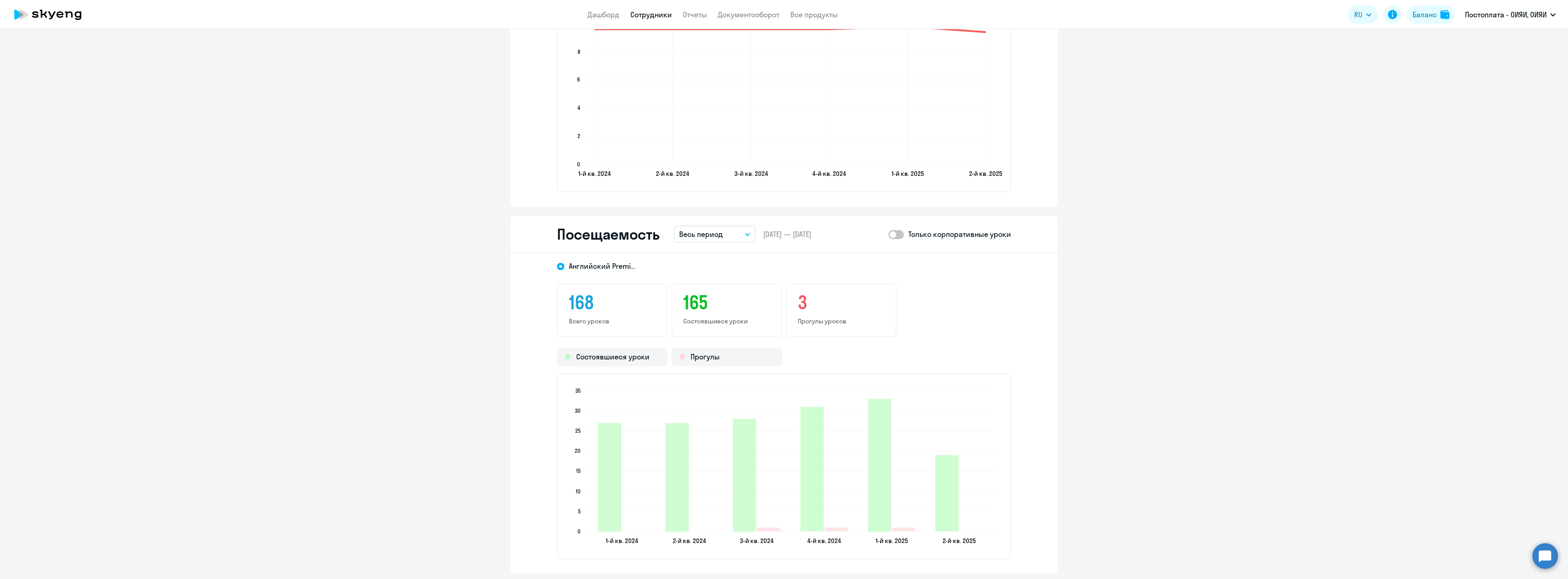
click at [690, 232] on p "Весь период" at bounding box center [701, 235] width 44 height 11
click at [719, 354] on li "Текущий год" at bounding box center [721, 351] width 96 height 23
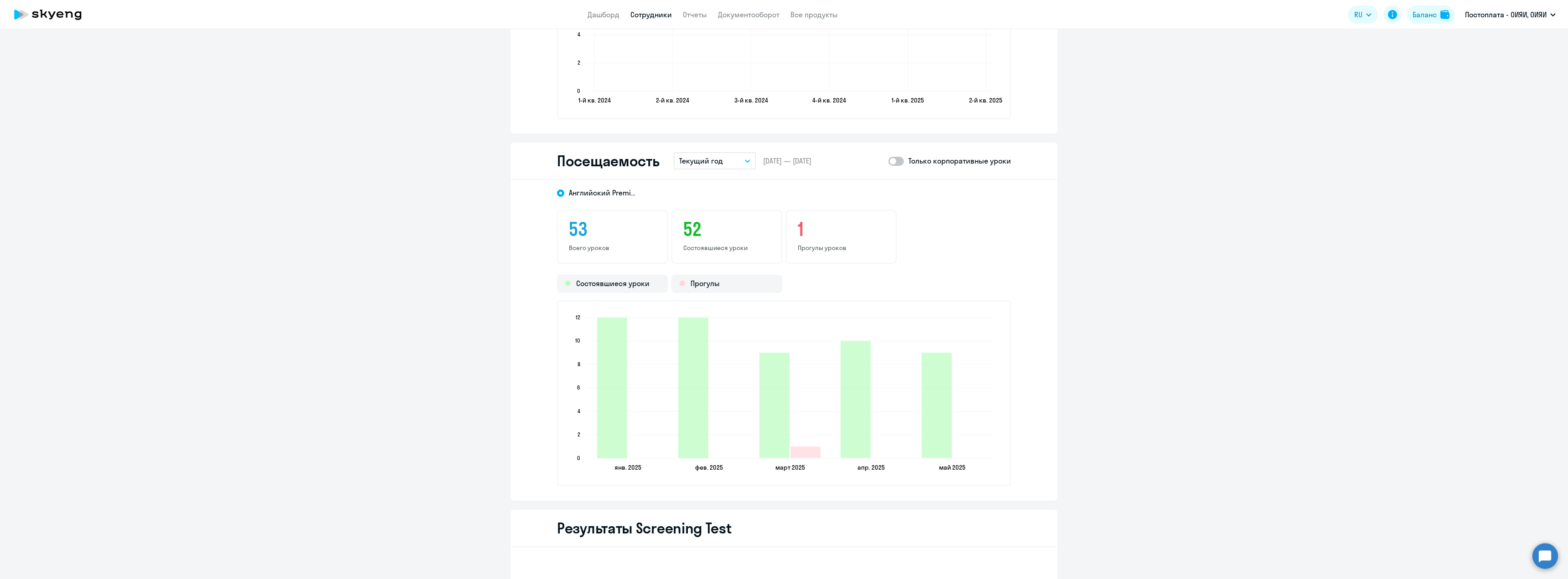
scroll to position [1231, 0]
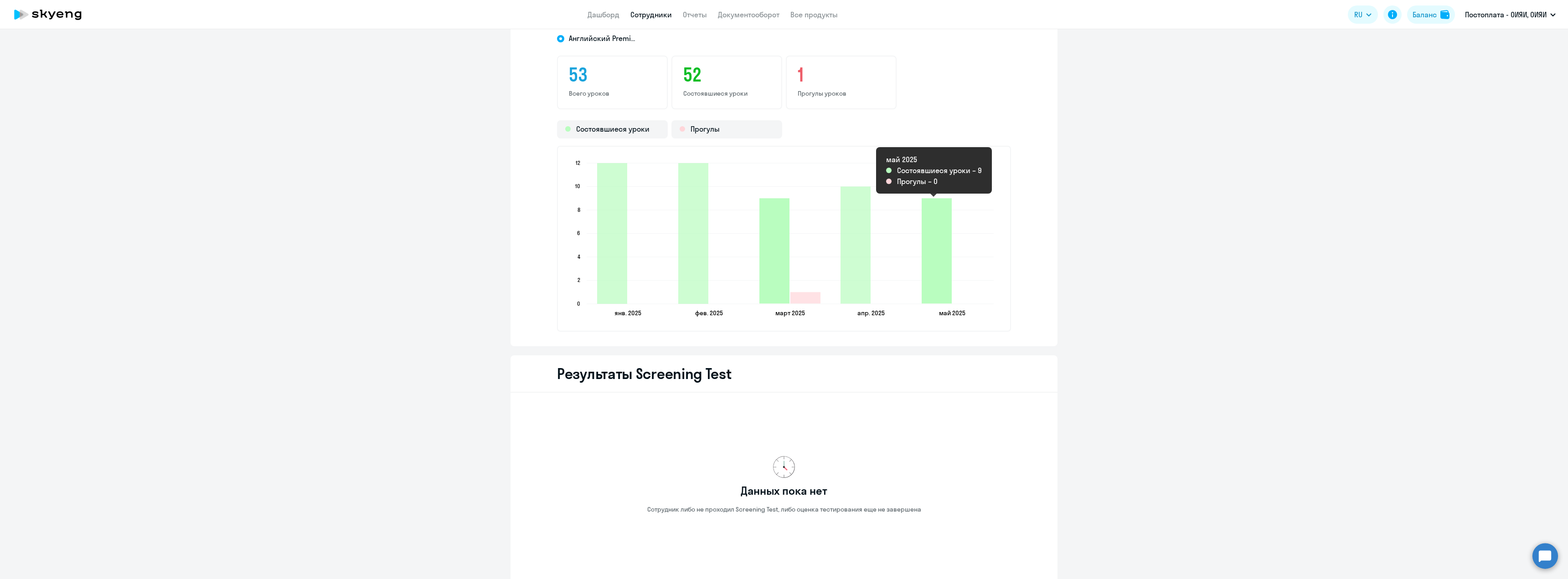
click at [934, 280] on icon "2025-05-22T21:00:00.000Z Состоявшиеся уроки 9" at bounding box center [936, 251] width 30 height 105
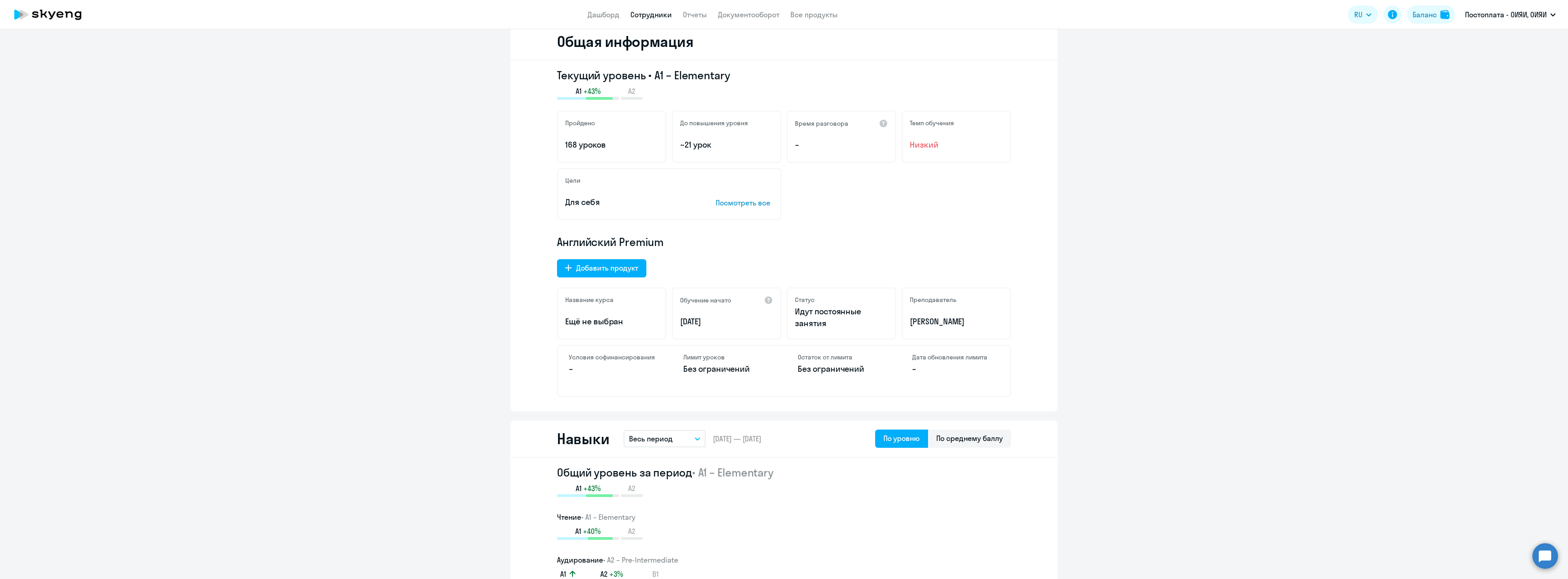
scroll to position [0, 0]
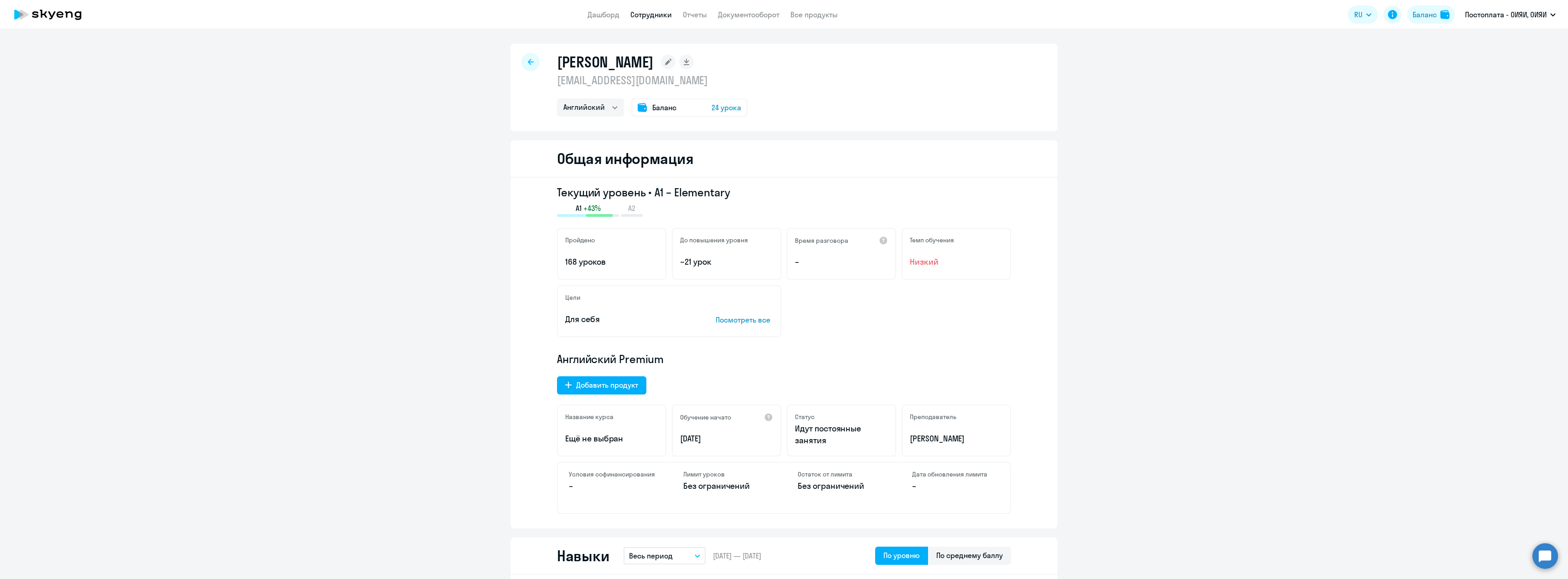
click at [528, 65] on icon at bounding box center [531, 62] width 6 height 6
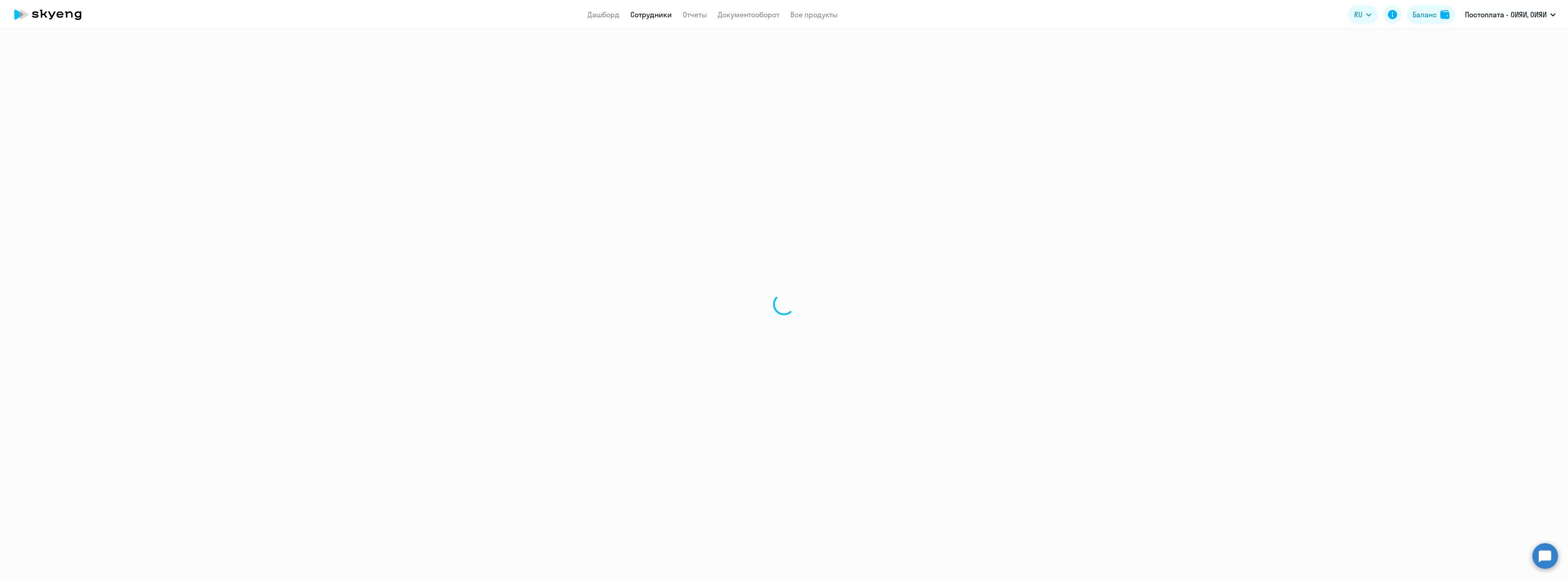
select select "30"
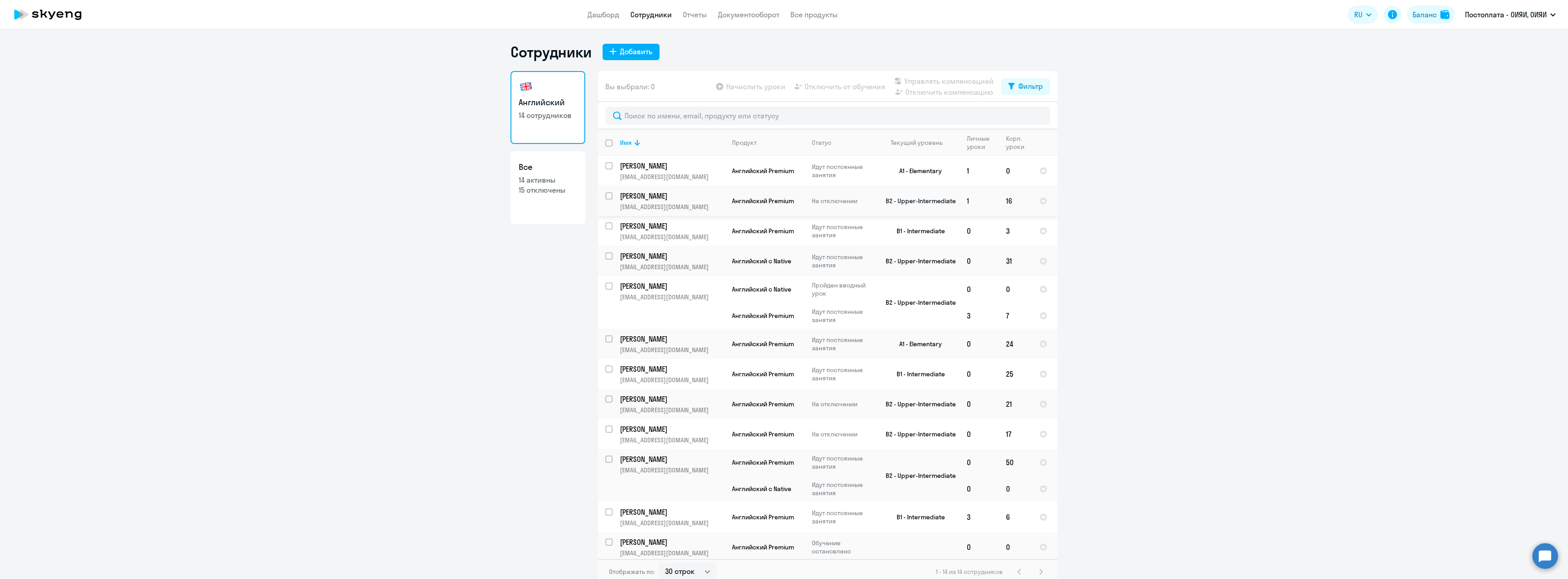
click at [641, 200] on p "[PERSON_NAME]" at bounding box center [671, 196] width 103 height 10
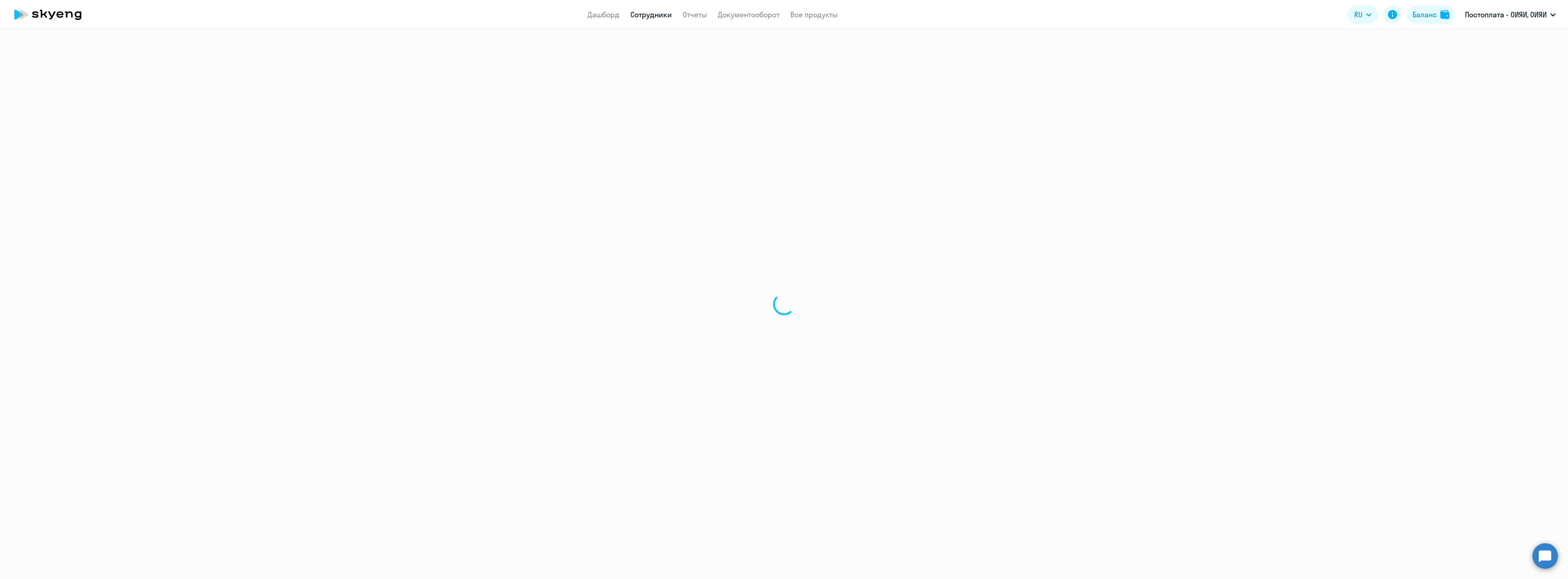
select select "english"
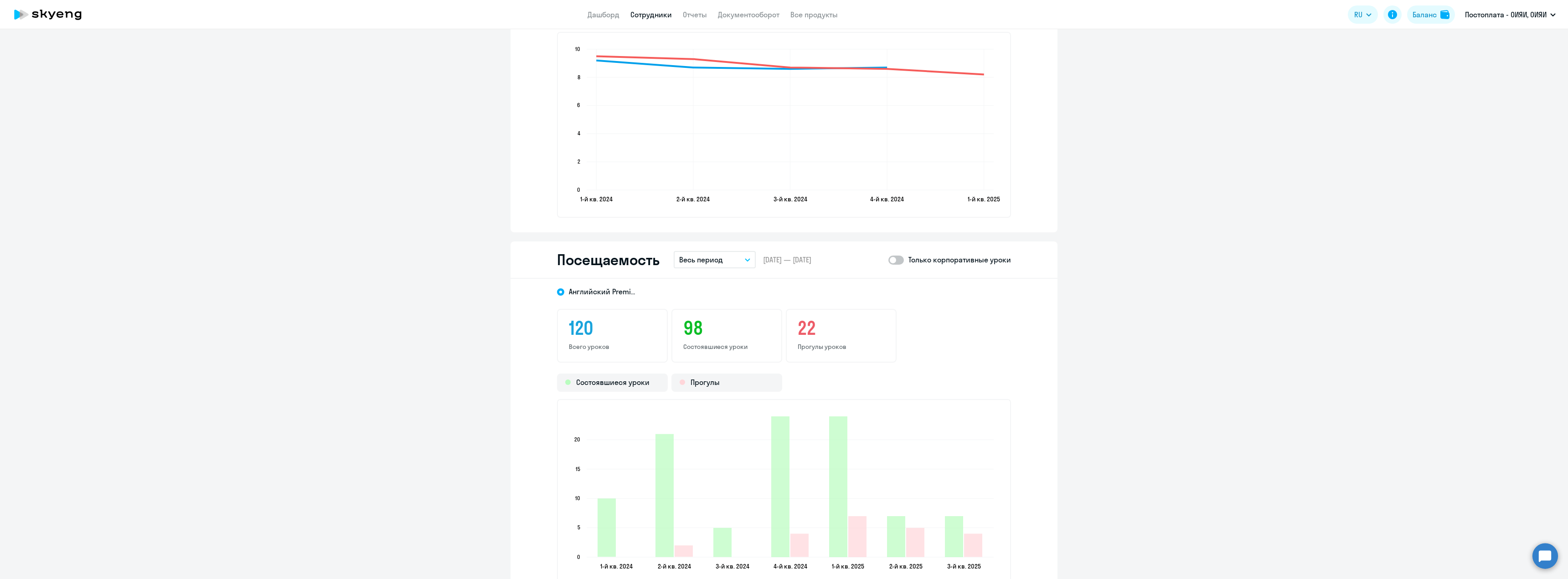
scroll to position [1185, 0]
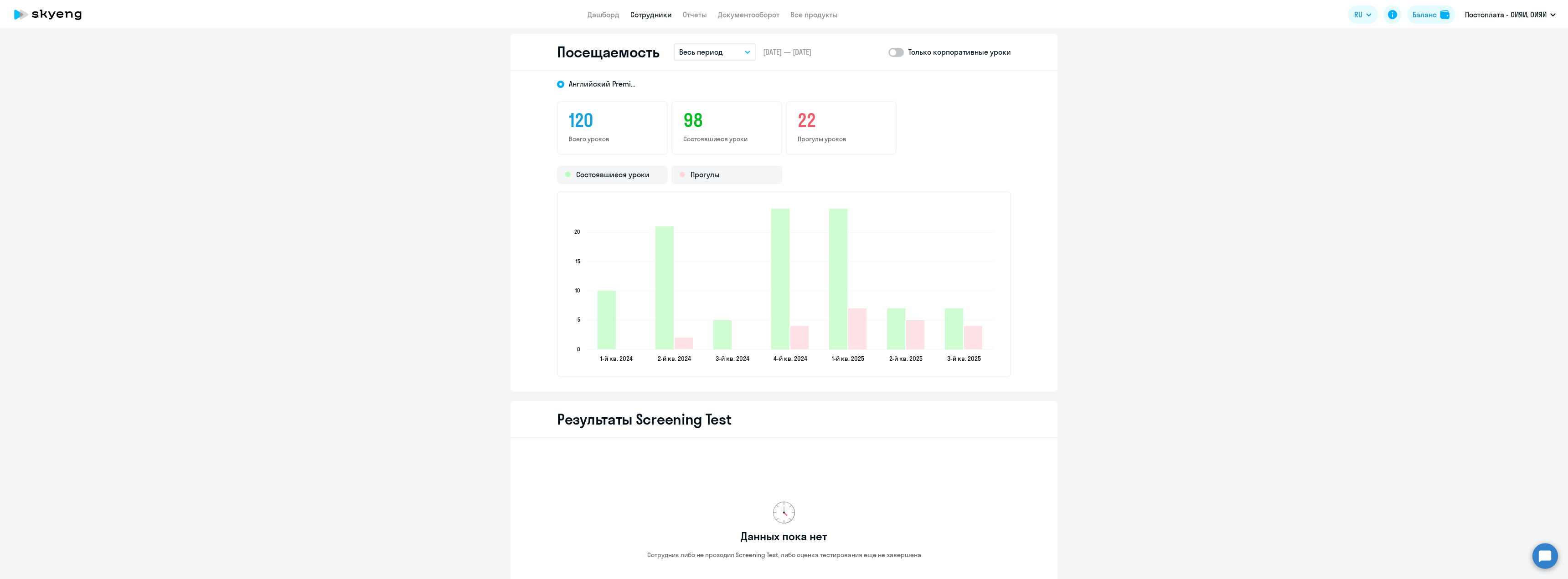
click at [705, 55] on p "Весь период" at bounding box center [701, 52] width 44 height 11
click at [706, 190] on li "Прошлый год" at bounding box center [721, 191] width 96 height 23
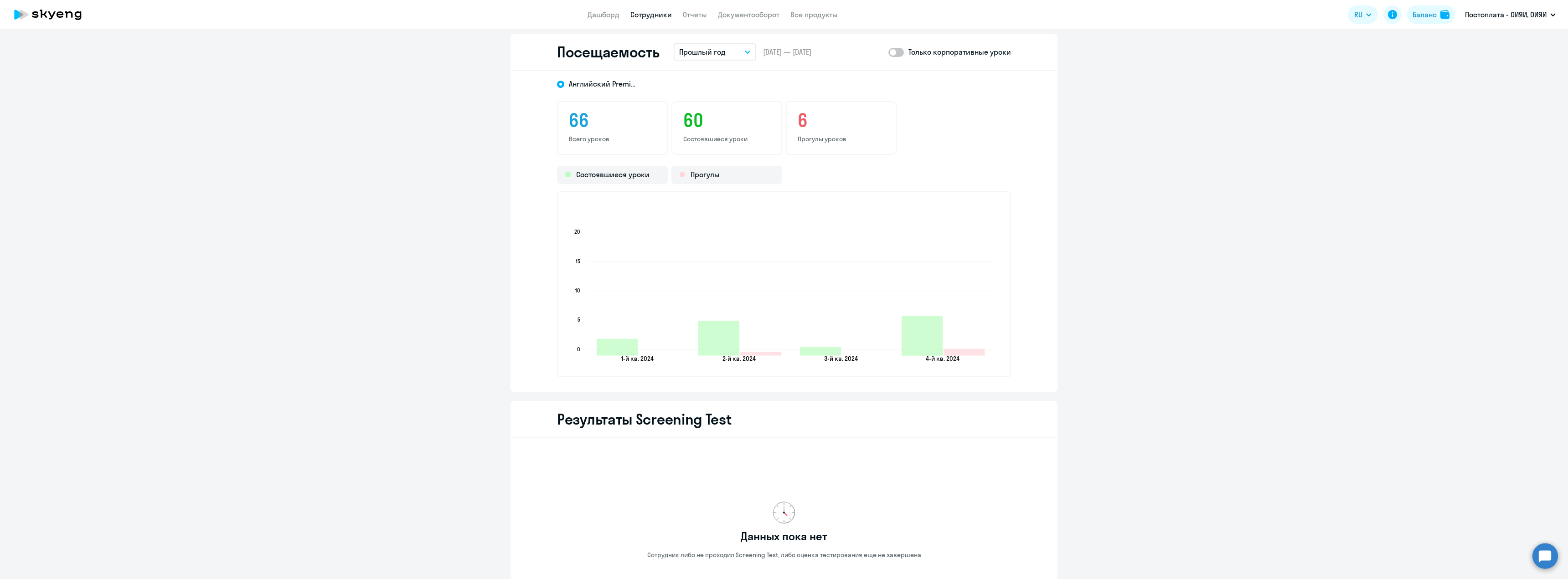
click at [710, 54] on p "Прошлый год" at bounding box center [702, 52] width 46 height 11
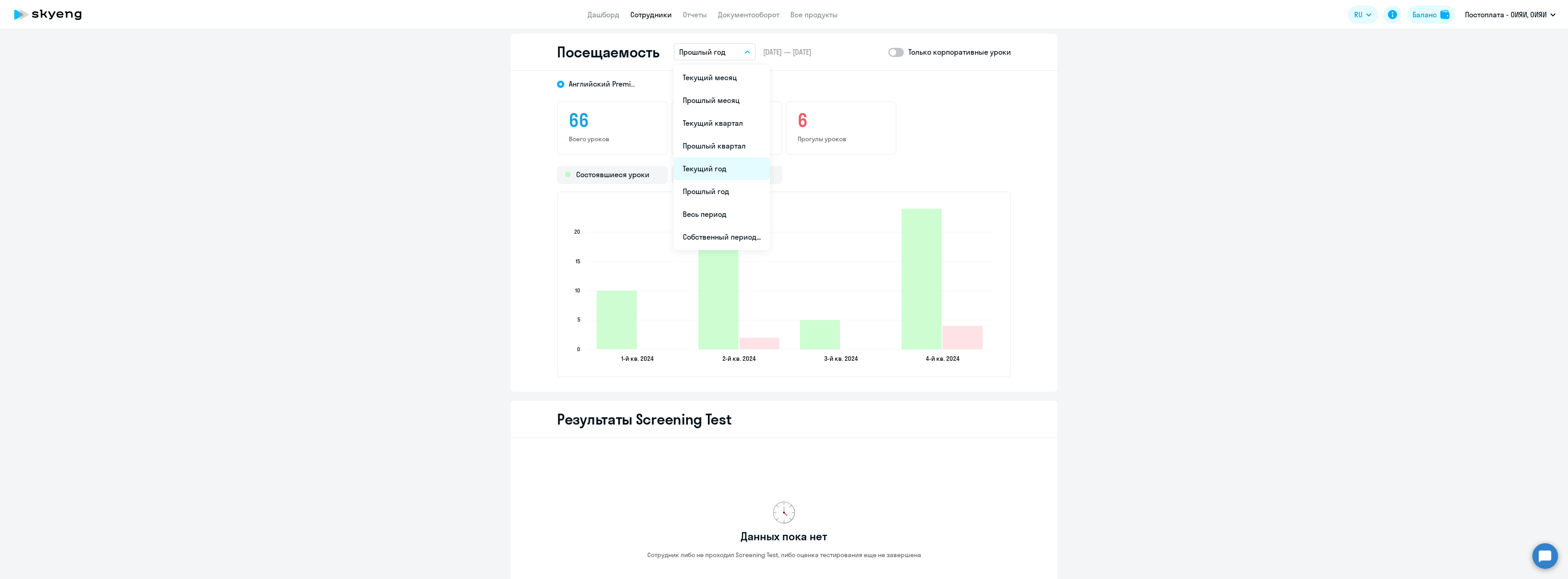
click at [703, 169] on li "Текущий год" at bounding box center [721, 168] width 96 height 23
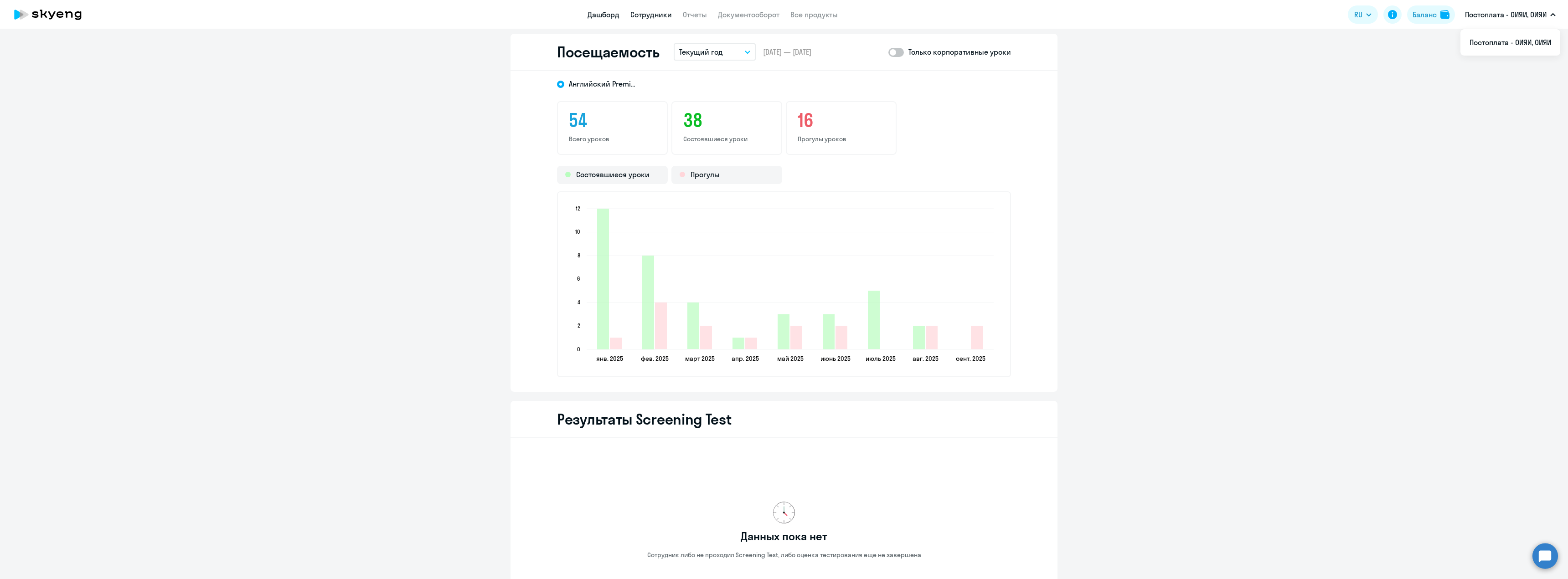
click at [609, 12] on link "Дашборд" at bounding box center [603, 14] width 32 height 9
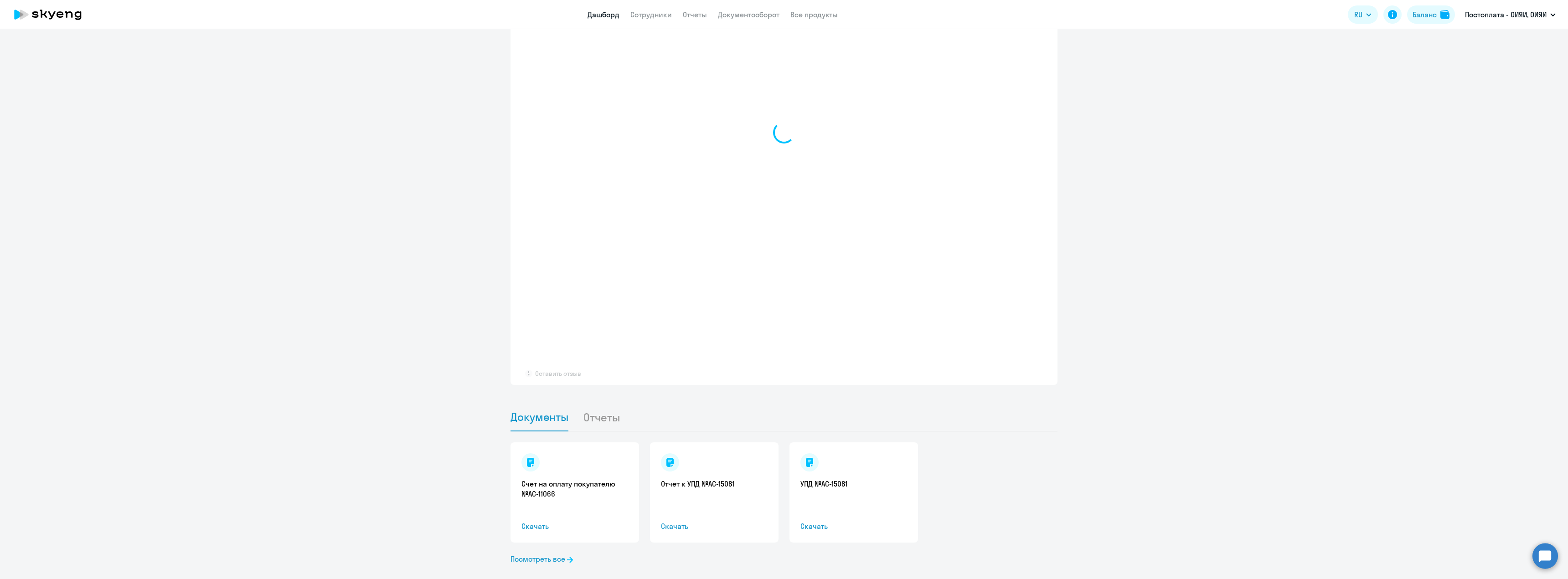
select select "30"
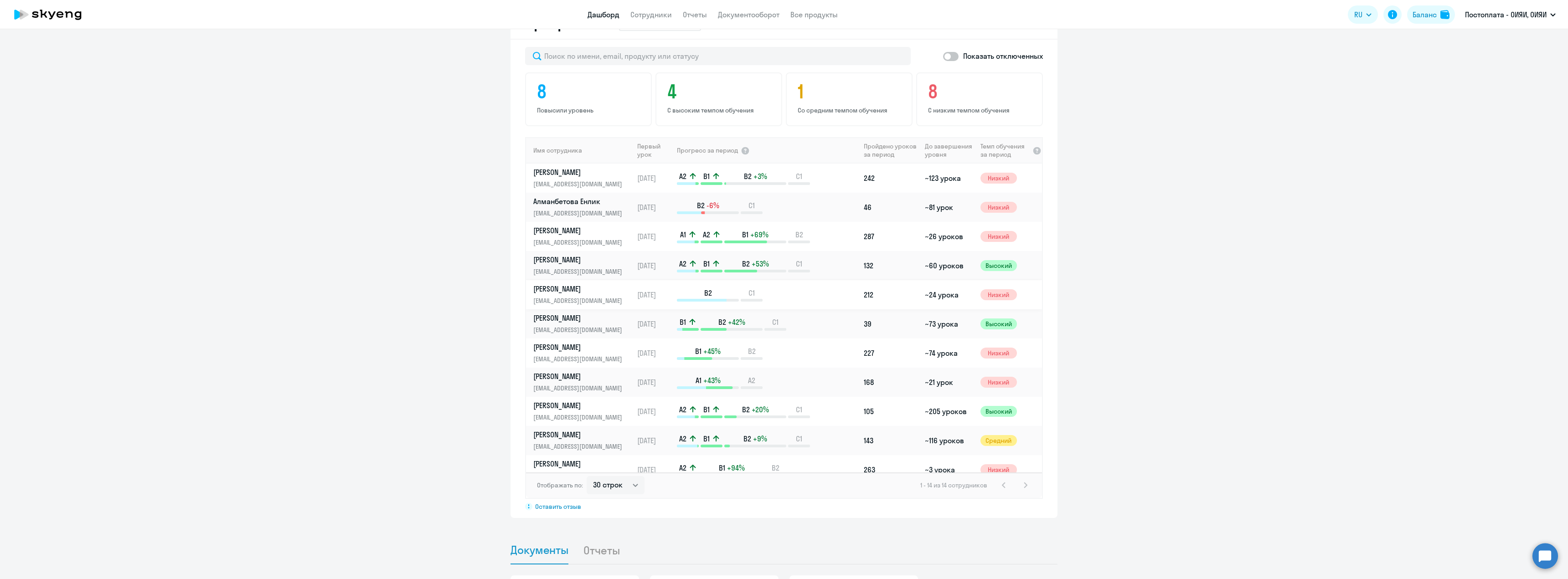
scroll to position [561, 0]
click at [603, 480] on select "30 строк 50 строк 100 строк" at bounding box center [616, 489] width 58 height 18
click at [587, 480] on select "30 строк 50 строк 100 строк" at bounding box center [616, 489] width 58 height 18
drag, startPoint x: 714, startPoint y: 493, endPoint x: 737, endPoint y: 493, distance: 23.0
click at [714, 493] on div "Показать отключенных 8 Повысили уровень 4 С высоким темпом обучения 1 Со средни…" at bounding box center [784, 283] width 547 height 479
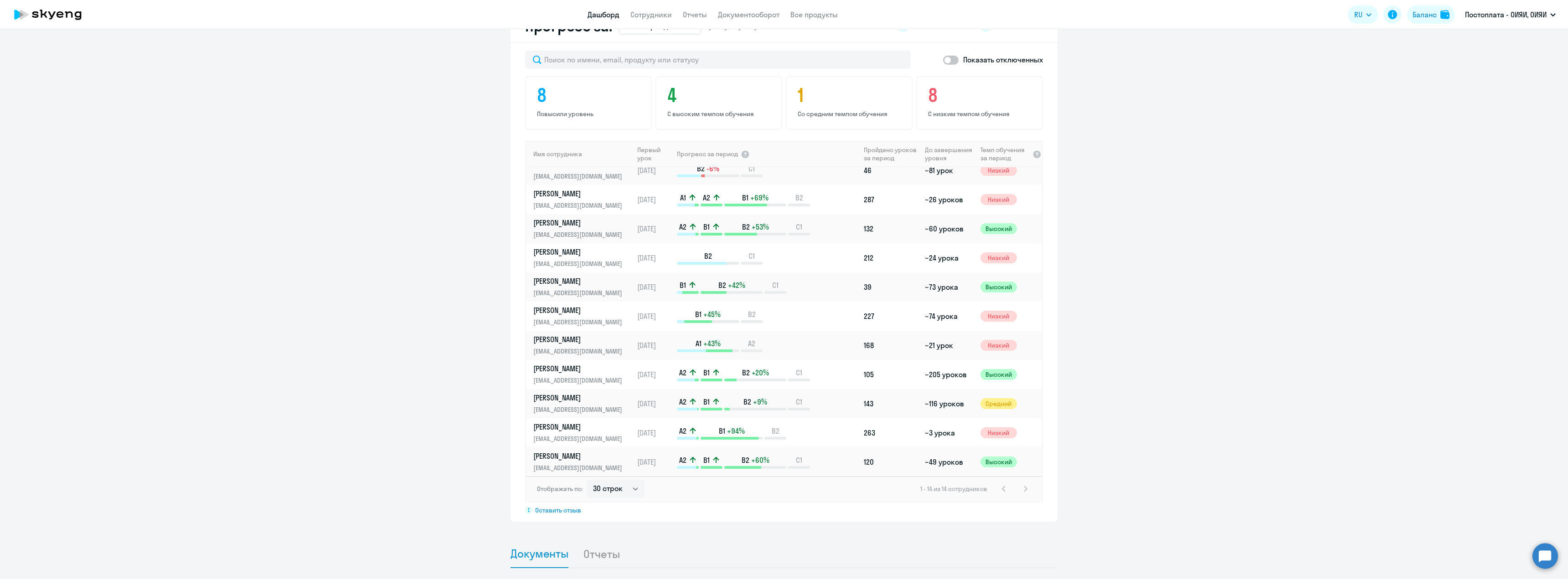
scroll to position [100, 0]
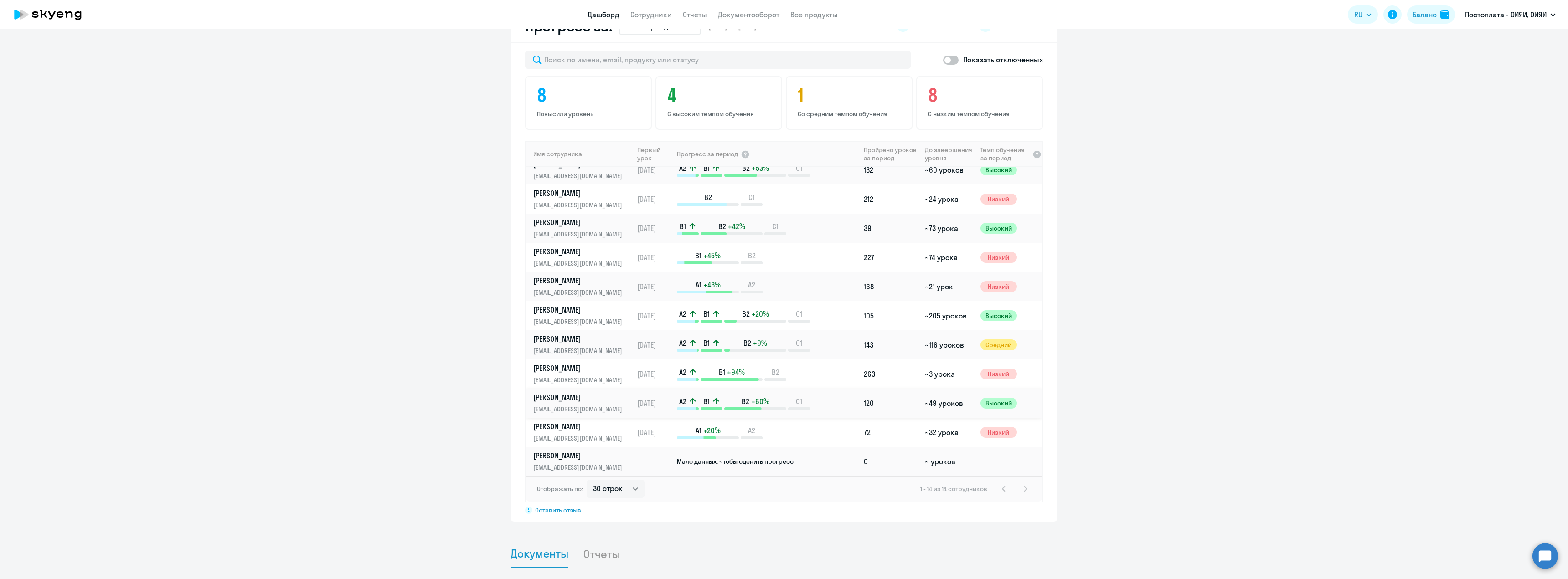
click at [552, 392] on p "[PERSON_NAME]" at bounding box center [580, 397] width 94 height 10
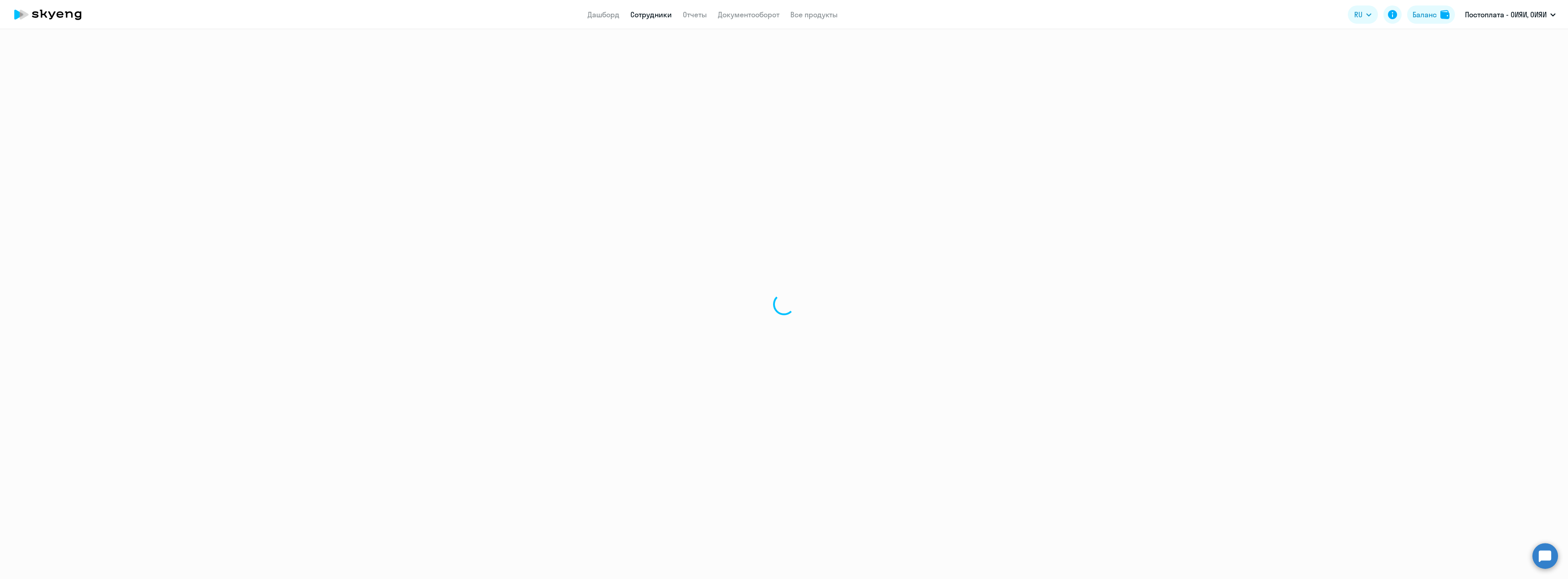
select select "english"
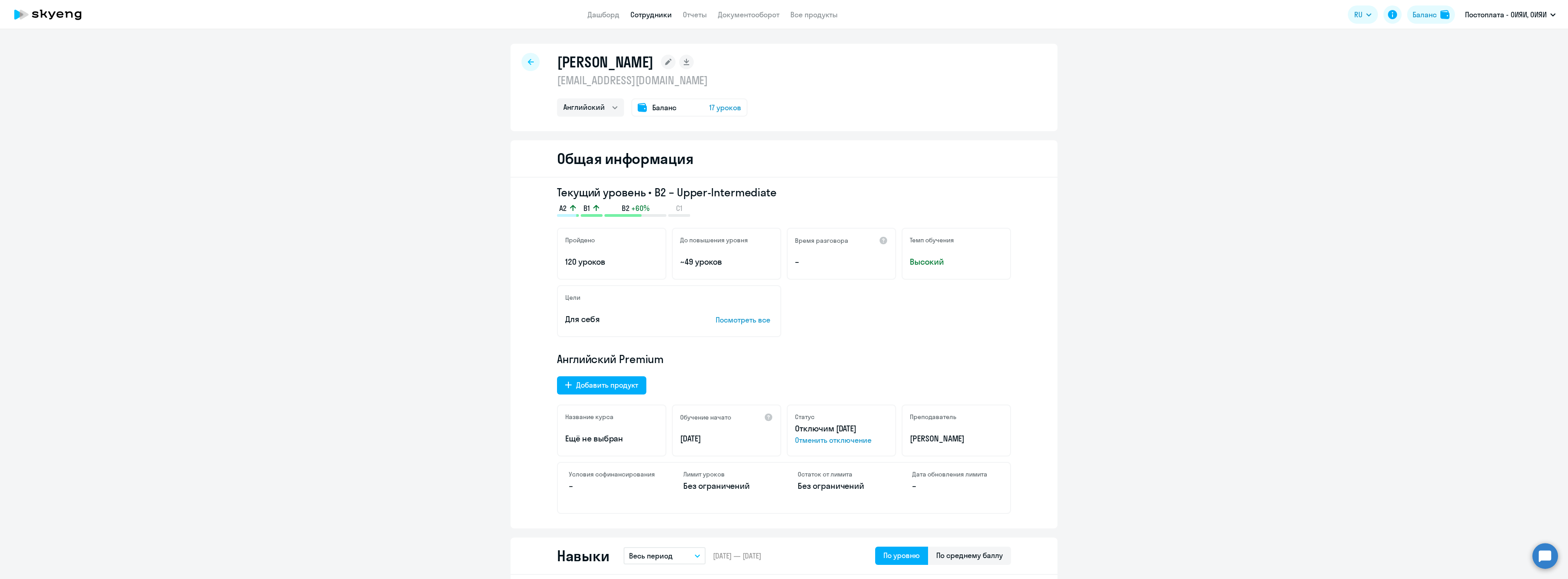
click at [528, 61] on icon at bounding box center [531, 62] width 6 height 6
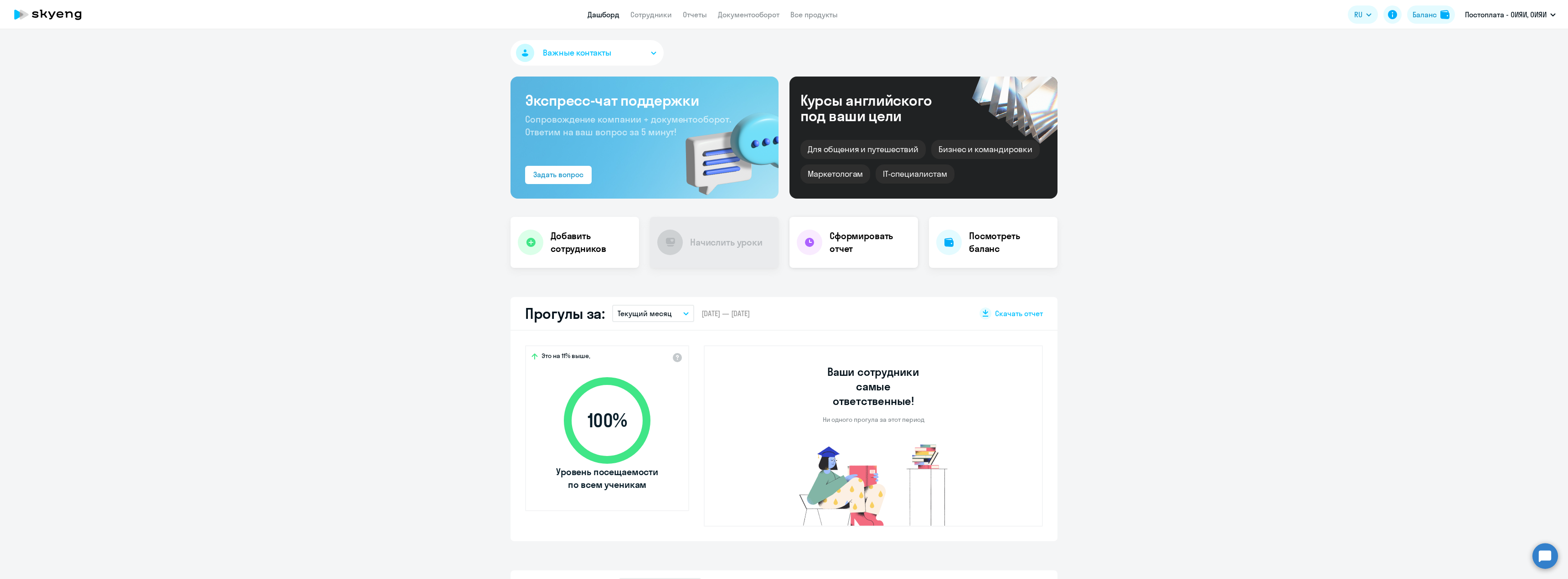
click at [847, 238] on h4 "Сформировать отчет" at bounding box center [869, 242] width 81 height 26
click at [606, 14] on link "Дашборд" at bounding box center [603, 14] width 32 height 9
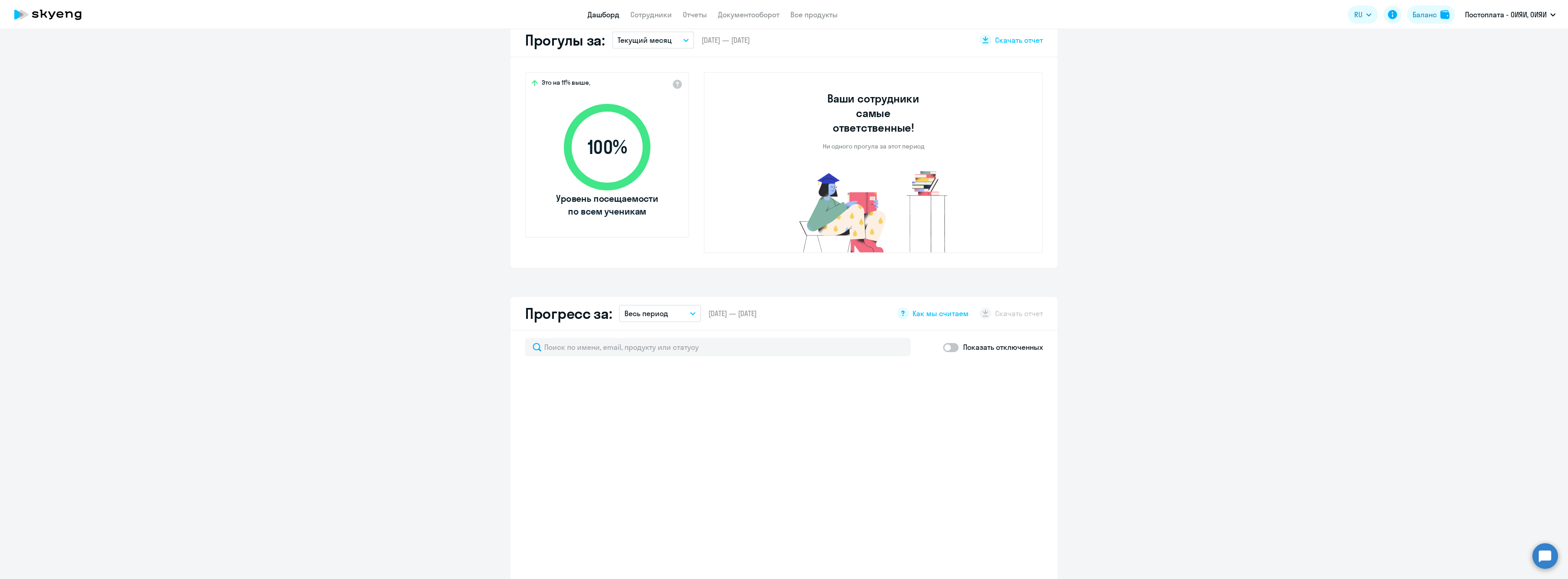
select select "30"
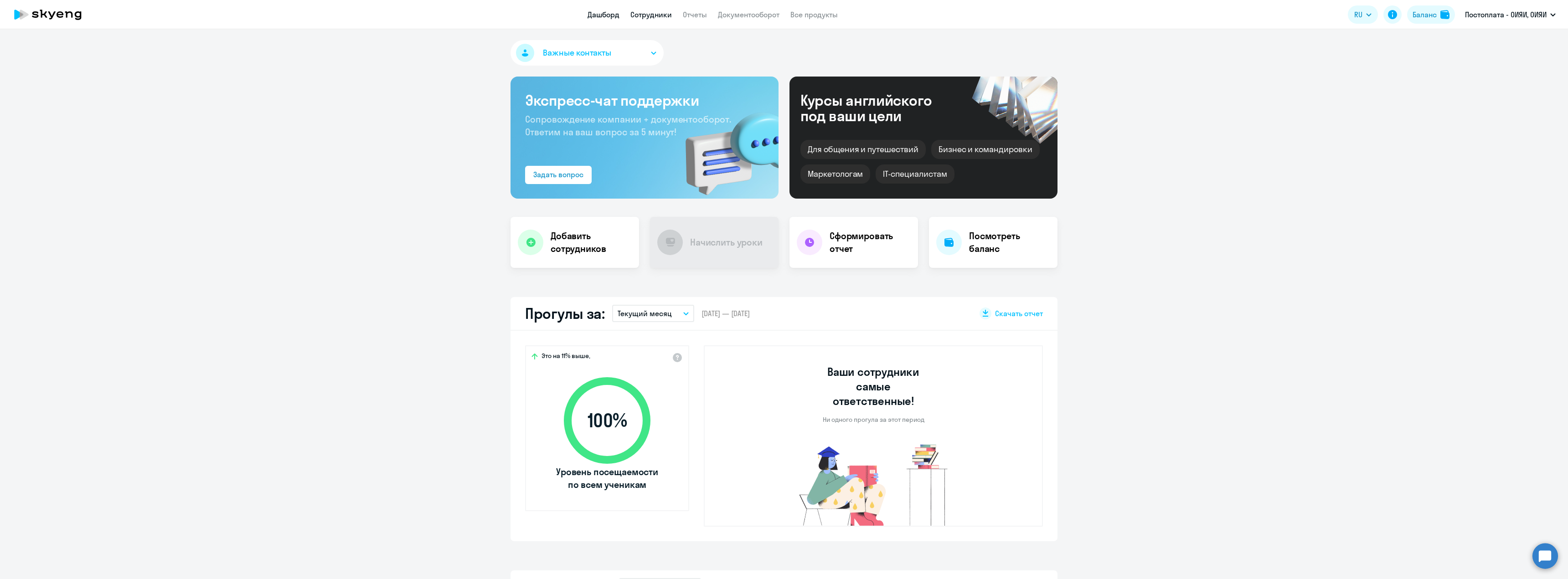
click at [656, 16] on link "Сотрудники" at bounding box center [651, 14] width 41 height 9
select select "30"
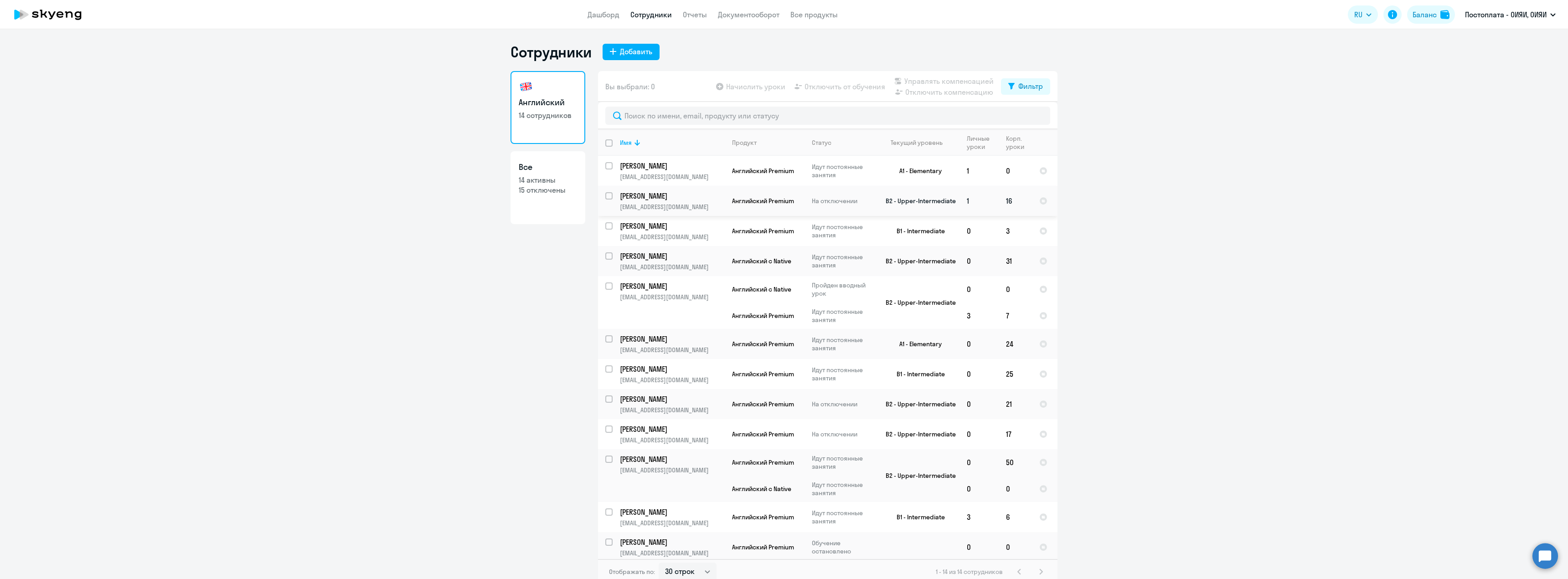
click at [606, 194] on input "select row 37455445" at bounding box center [614, 201] width 18 height 18
checkbox input "true"
click at [831, 86] on span "Отключить от обучения" at bounding box center [845, 86] width 81 height 11
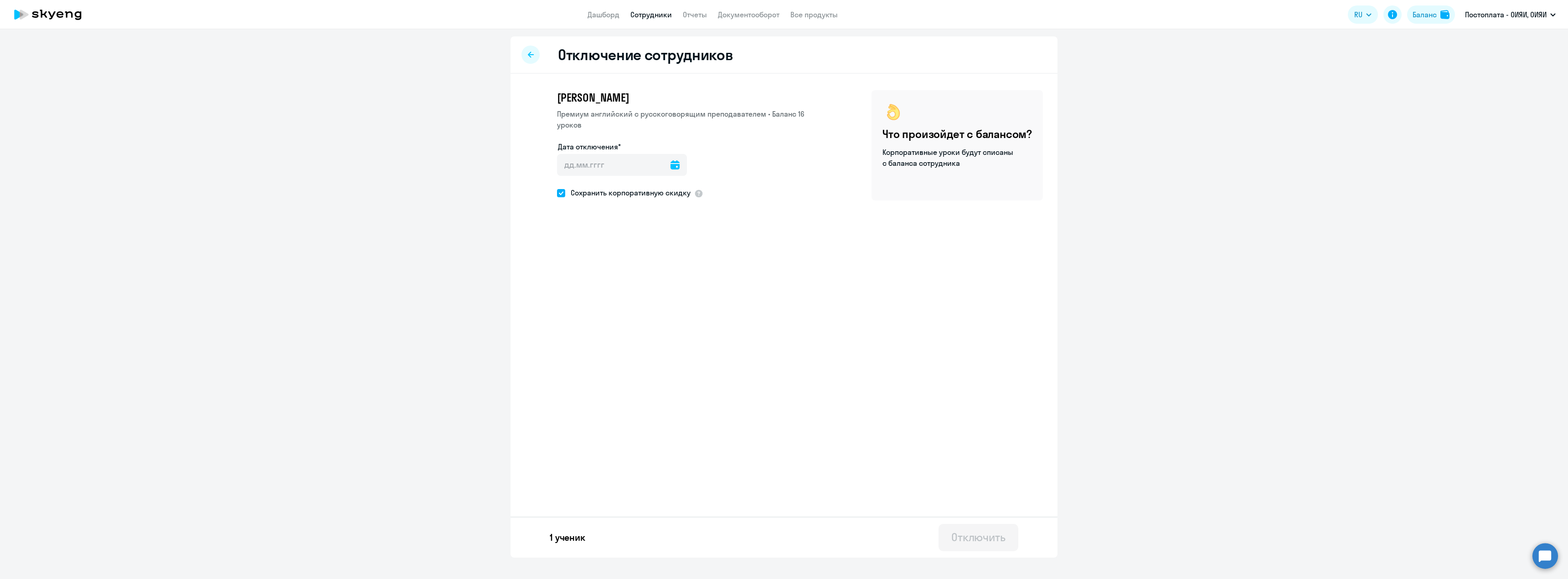
click at [672, 167] on icon at bounding box center [674, 165] width 9 height 9
click at [581, 164] on div at bounding box center [784, 289] width 1568 height 579
click at [673, 165] on icon at bounding box center [674, 165] width 9 height 9
click at [643, 247] on span "3" at bounding box center [643, 251] width 17 height 17
type input "[DATE]"
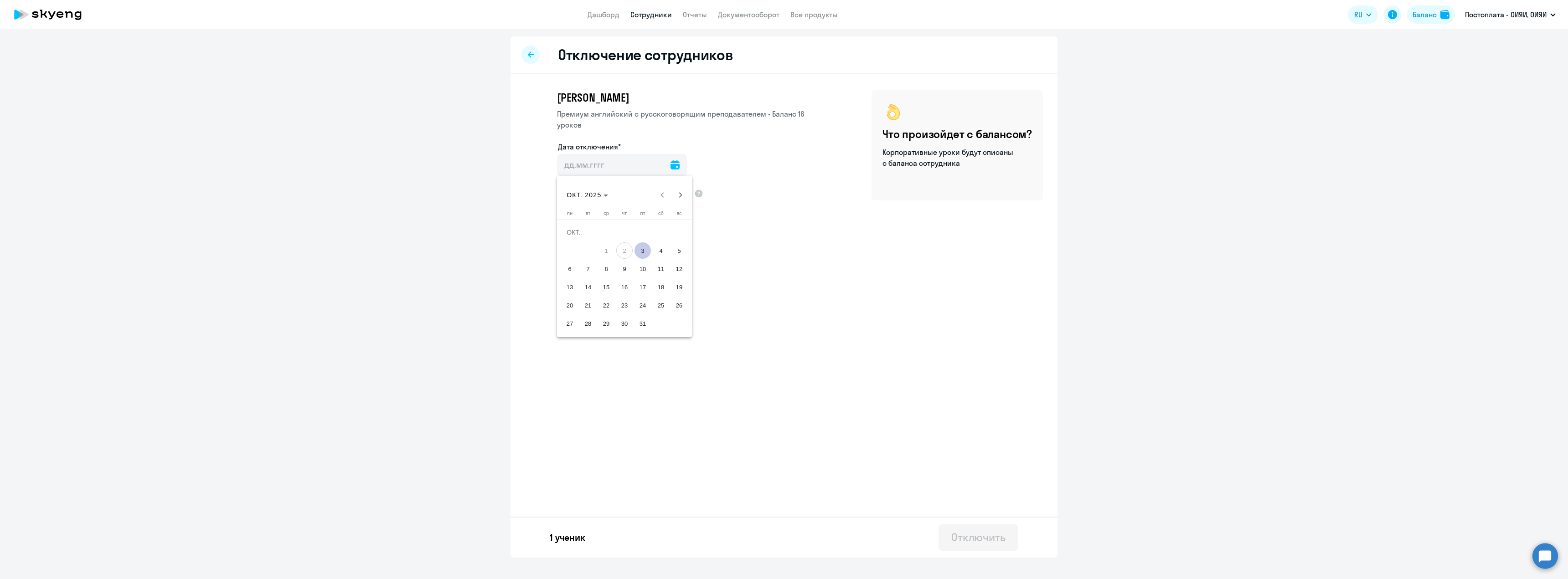
type input "[DATE]"
click at [970, 536] on div "Отключить" at bounding box center [978, 537] width 54 height 15
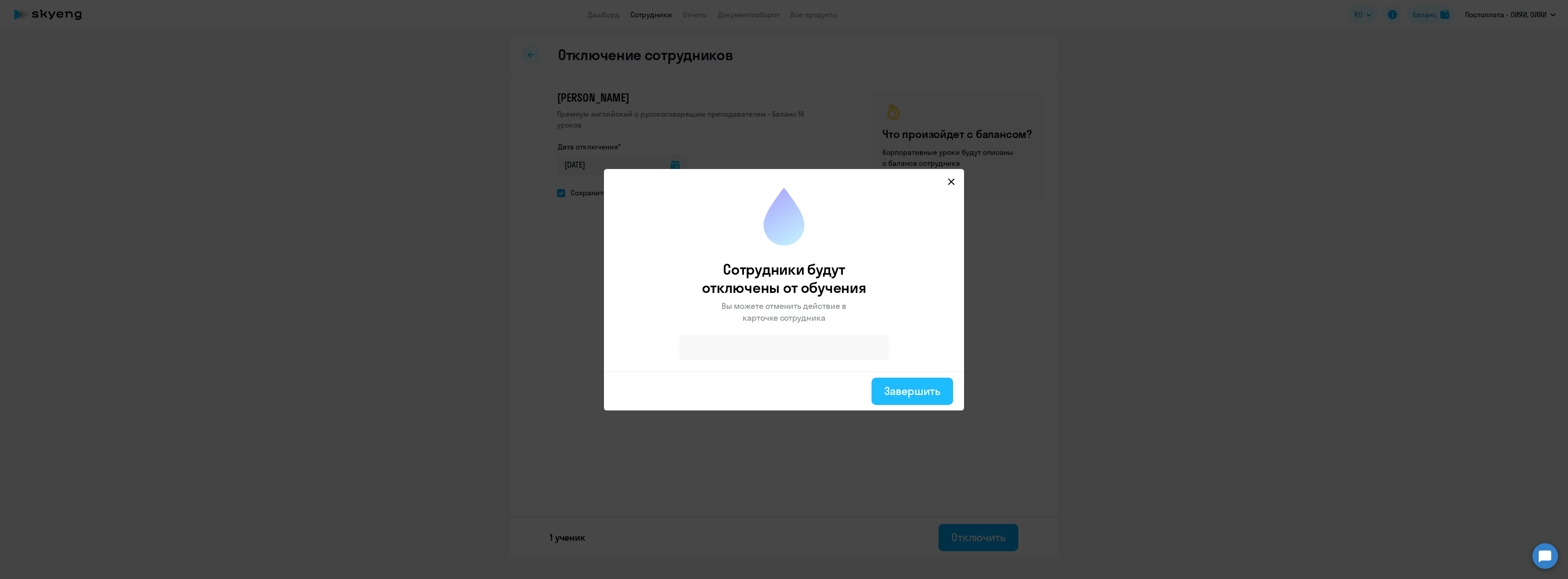
click at [932, 388] on div "Завершить" at bounding box center [912, 391] width 56 height 15
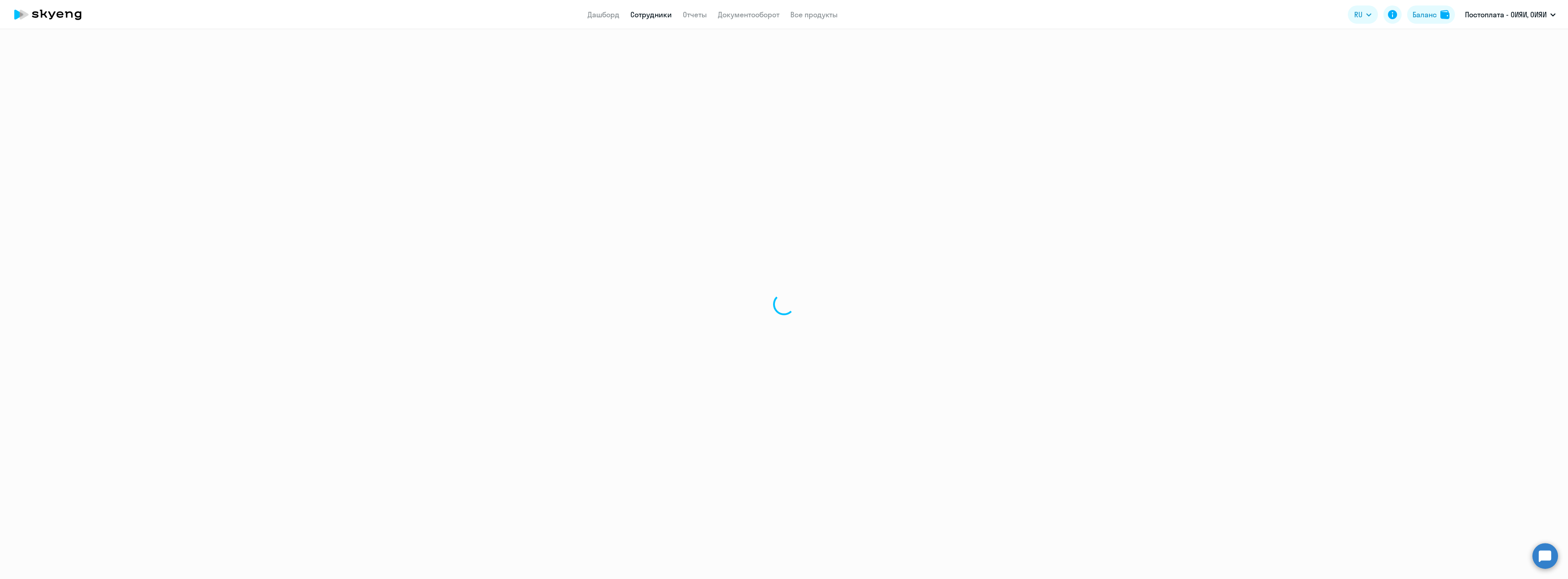
select select "30"
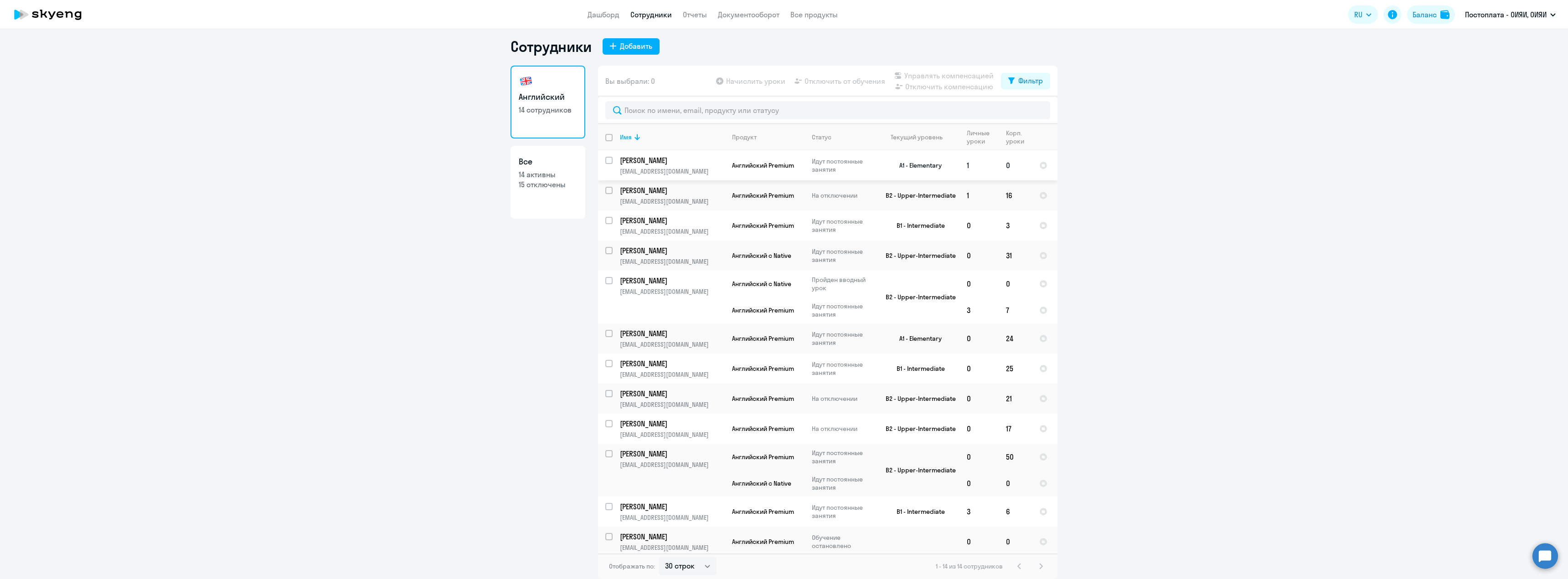
click at [653, 159] on p "[PERSON_NAME]" at bounding box center [671, 160] width 103 height 10
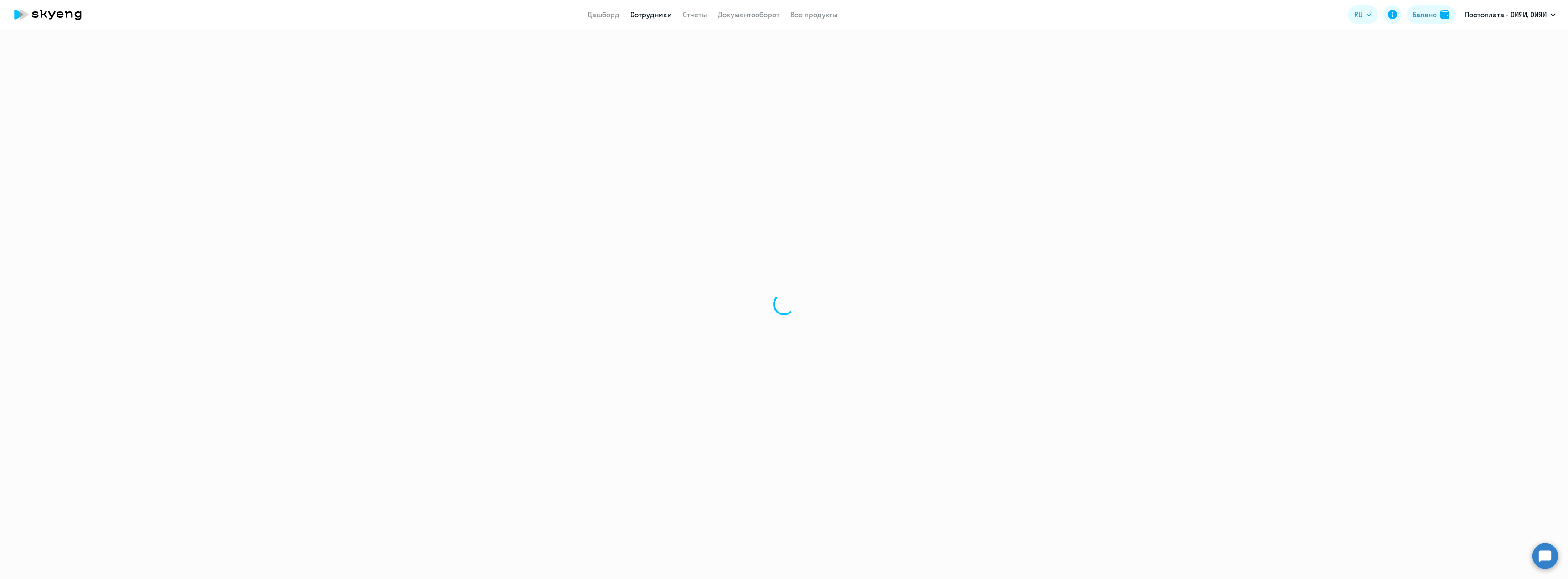
select select "english"
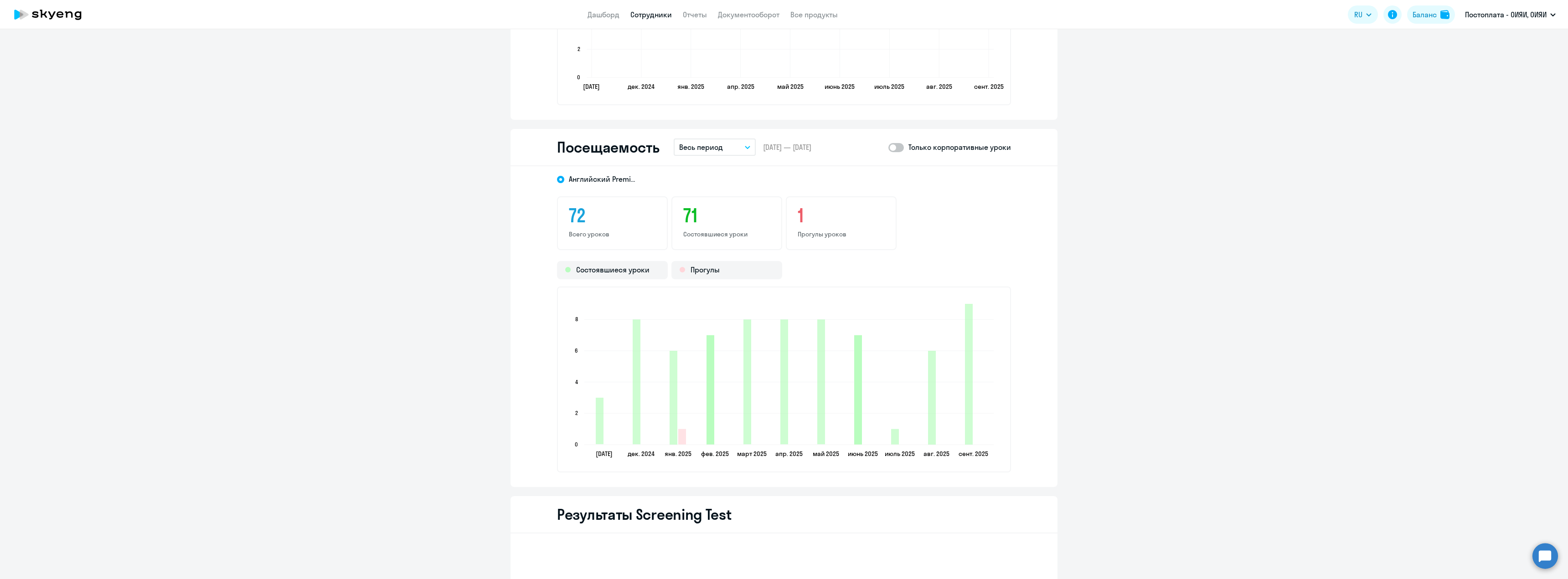
scroll to position [1231, 0]
